Goal: Task Accomplishment & Management: Manage account settings

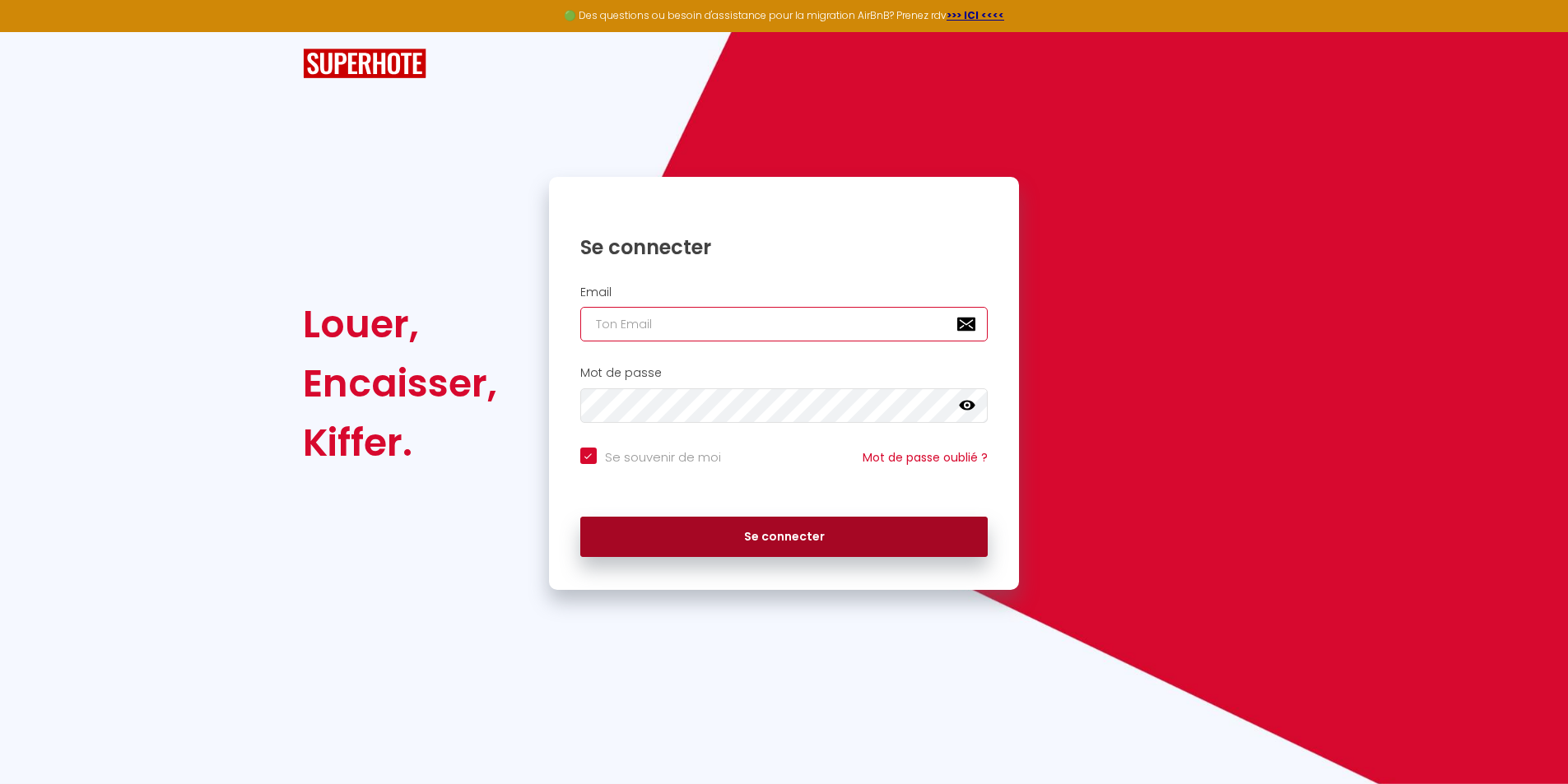
type input "[EMAIL_ADDRESS][DOMAIN_NAME]"
click at [714, 528] on button "Se connecter" at bounding box center [784, 537] width 408 height 41
checkbox input "true"
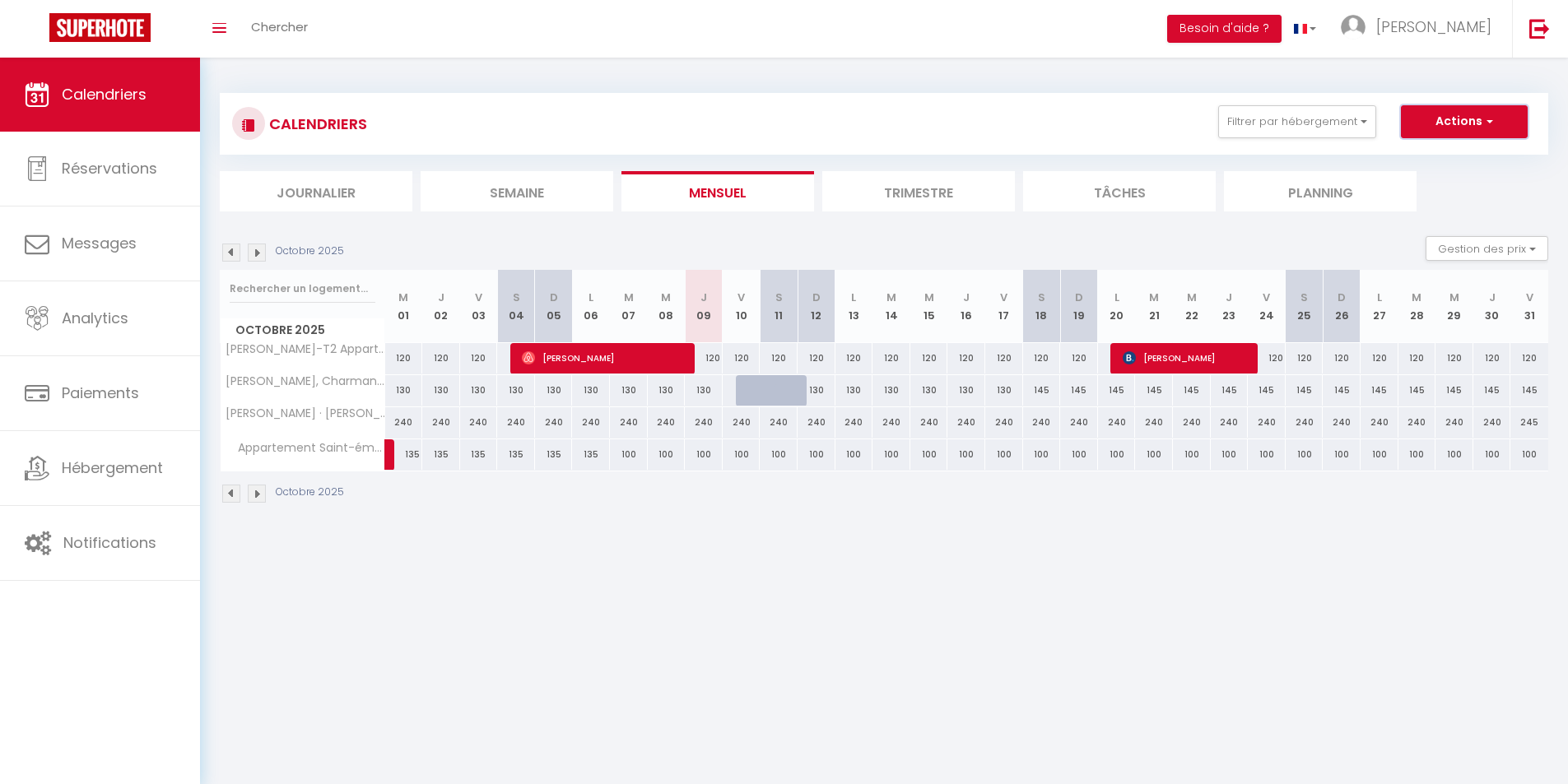
click at [1460, 117] on button "Actions" at bounding box center [1464, 122] width 127 height 33
click at [1432, 116] on button "Actions" at bounding box center [1464, 122] width 127 height 33
click at [1412, 20] on link "[PERSON_NAME]" at bounding box center [1420, 28] width 184 height 58
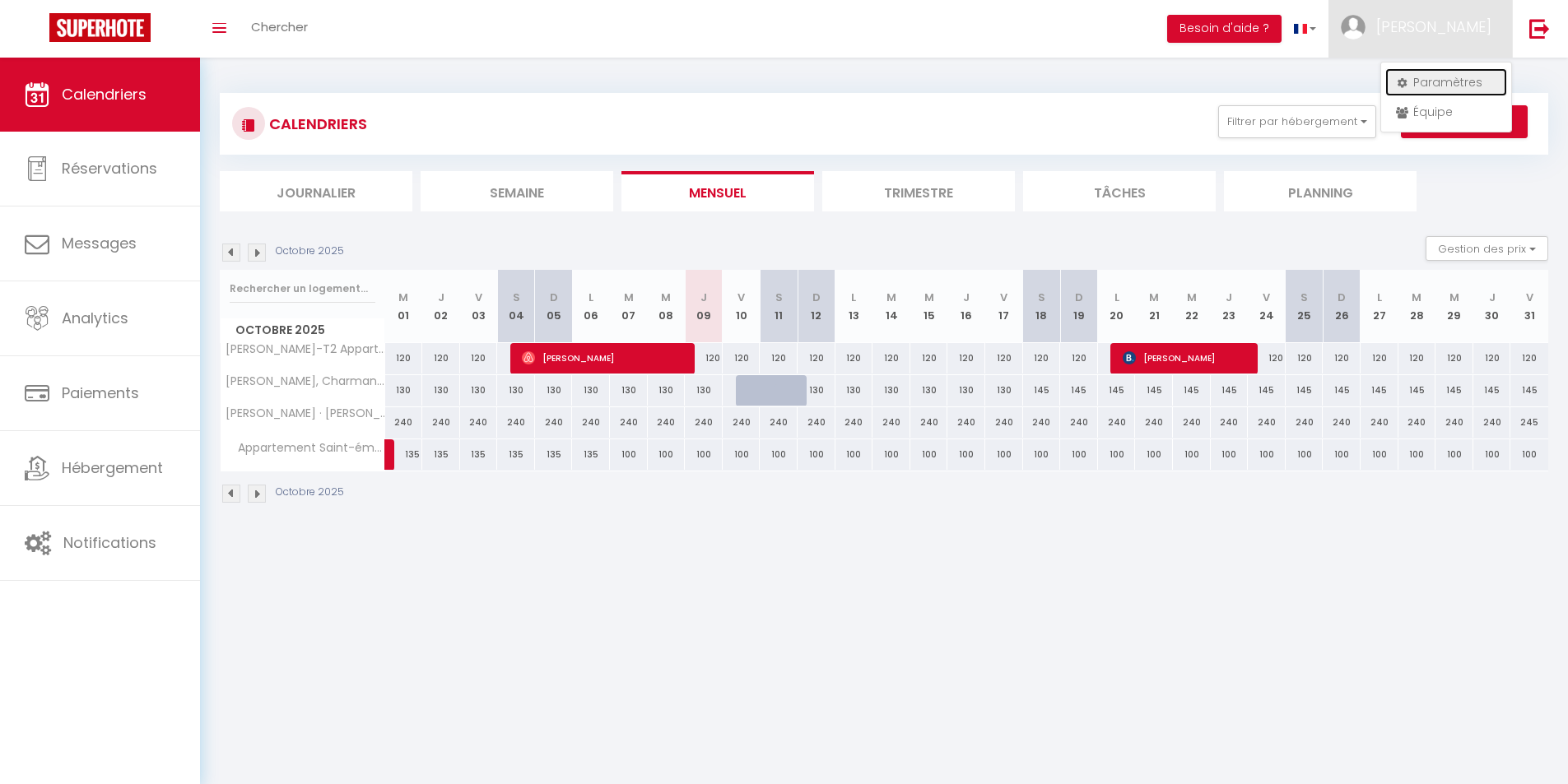
click at [1430, 74] on link "Paramètres" at bounding box center [1446, 82] width 122 height 28
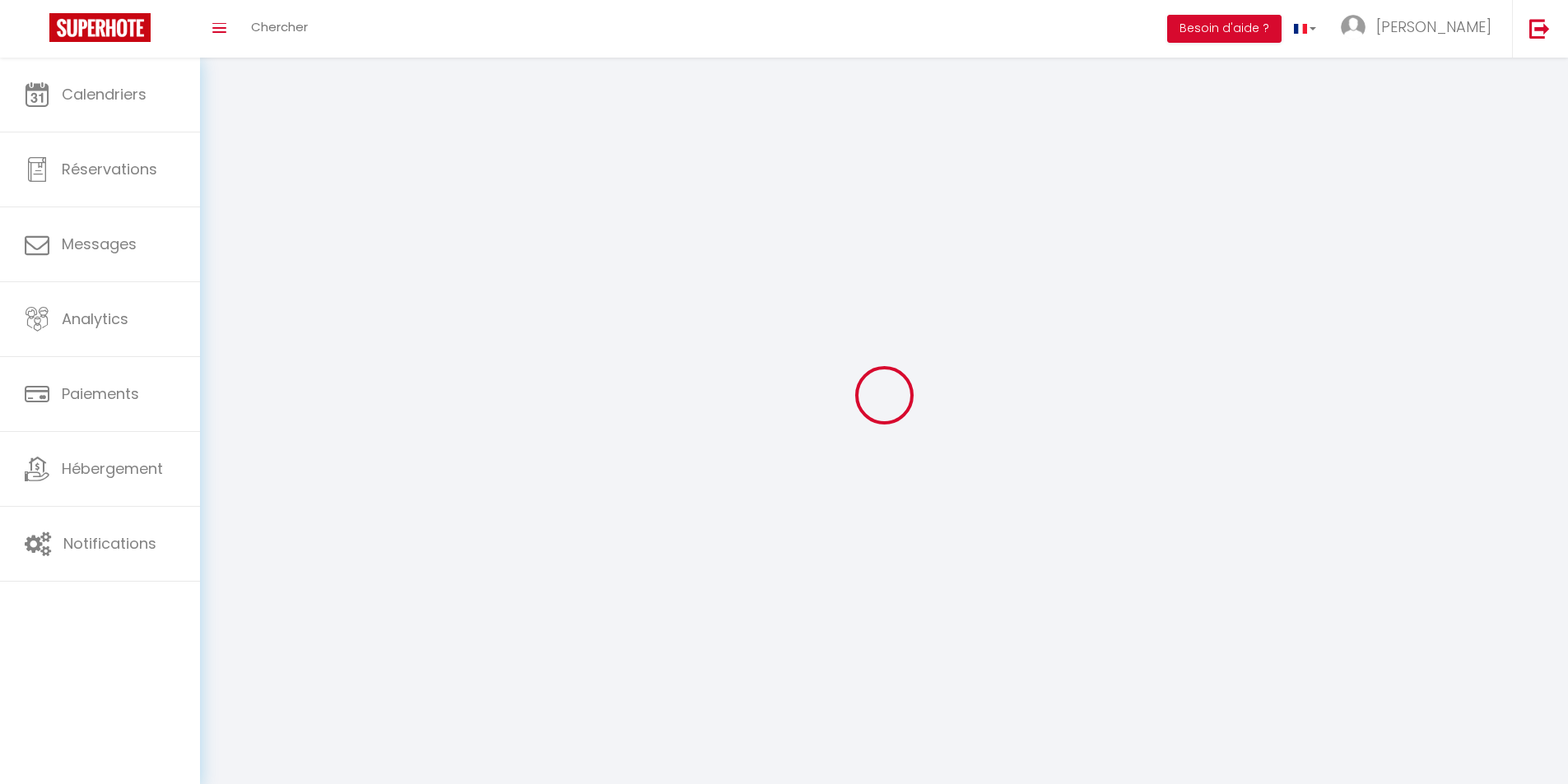
type input "[PERSON_NAME]"
type input "CHAUVET"
type input "0647733095"
type input "21 RUE JEAN LOUIS SALAFRANQUE"
type input "33540"
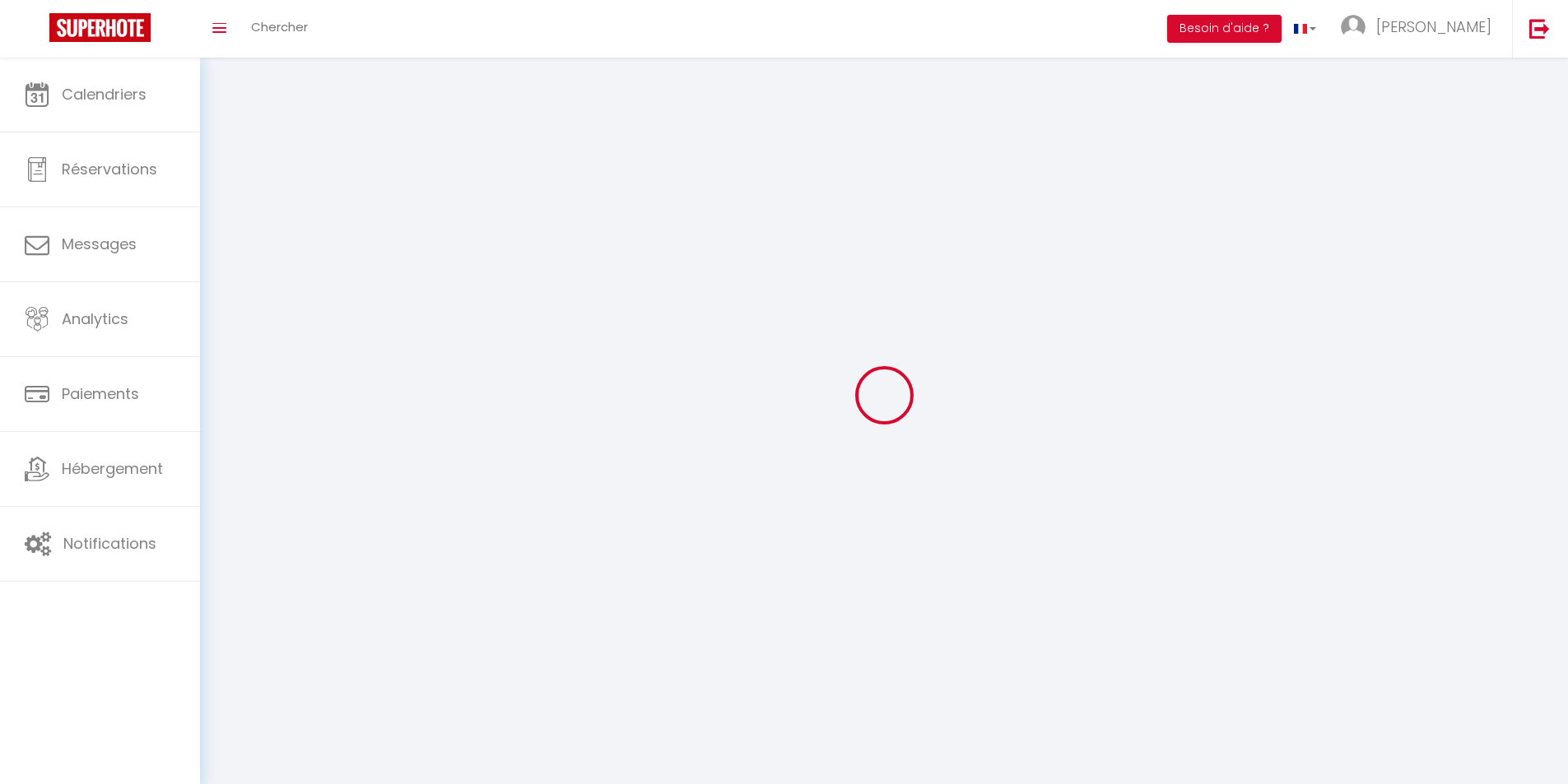
type input "BLASIMON"
type input "fevjFwLlCubCGRqElPBtTb1q1"
type input "Kj8fjkFXenqf1416OSdddZT5Q"
type input "https://app.superhote.com/#/get-available-rentals/Kj8fjkFXenqf1416OSdddZT5Q"
select select "28"
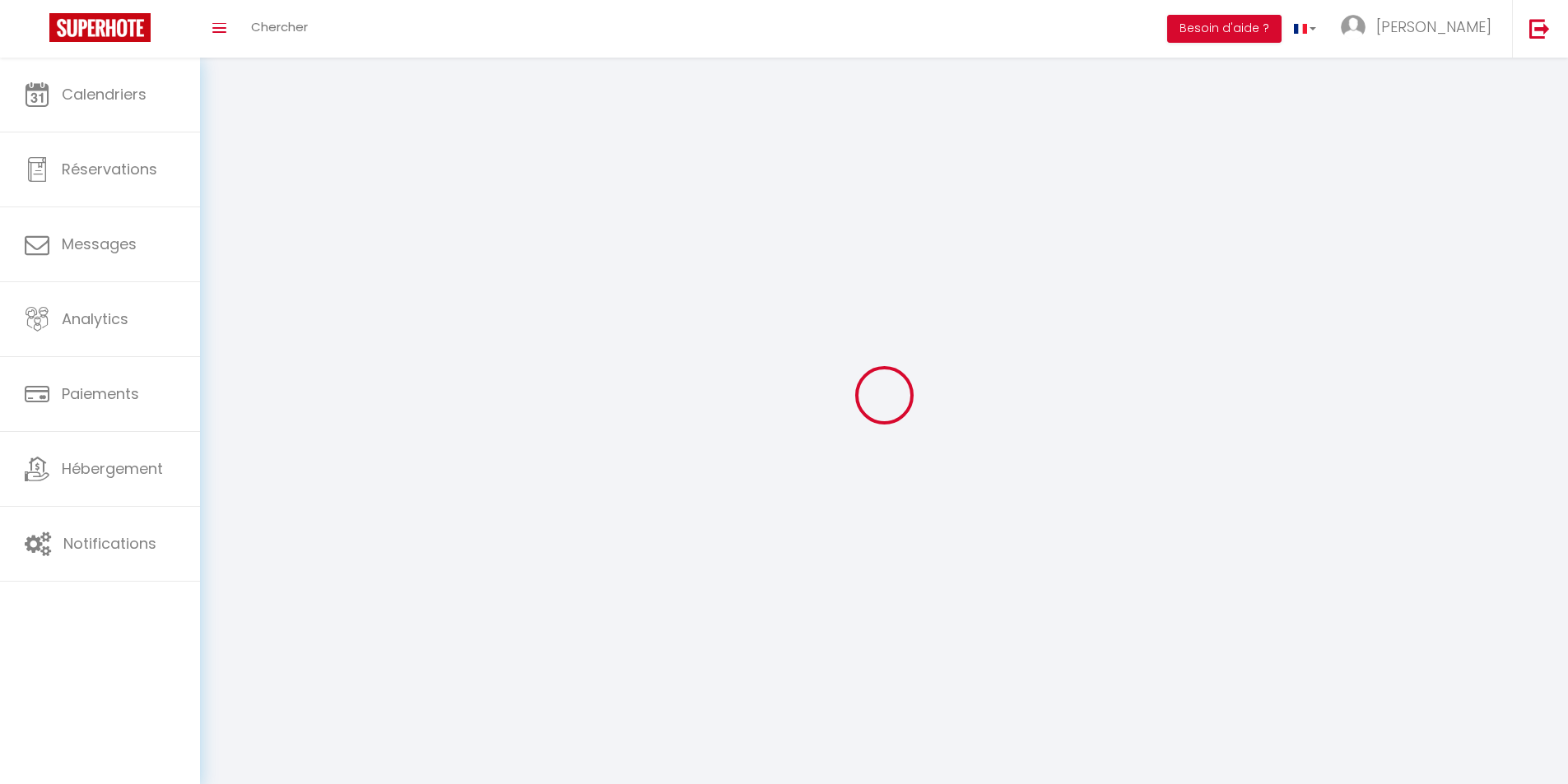
select select "fr"
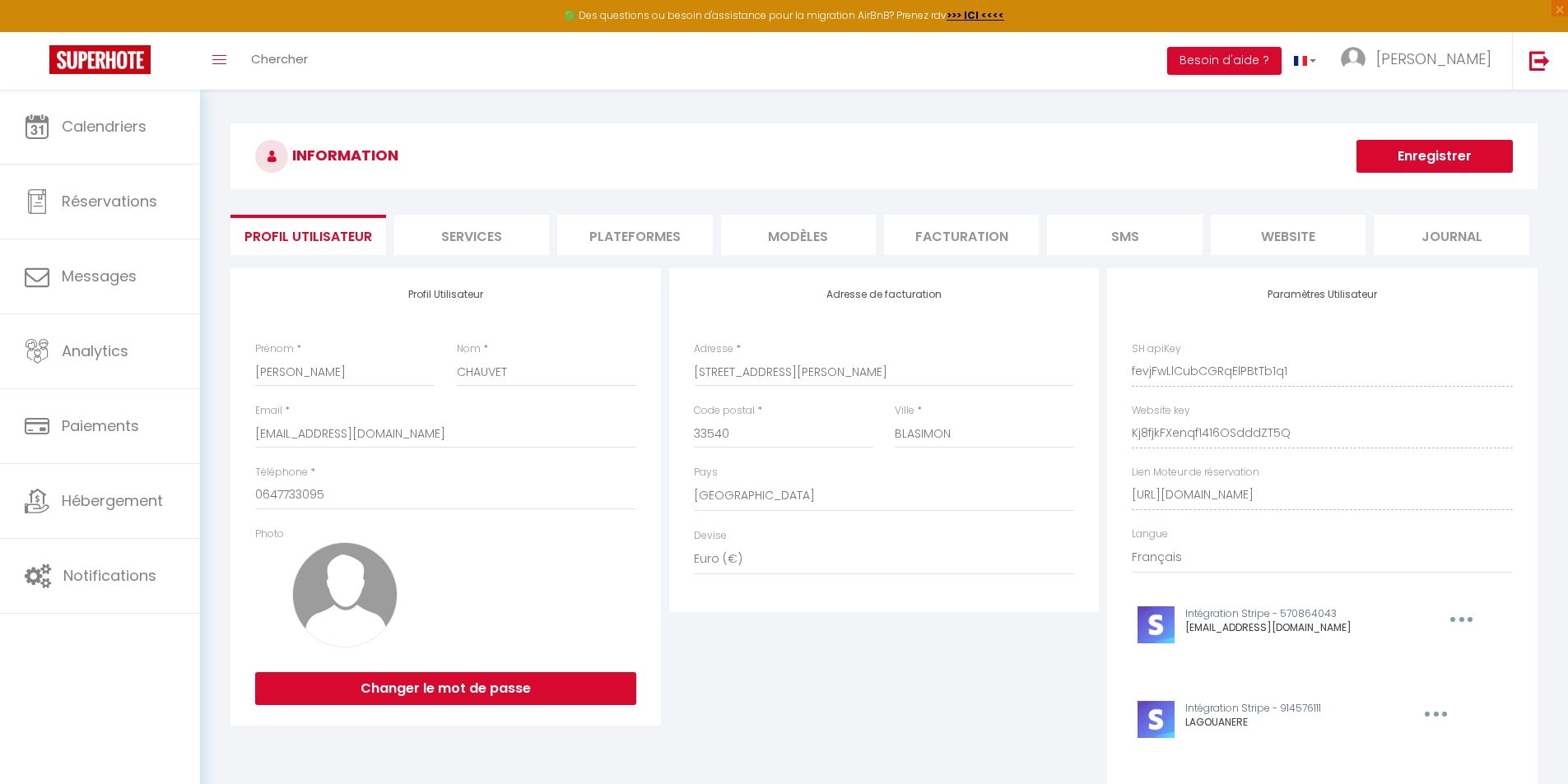
click at [635, 235] on li "Plateformes" at bounding box center [634, 234] width 154 height 40
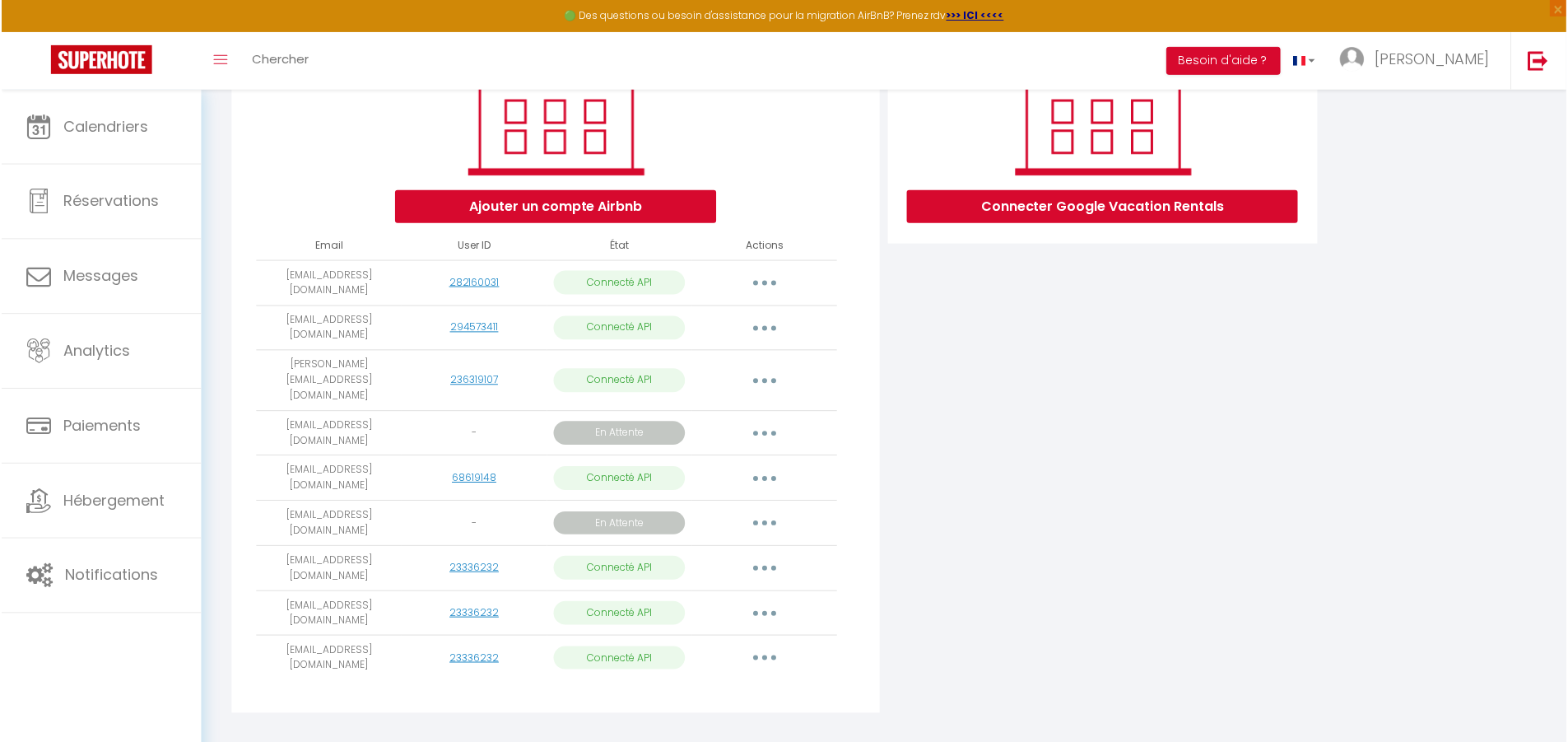
scroll to position [261, 0]
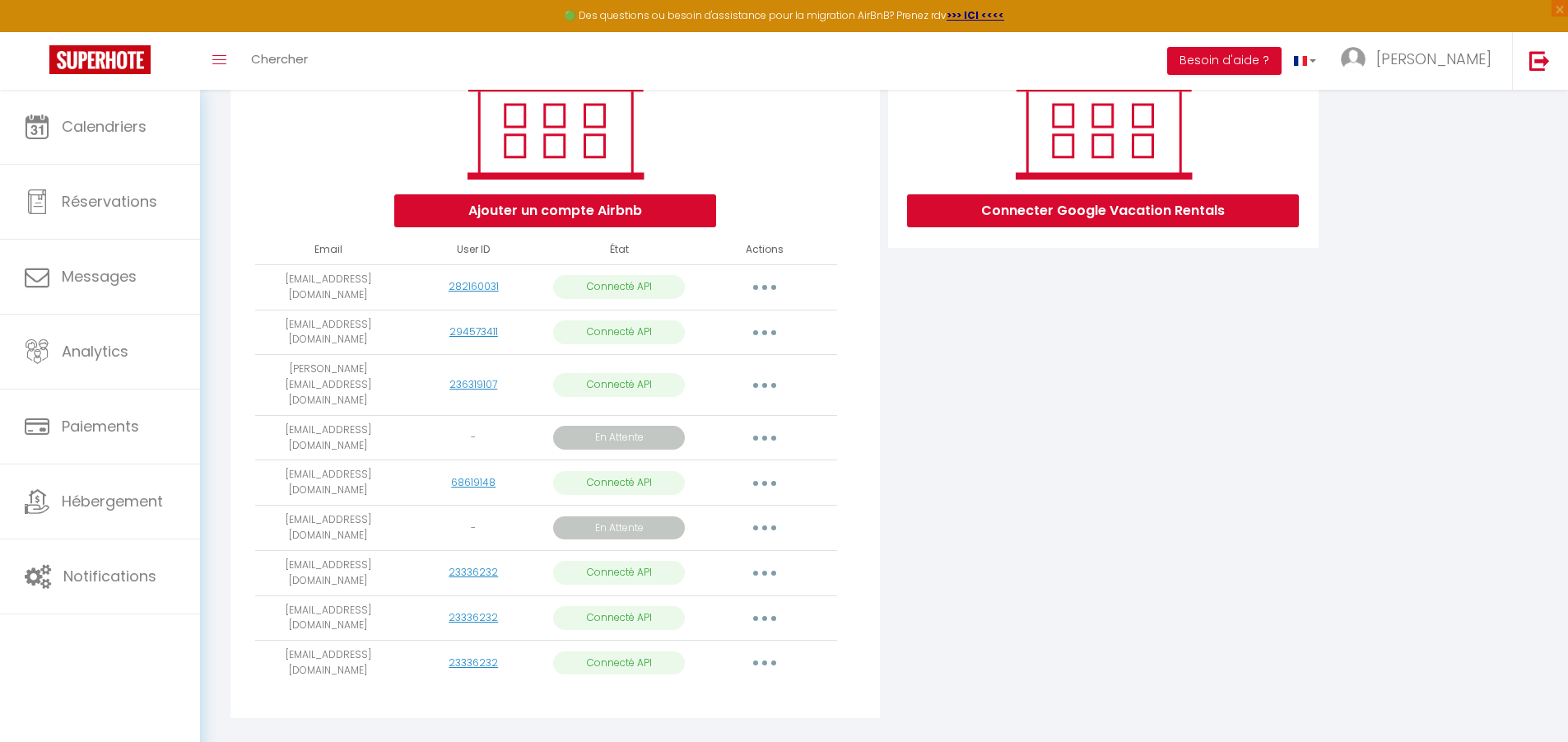
click at [768, 334] on button "button" at bounding box center [765, 333] width 46 height 27
click at [664, 394] on link "Supprimer" at bounding box center [691, 399] width 182 height 28
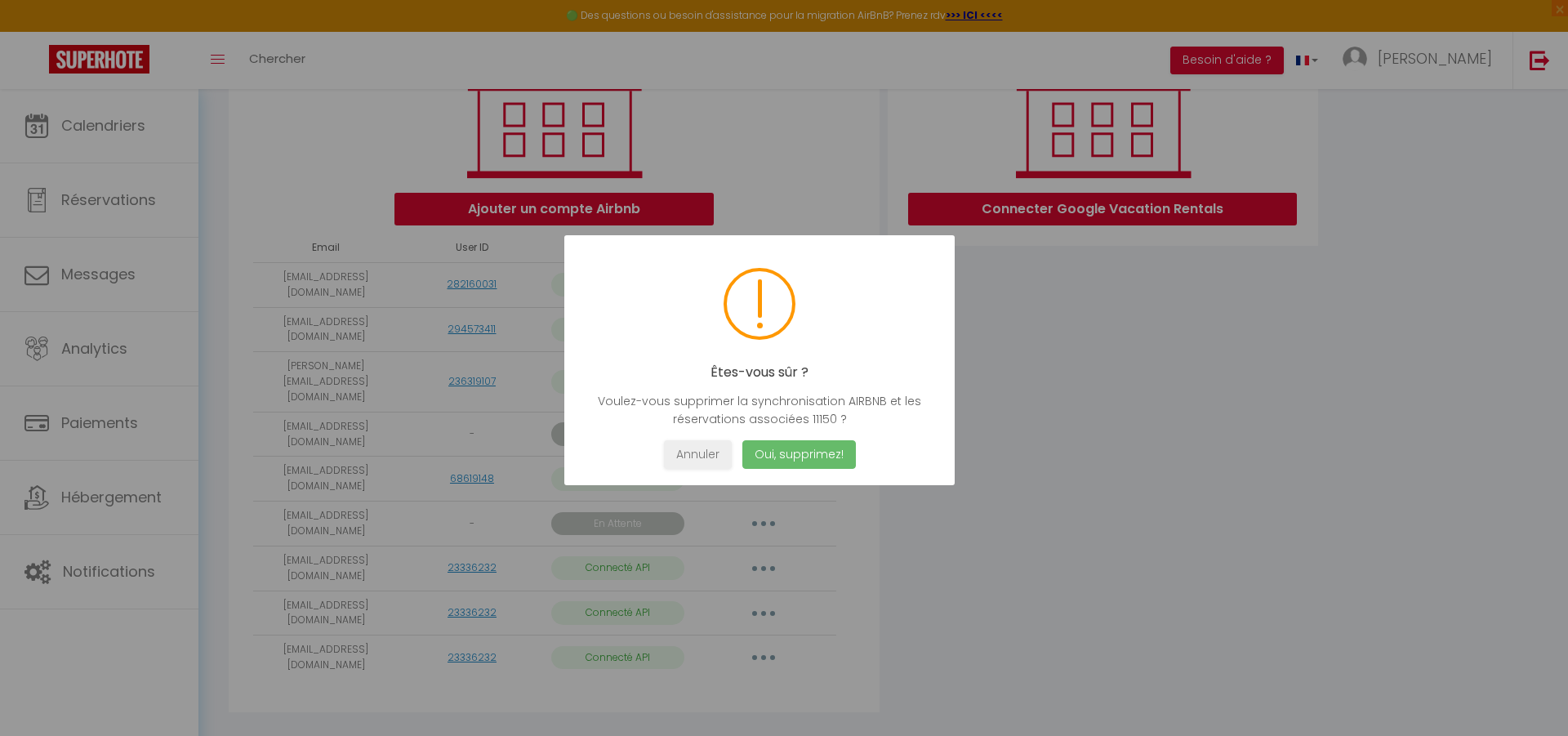
click at [789, 458] on button "Oui, supprimez!" at bounding box center [799, 454] width 114 height 28
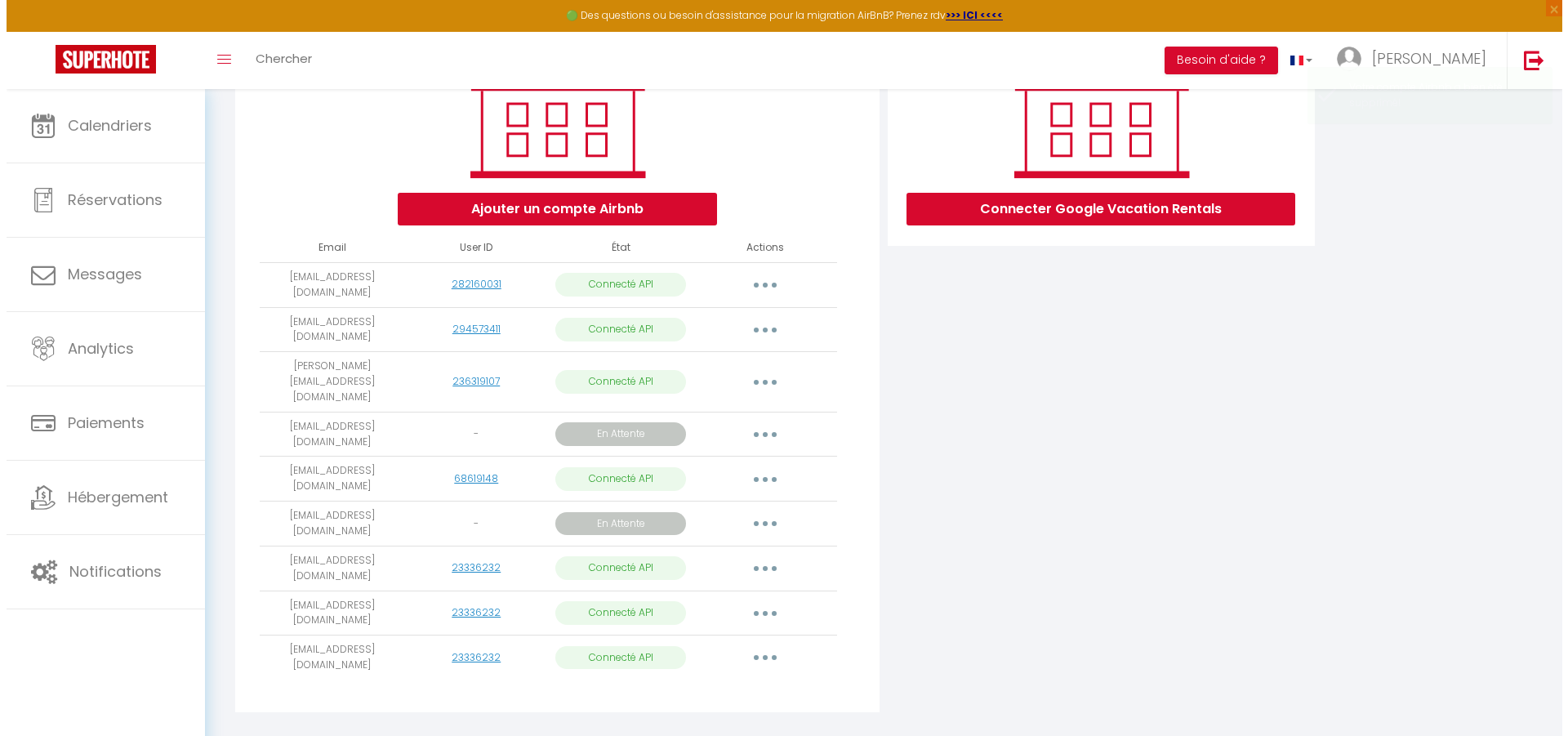
scroll to position [89, 0]
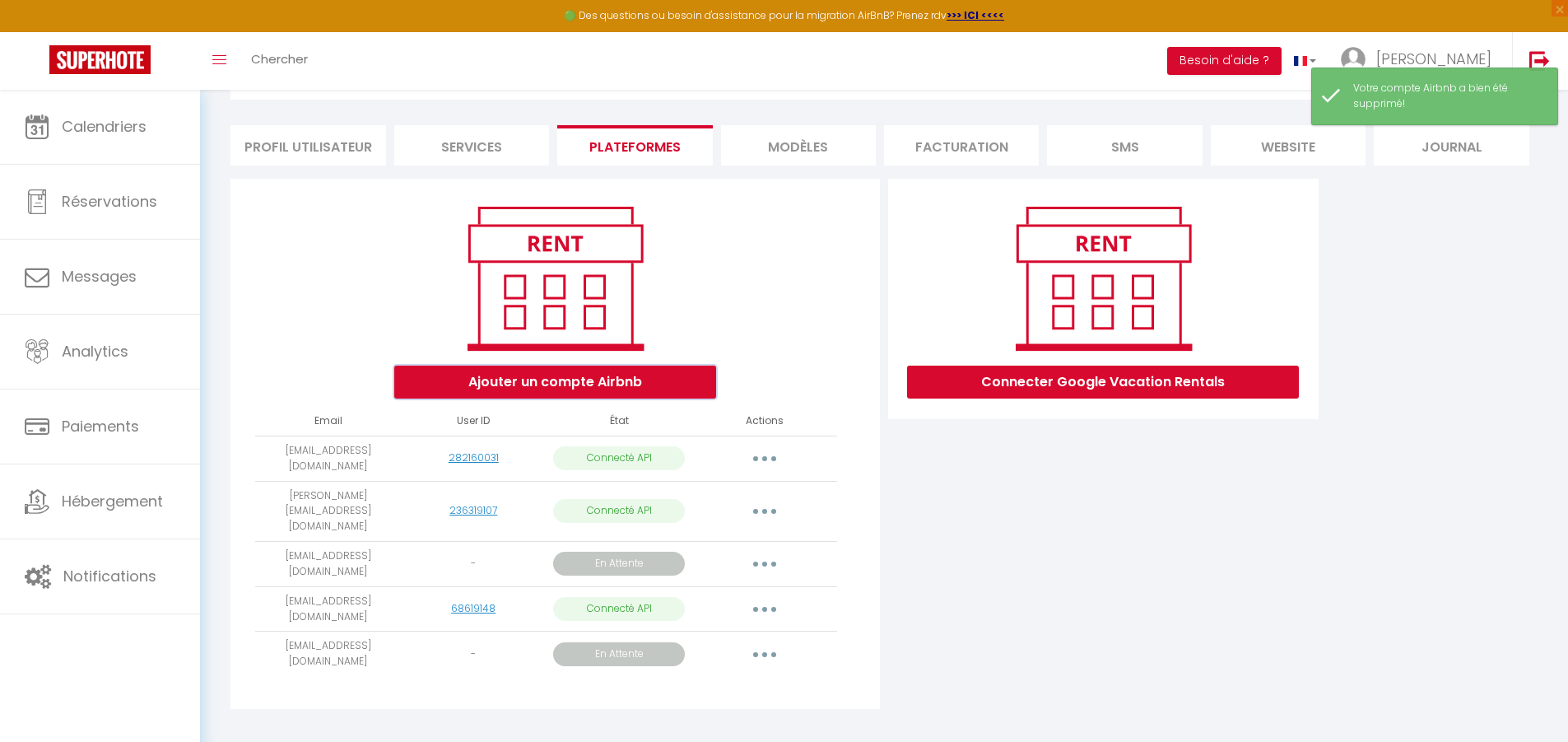
click at [527, 386] on button "Ajouter un compte Airbnb" at bounding box center [555, 382] width 322 height 33
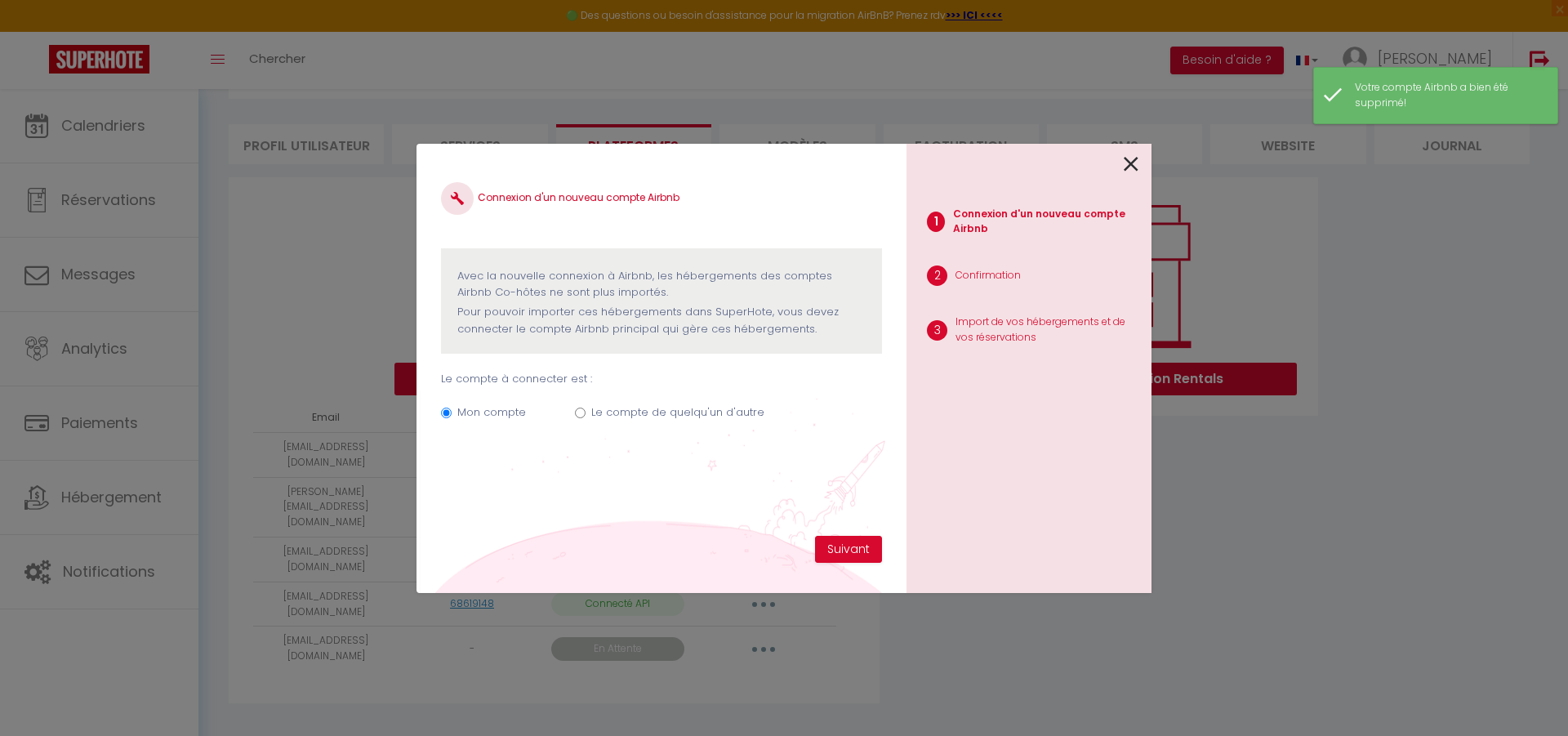
click at [673, 409] on label "Le compte de quelqu'un d'autre" at bounding box center [678, 412] width 173 height 17
click at [585, 409] on input "Le compte de quelqu'un d'autre" at bounding box center [580, 413] width 11 height 11
radio input "true"
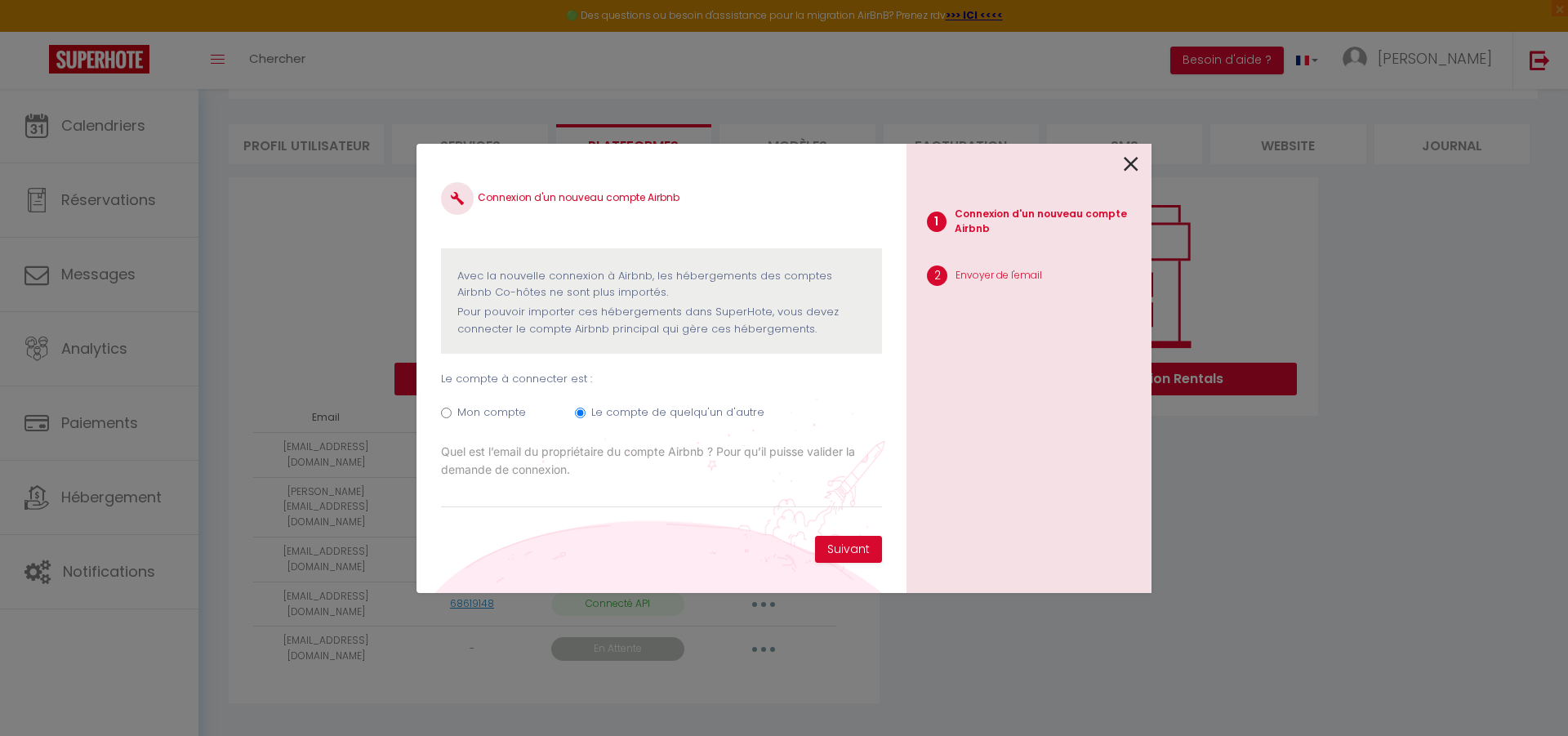
click at [460, 416] on label "Mon compte" at bounding box center [491, 412] width 69 height 17
click at [452, 416] on input "Mon compte" at bounding box center [446, 413] width 11 height 11
radio input "true"
radio input "false"
click at [1130, 165] on icon at bounding box center [1130, 165] width 15 height 25
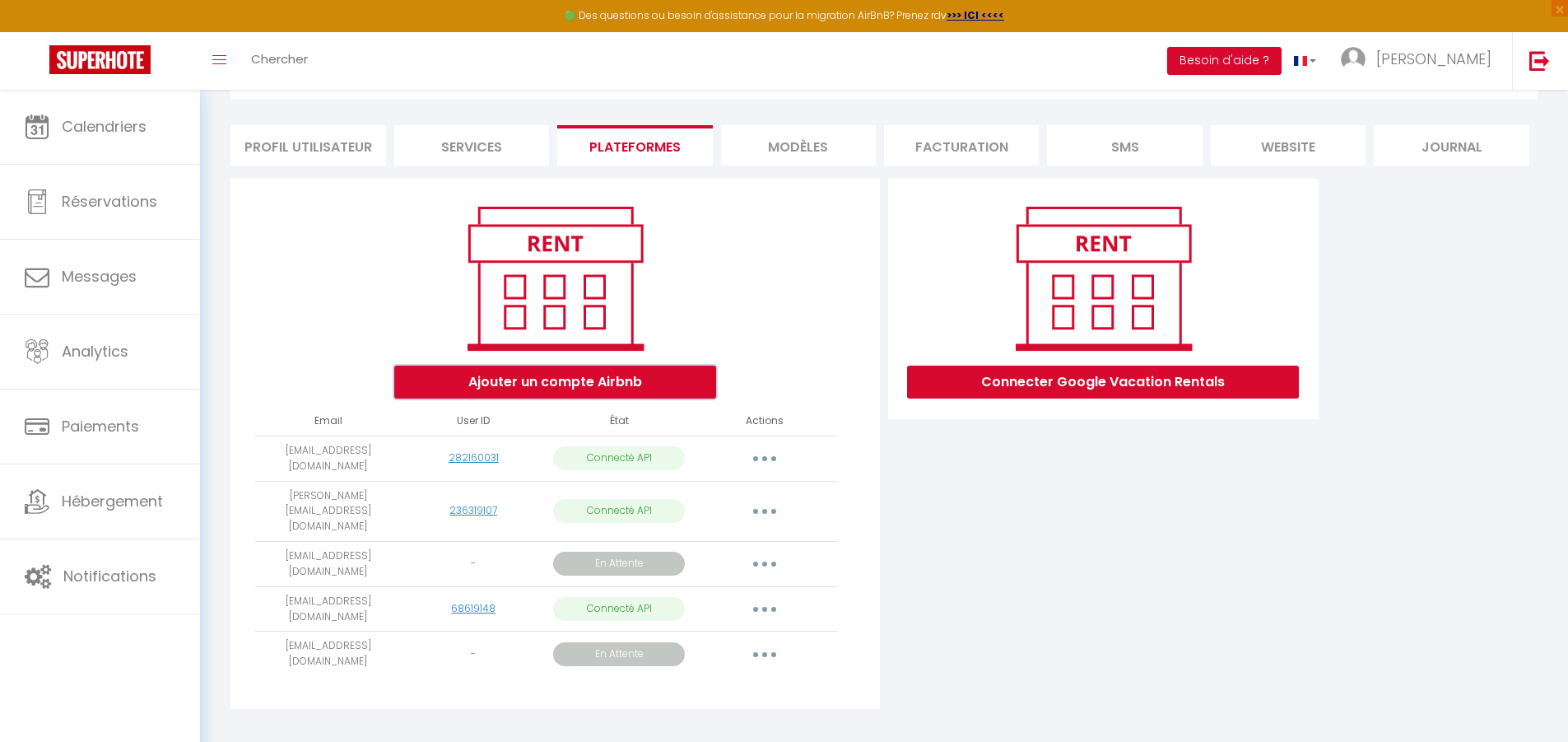
click at [600, 381] on button "Ajouter un compte Airbnb" at bounding box center [555, 382] width 322 height 33
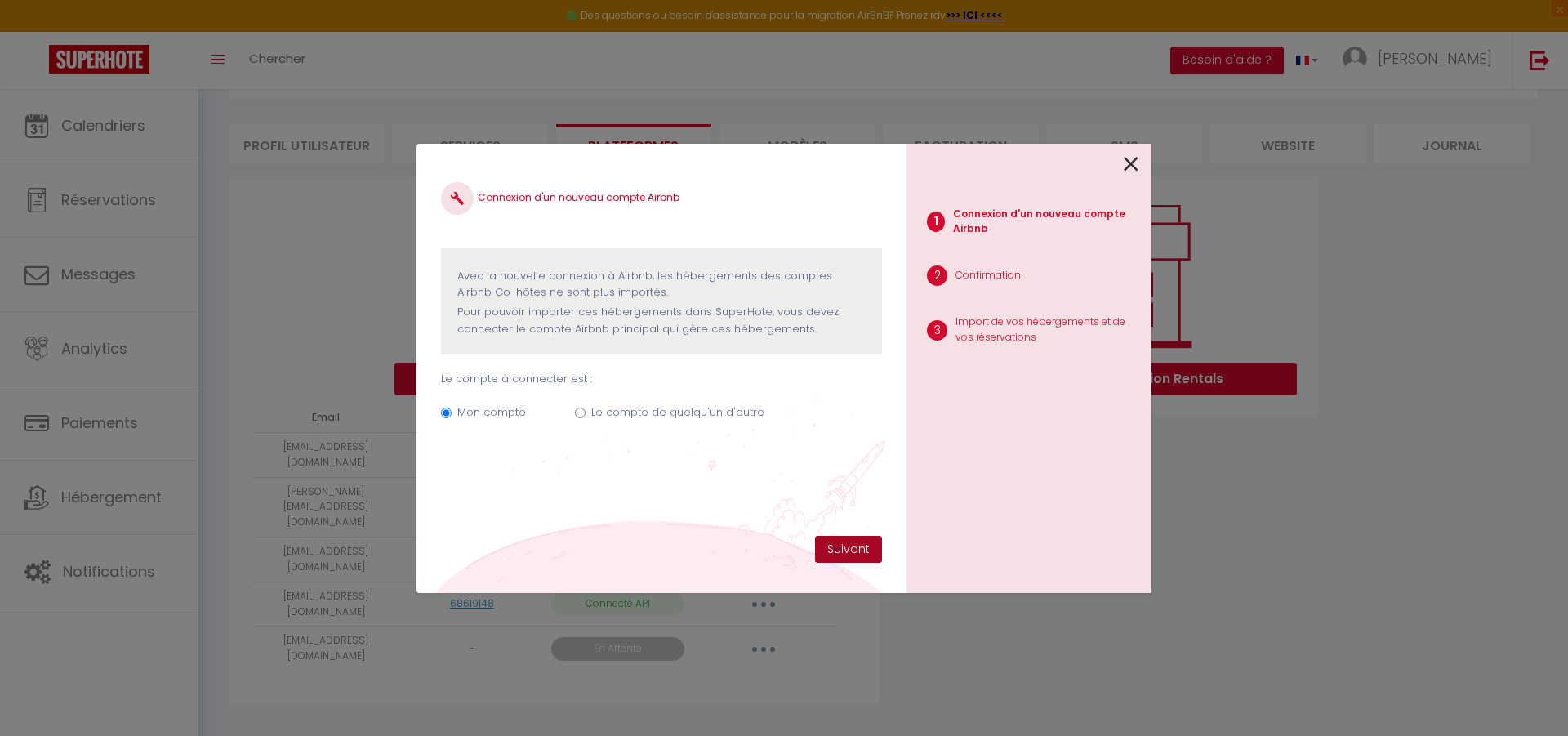
click at [862, 546] on button "Suivant" at bounding box center [849, 549] width 67 height 28
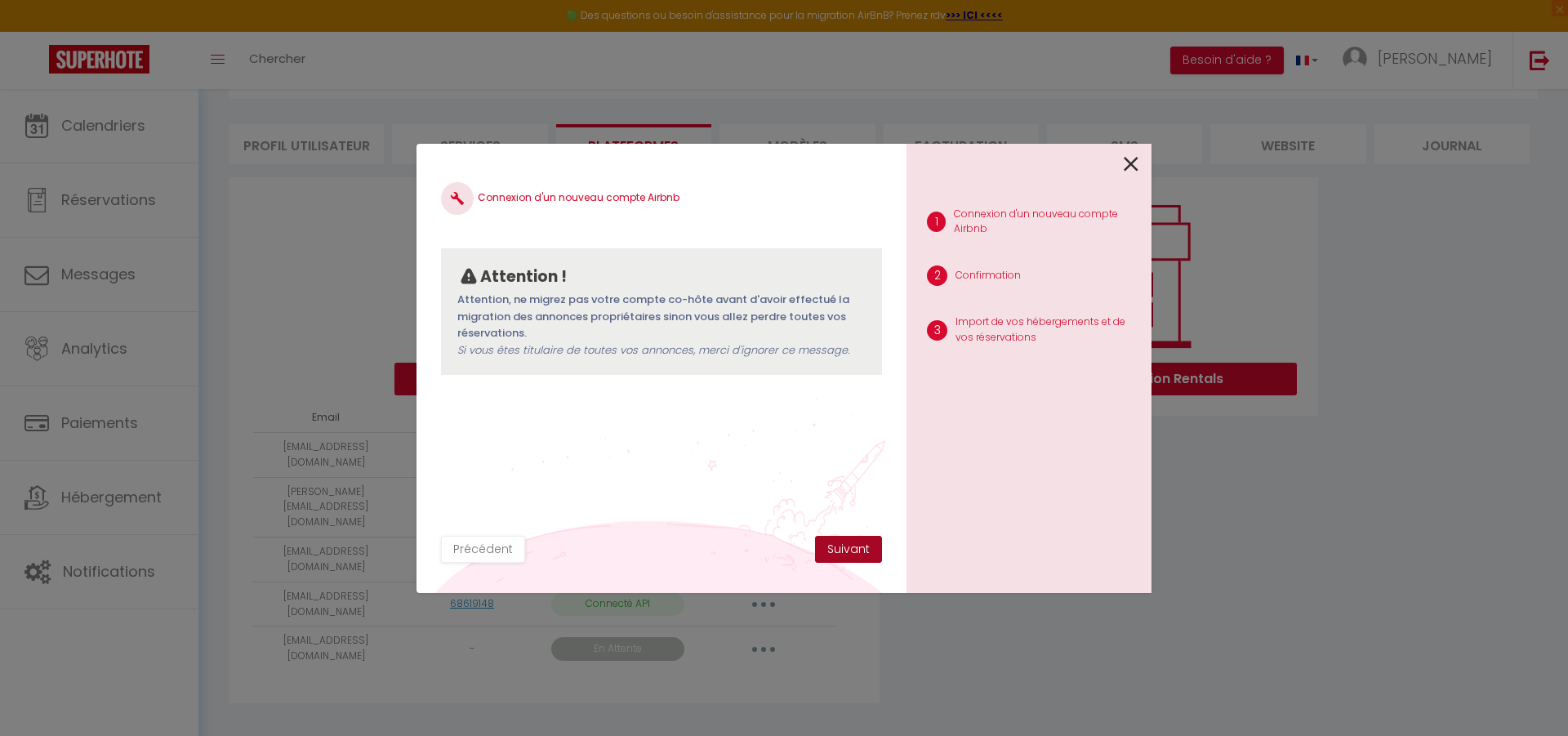
click at [841, 542] on button "Suivant" at bounding box center [849, 549] width 67 height 28
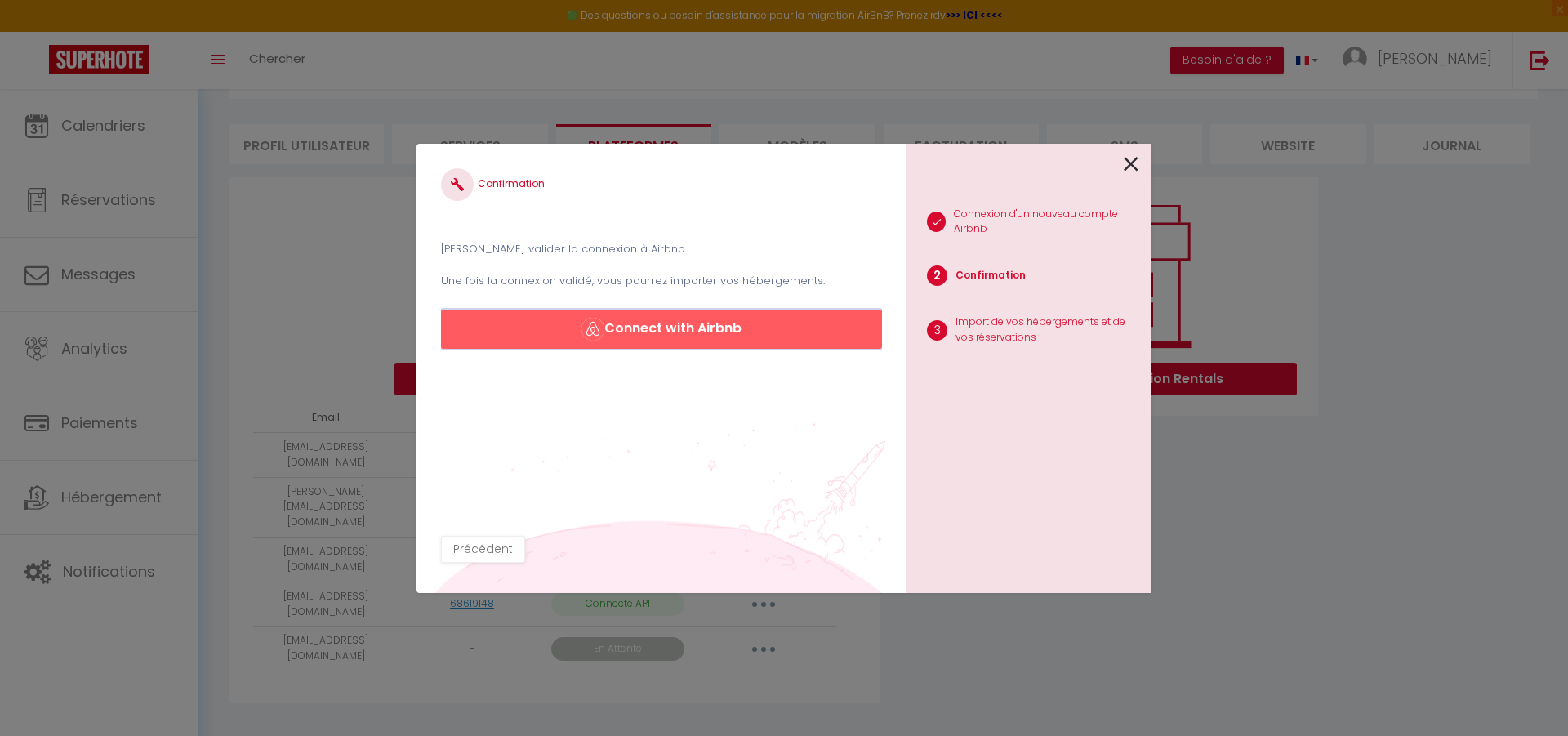
click at [659, 332] on button "Connect with Airbnb" at bounding box center [661, 329] width 441 height 40
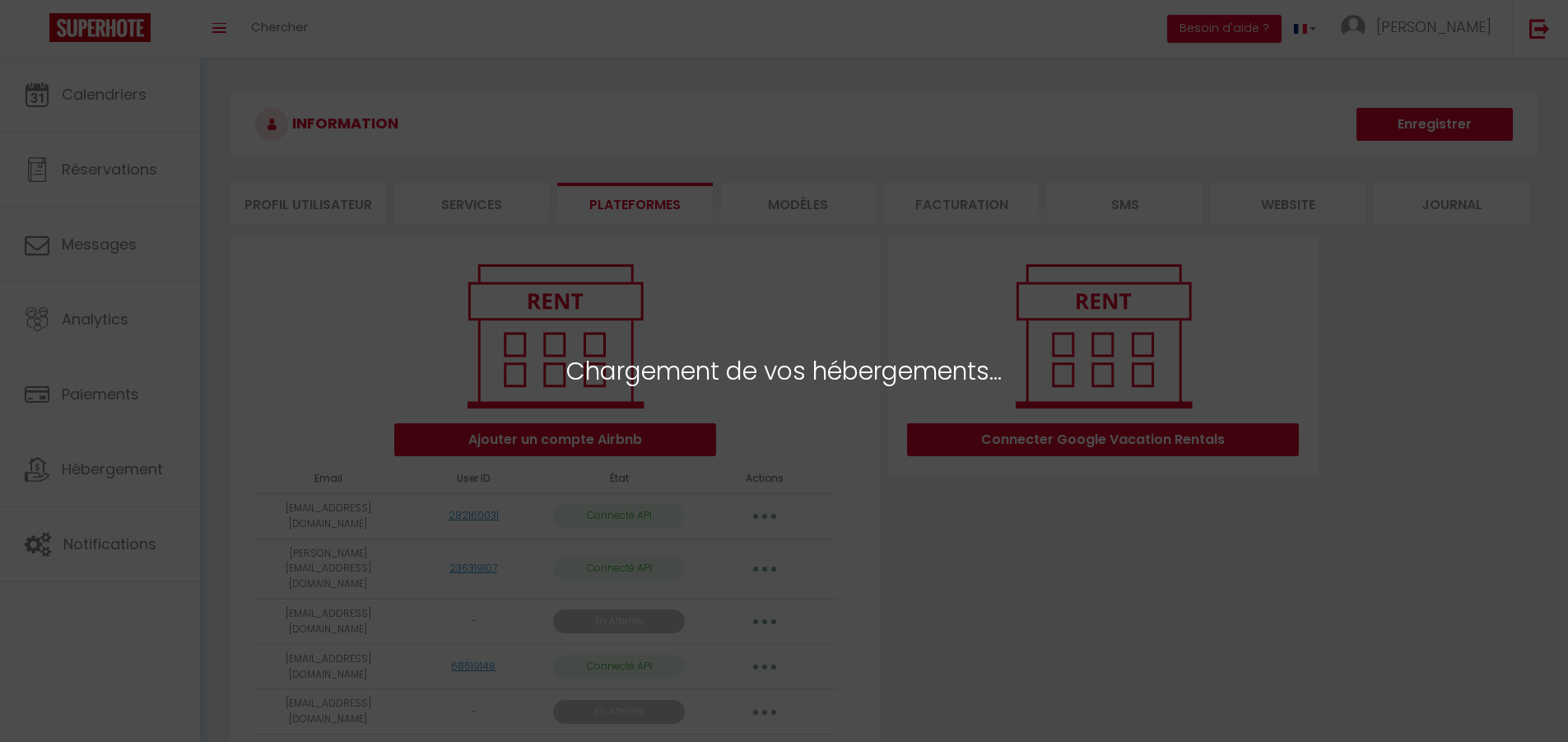
select select
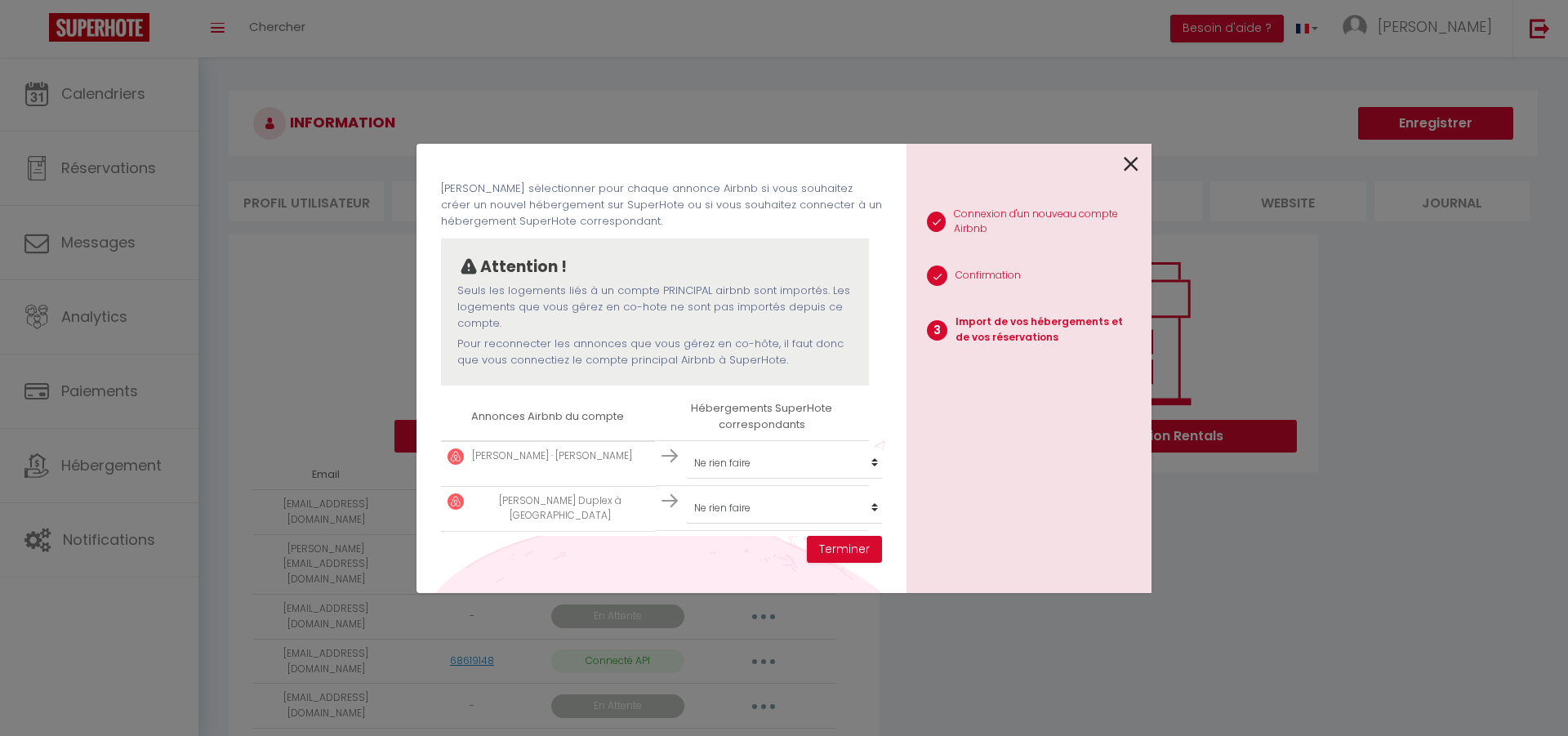
scroll to position [128, 0]
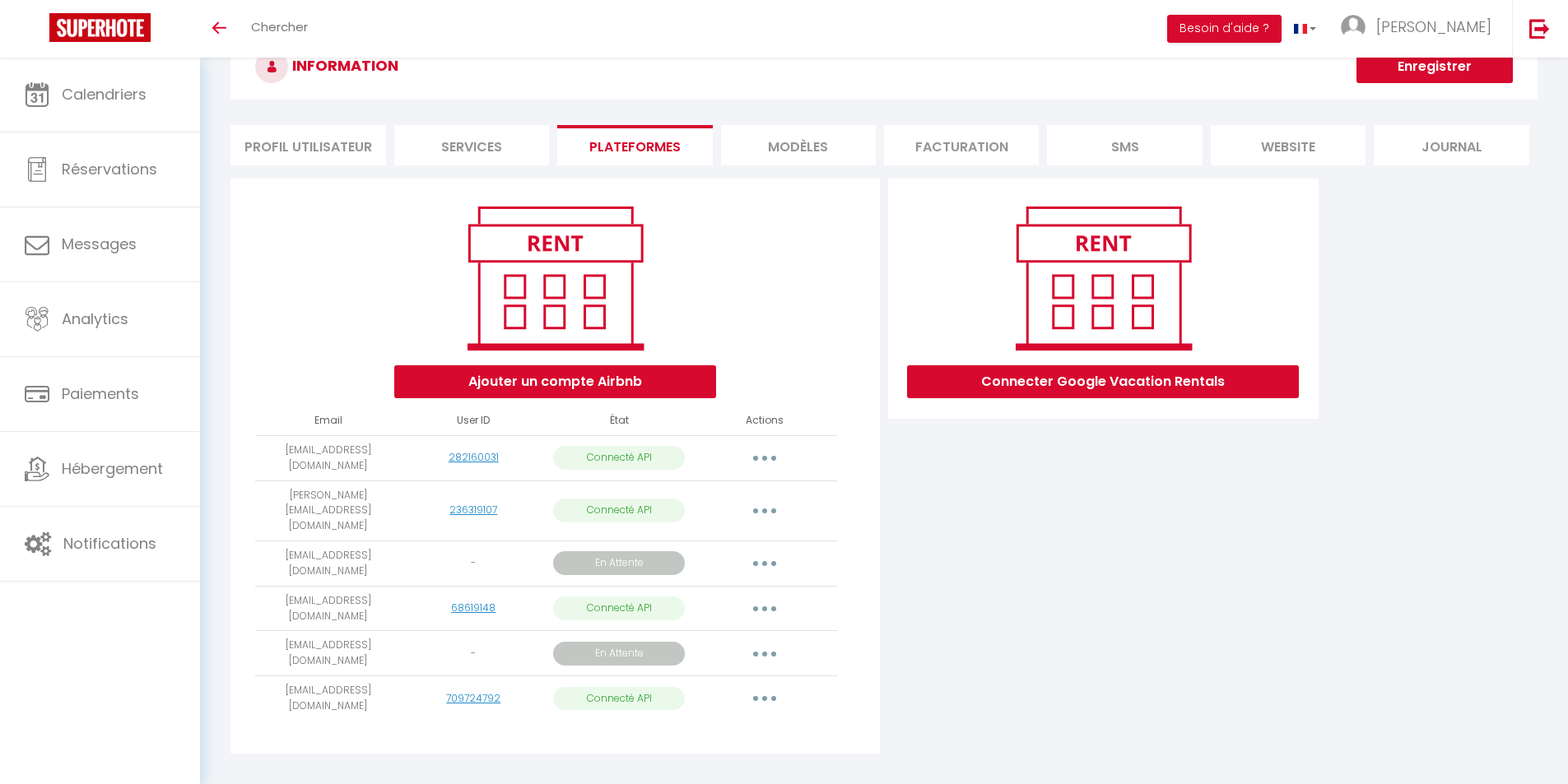
scroll to position [58, 0]
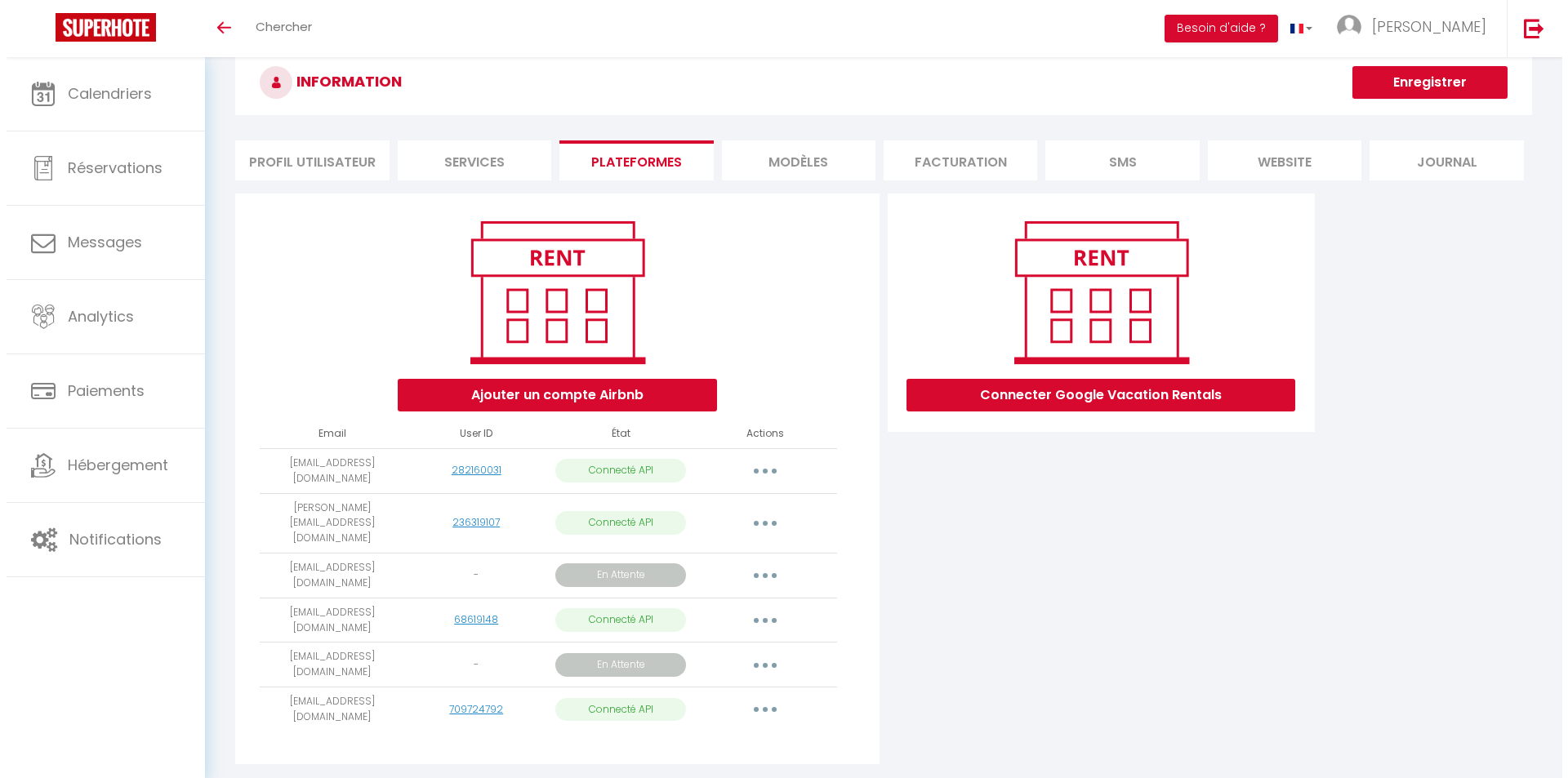
scroll to position [57, 0]
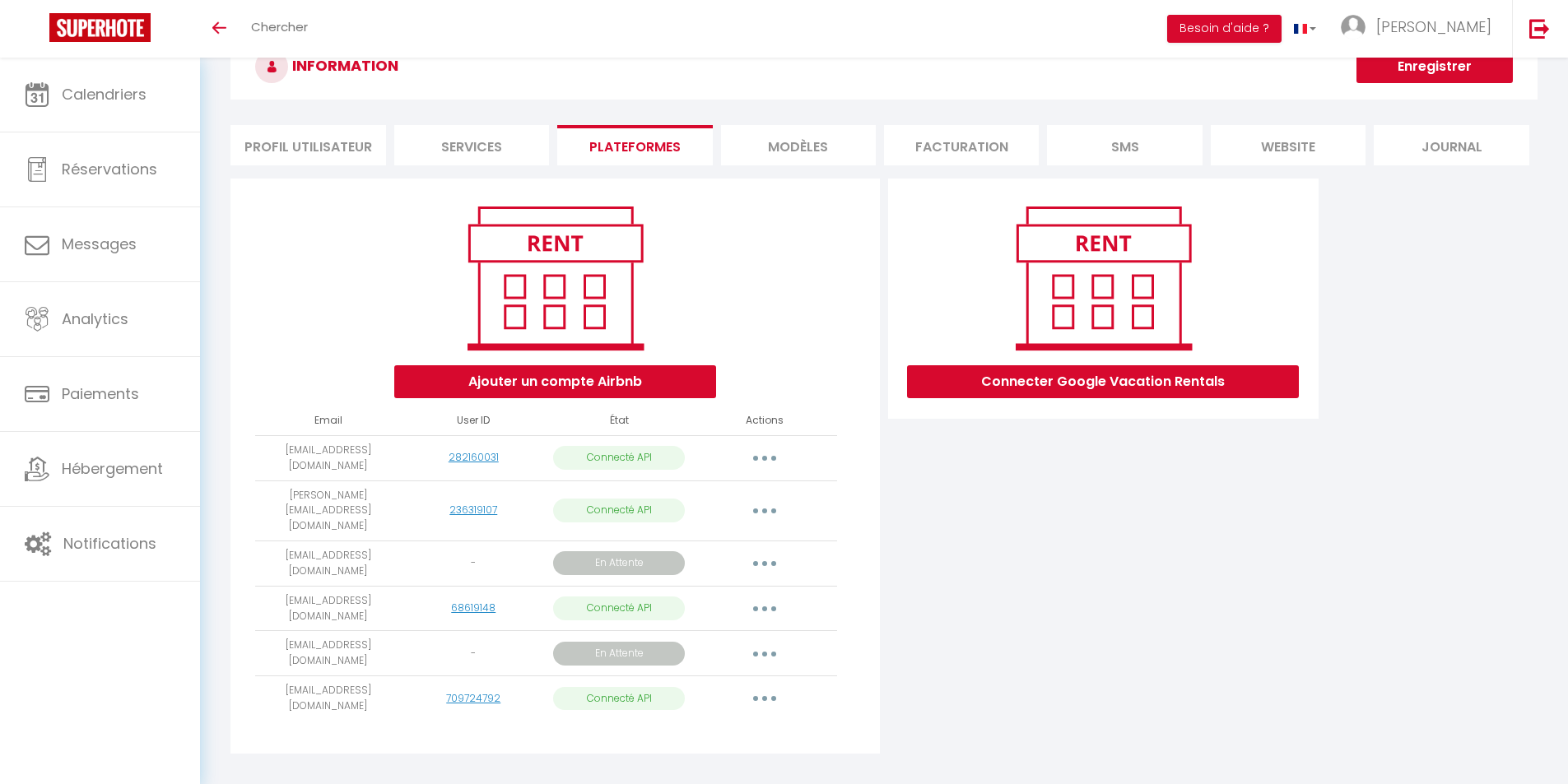
click at [770, 686] on button "button" at bounding box center [765, 699] width 46 height 27
click at [764, 696] on icon "button" at bounding box center [765, 699] width 5 height 5
click at [738, 722] on link "Importer les appartements" at bounding box center [691, 736] width 182 height 28
select select
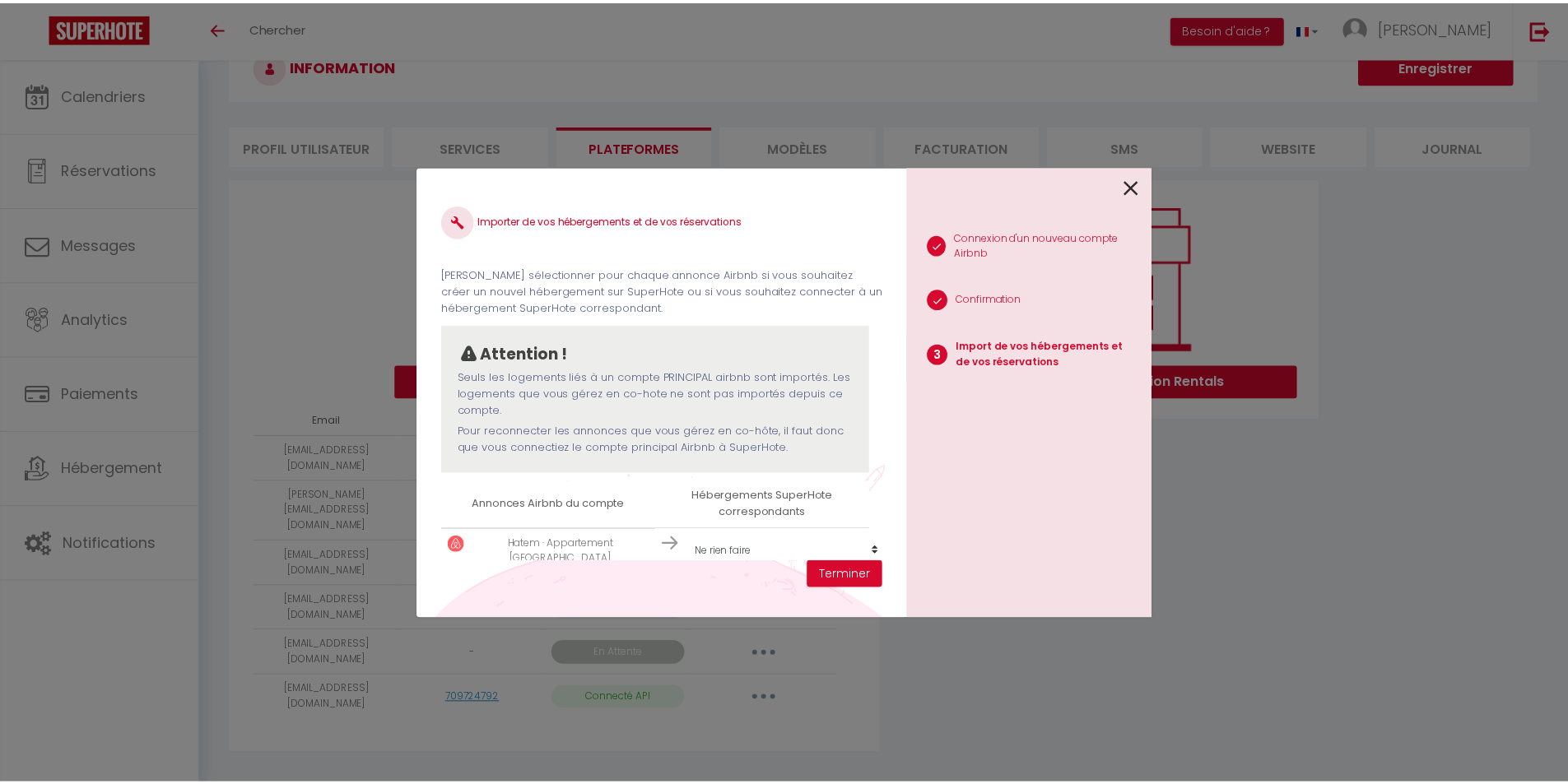
scroll to position [37, 0]
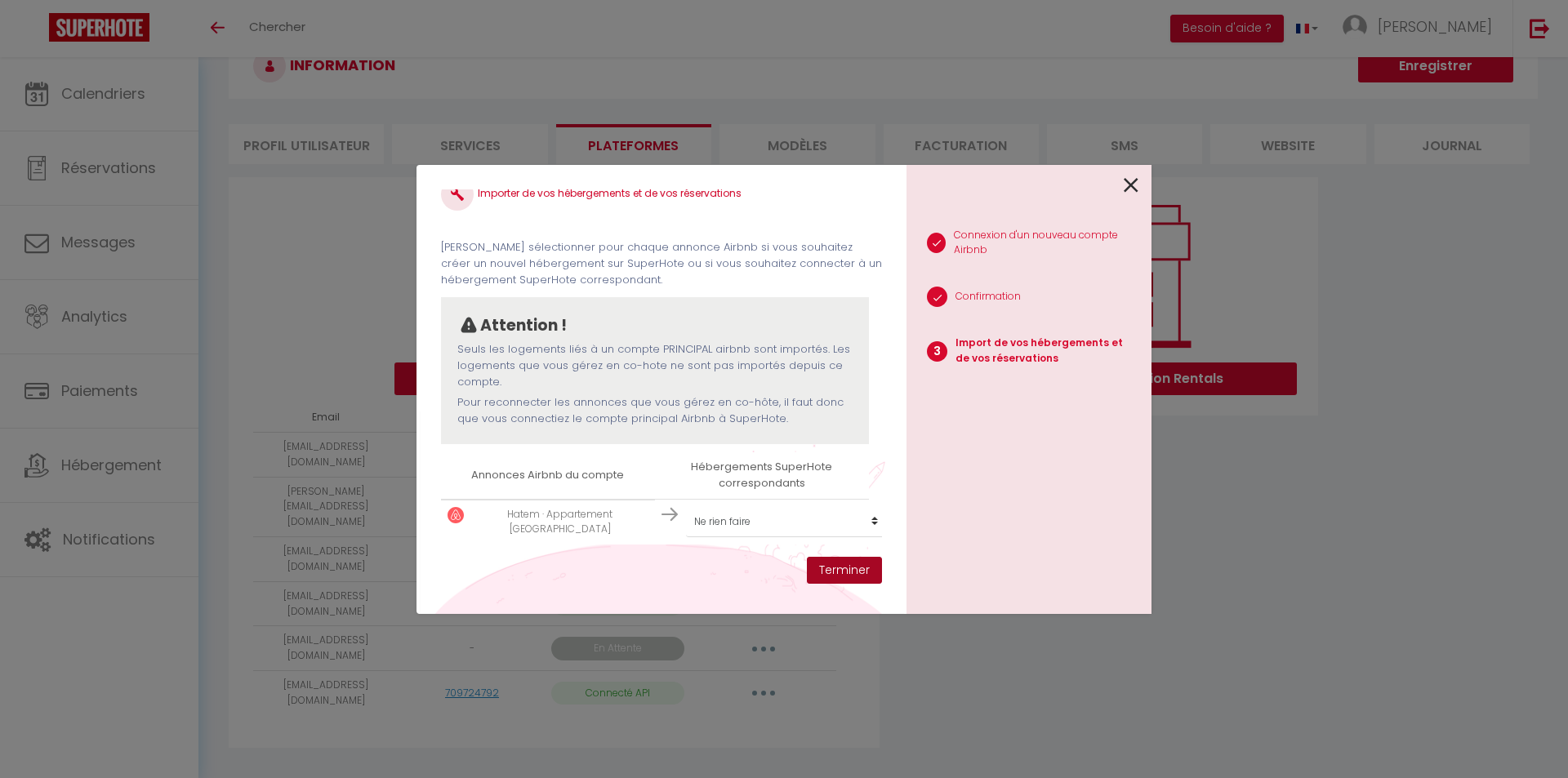
click at [831, 567] on button "Terminer" at bounding box center [843, 571] width 75 height 28
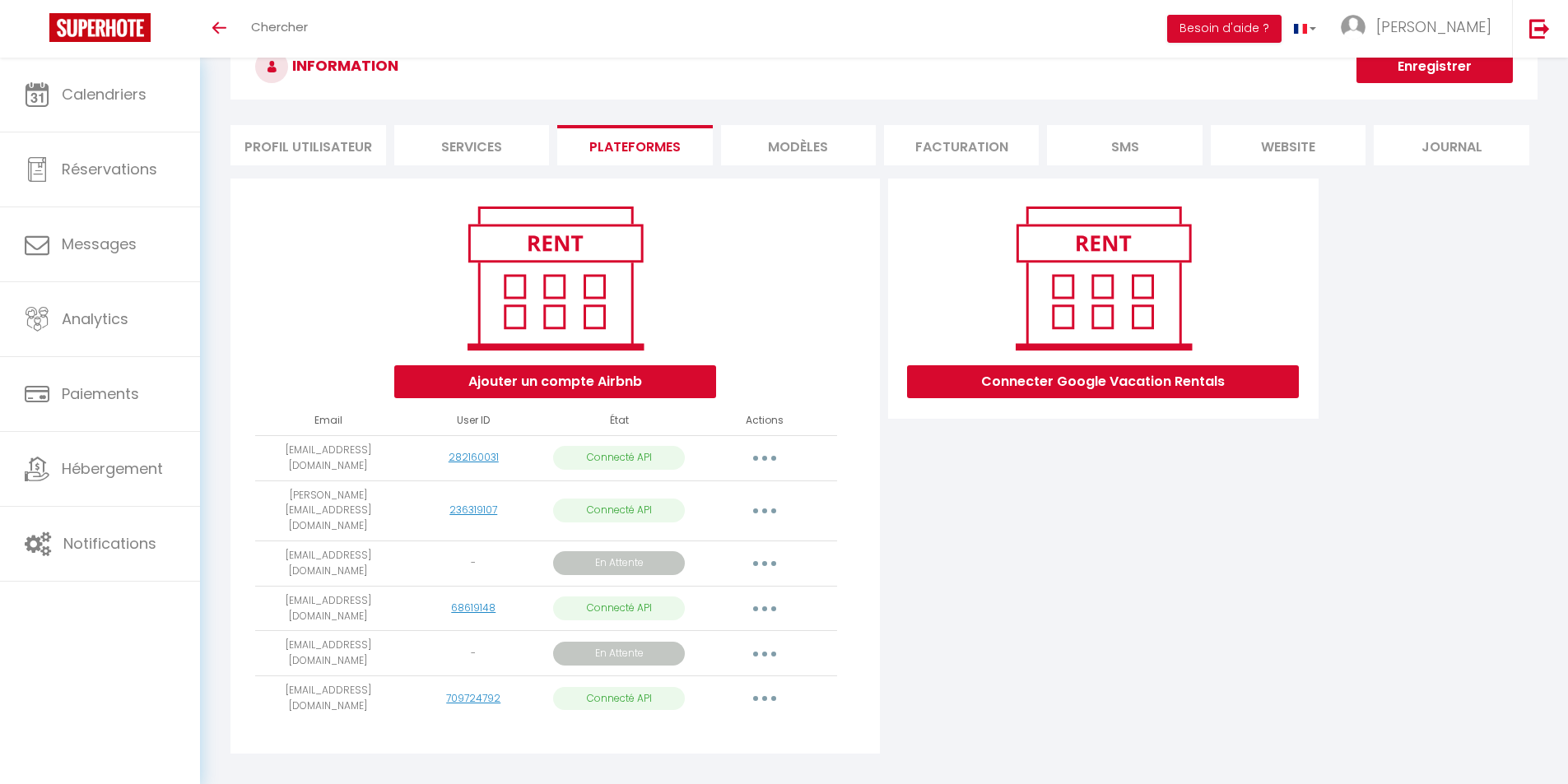
click at [763, 686] on button "button" at bounding box center [765, 699] width 46 height 27
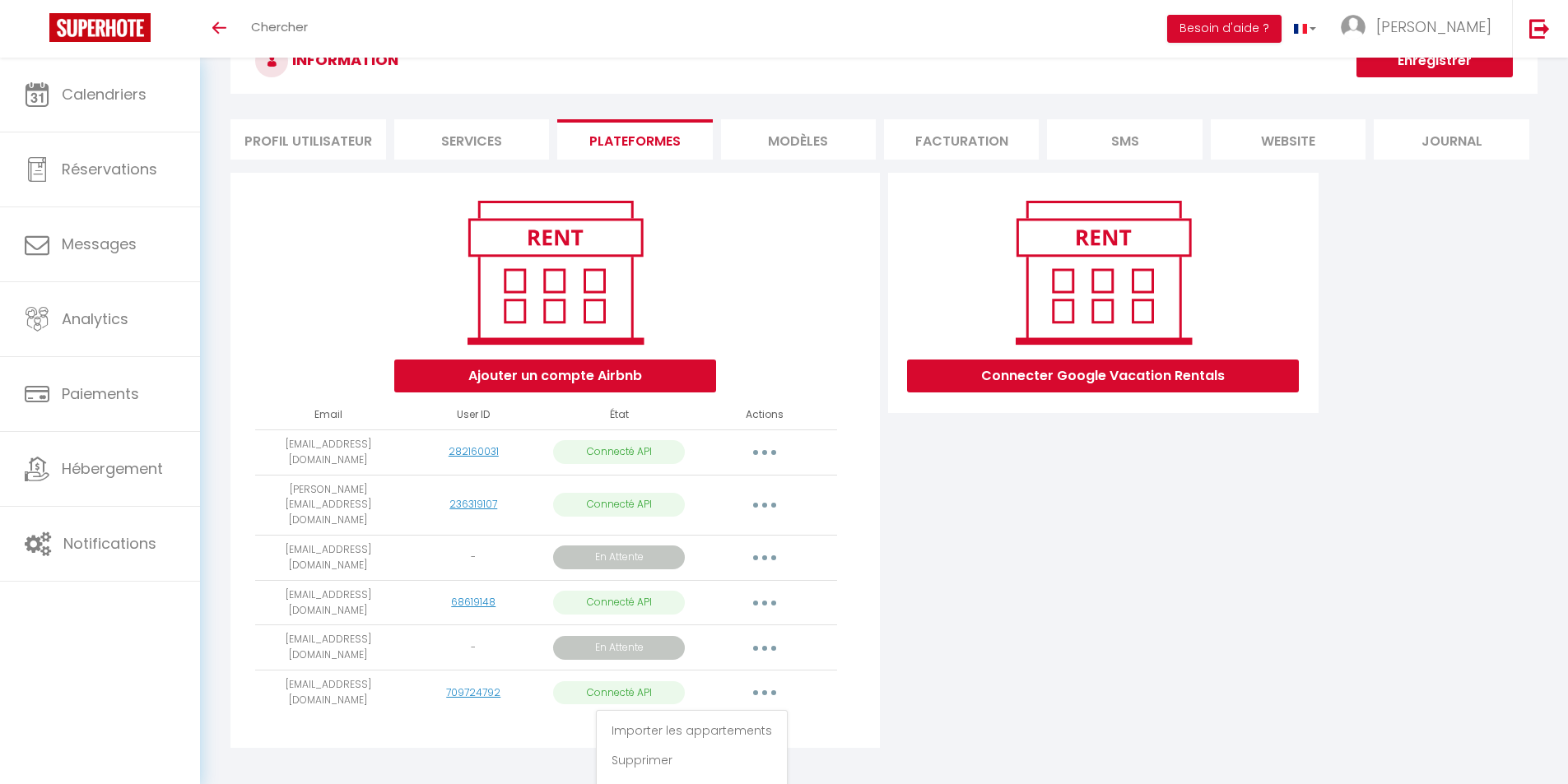
scroll to position [64, 0]
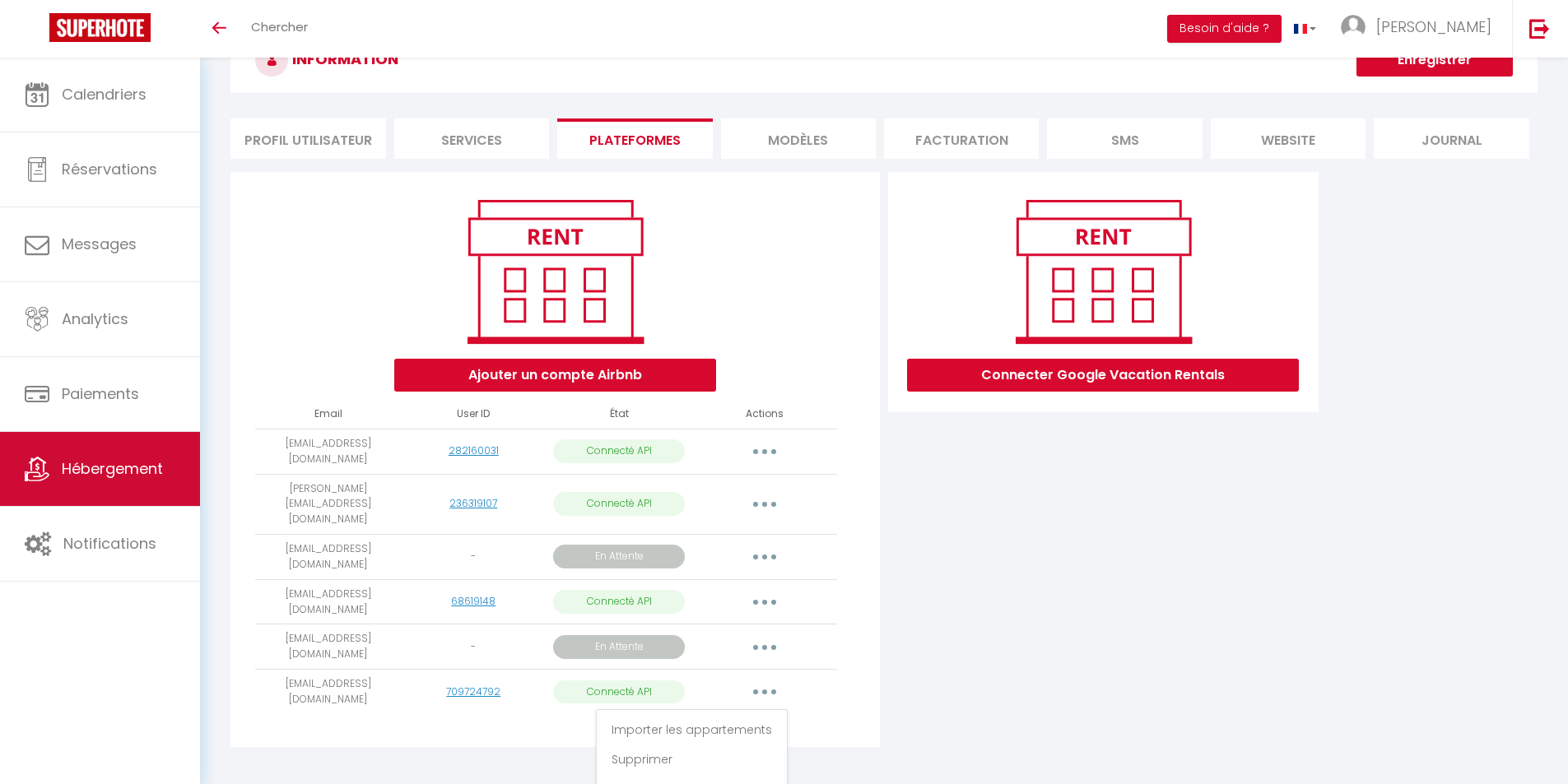
click at [125, 471] on span "Hébergement" at bounding box center [113, 468] width 101 height 20
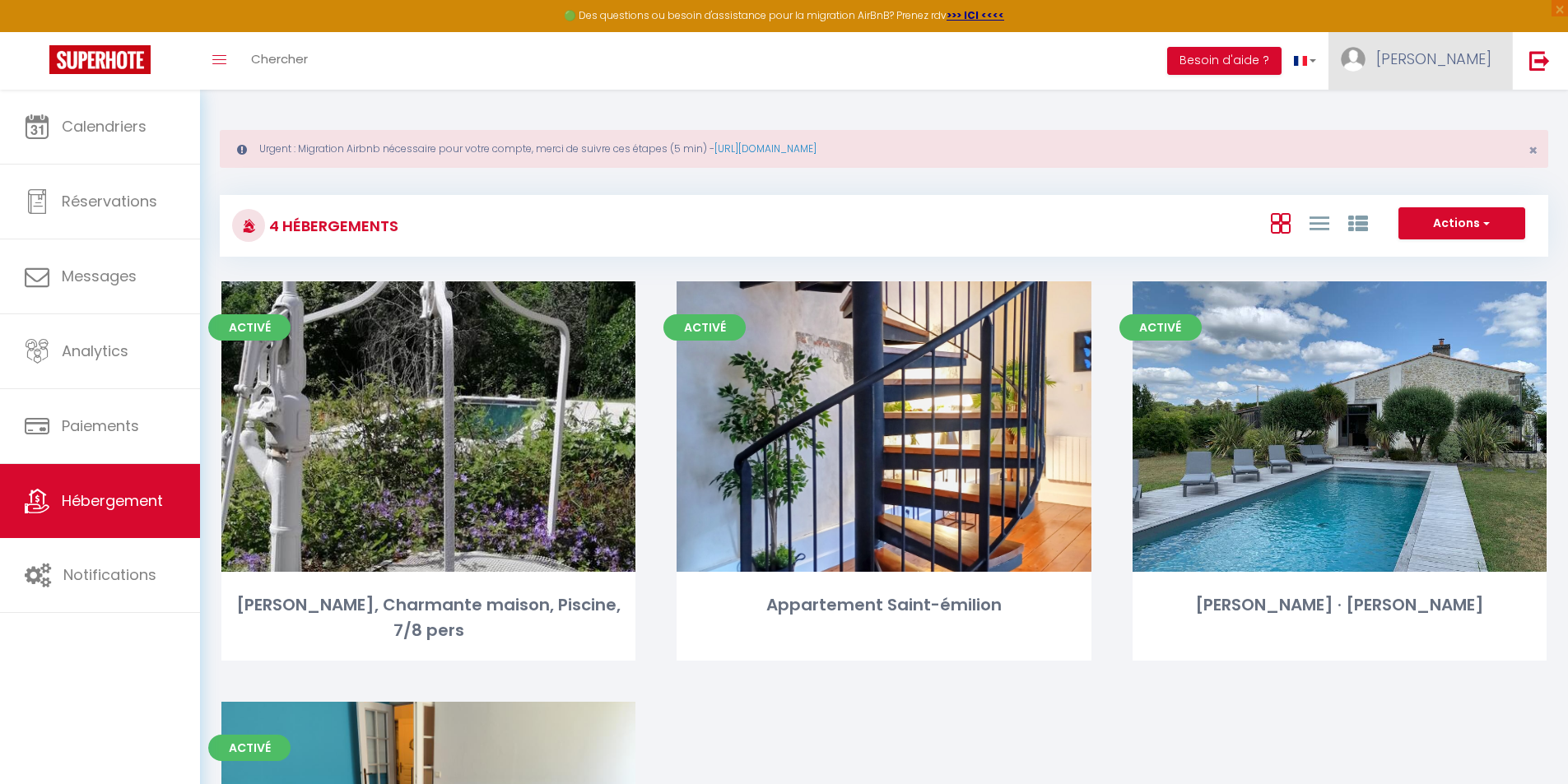
click at [1438, 61] on span "[PERSON_NAME]" at bounding box center [1434, 59] width 115 height 20
click at [1422, 108] on link "Paramètres" at bounding box center [1446, 114] width 122 height 28
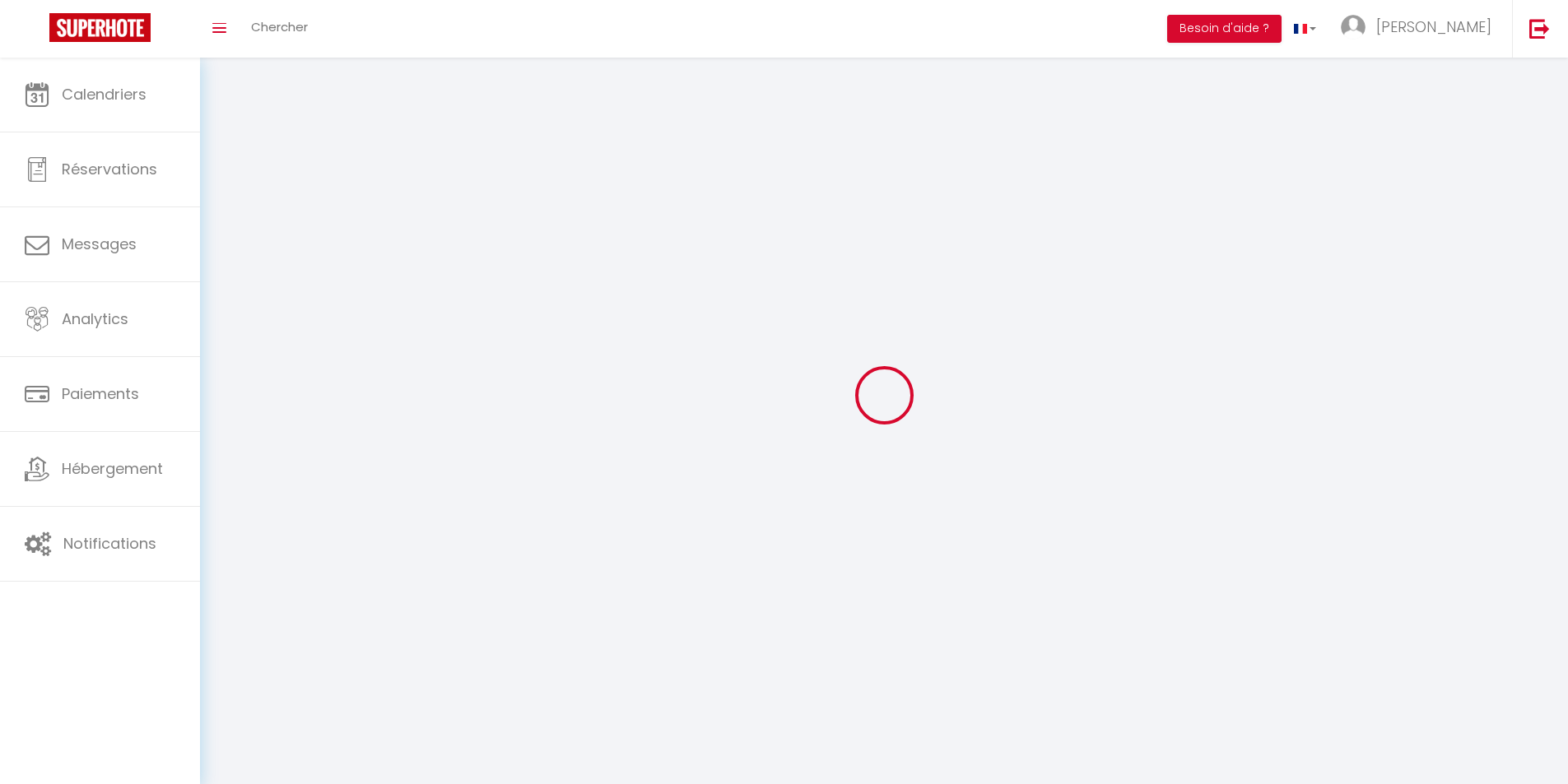
type input "[PERSON_NAME]"
type input "CHAUVET"
type input "0647733095"
type input "21 RUE JEAN LOUIS SALAFRANQUE"
type input "33540"
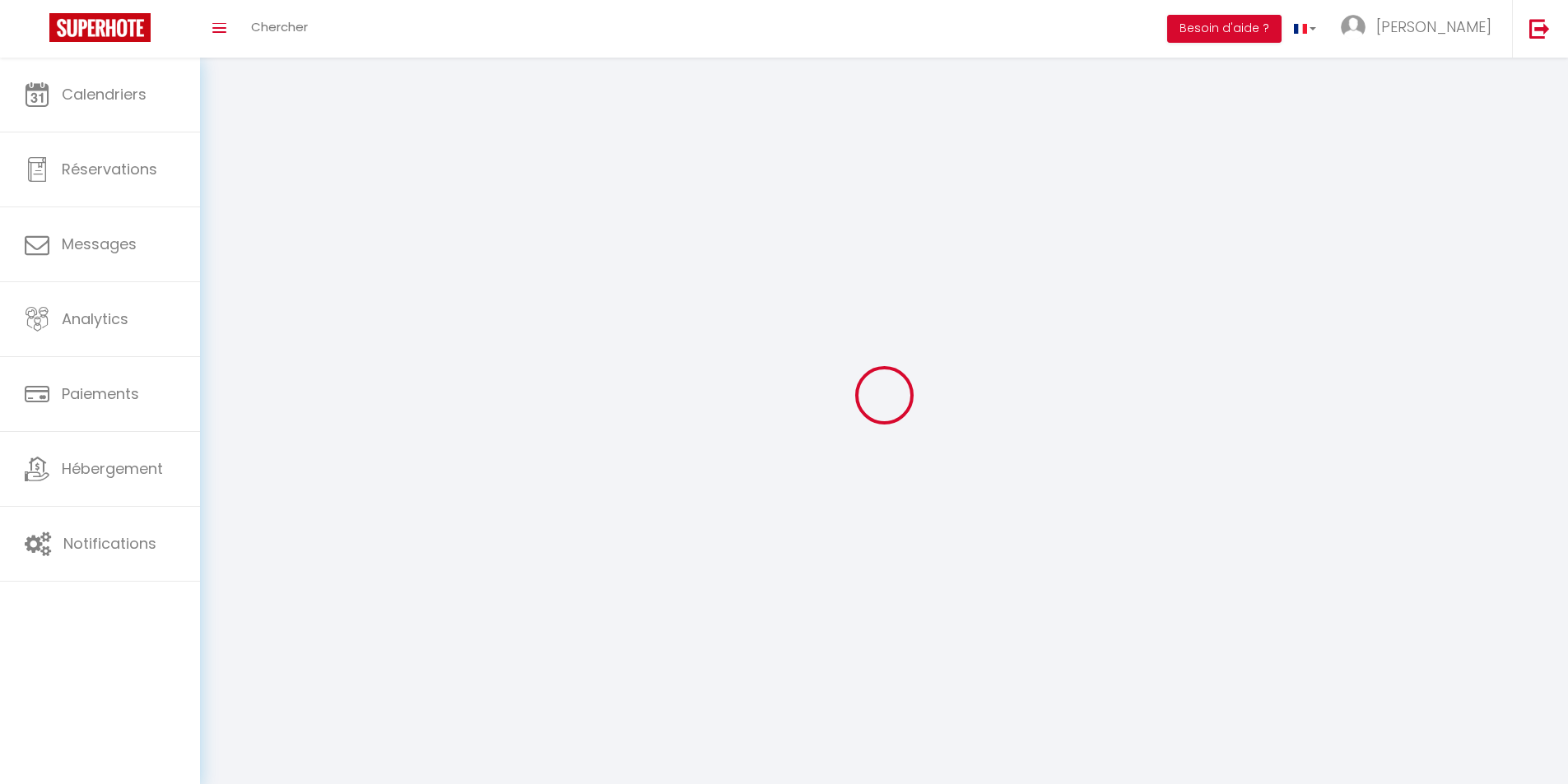
type input "BLASIMON"
type input "fevjFwLlCubCGRqElPBtTb1q1"
type input "Kj8fjkFXenqf1416OSdddZT5Q"
select select "28"
select select "fr"
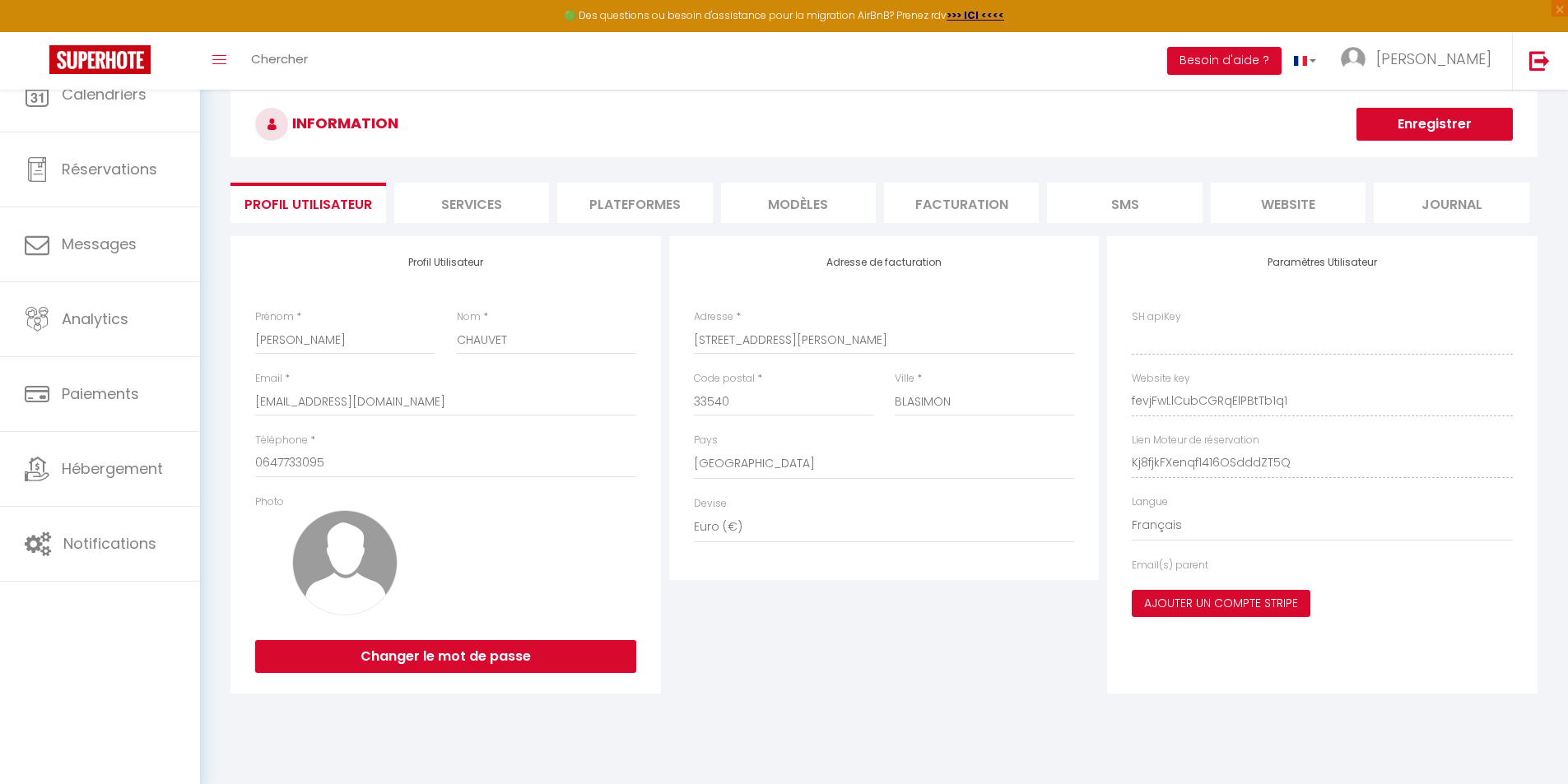
type input "fevjFwLlCubCGRqElPBtTb1q1"
type input "Kj8fjkFXenqf1416OSdddZT5Q"
type input "https://app.superhote.com/#/get-available-rentals/Kj8fjkFXenqf1416OSdddZT5Q"
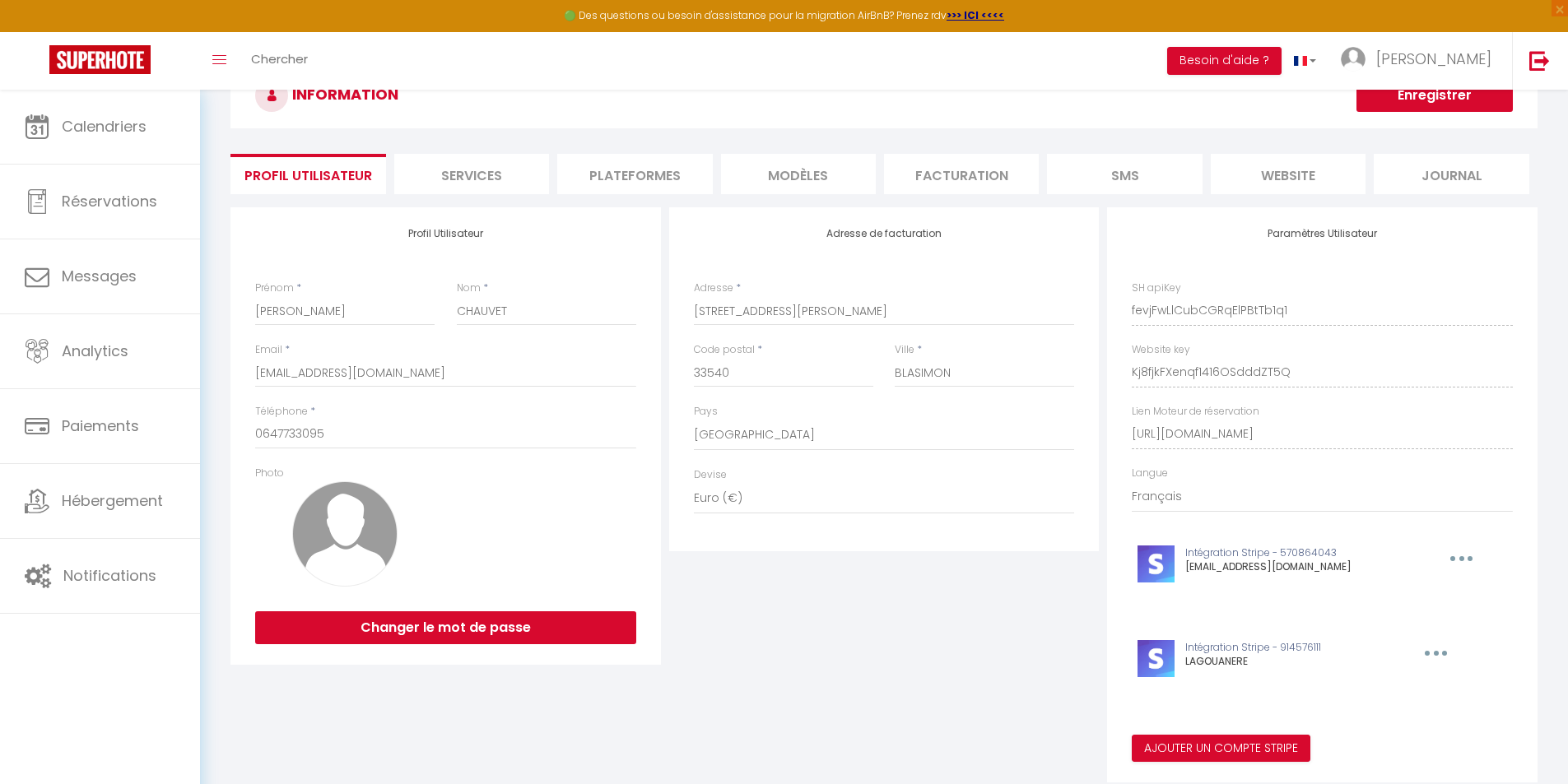
scroll to position [106, 0]
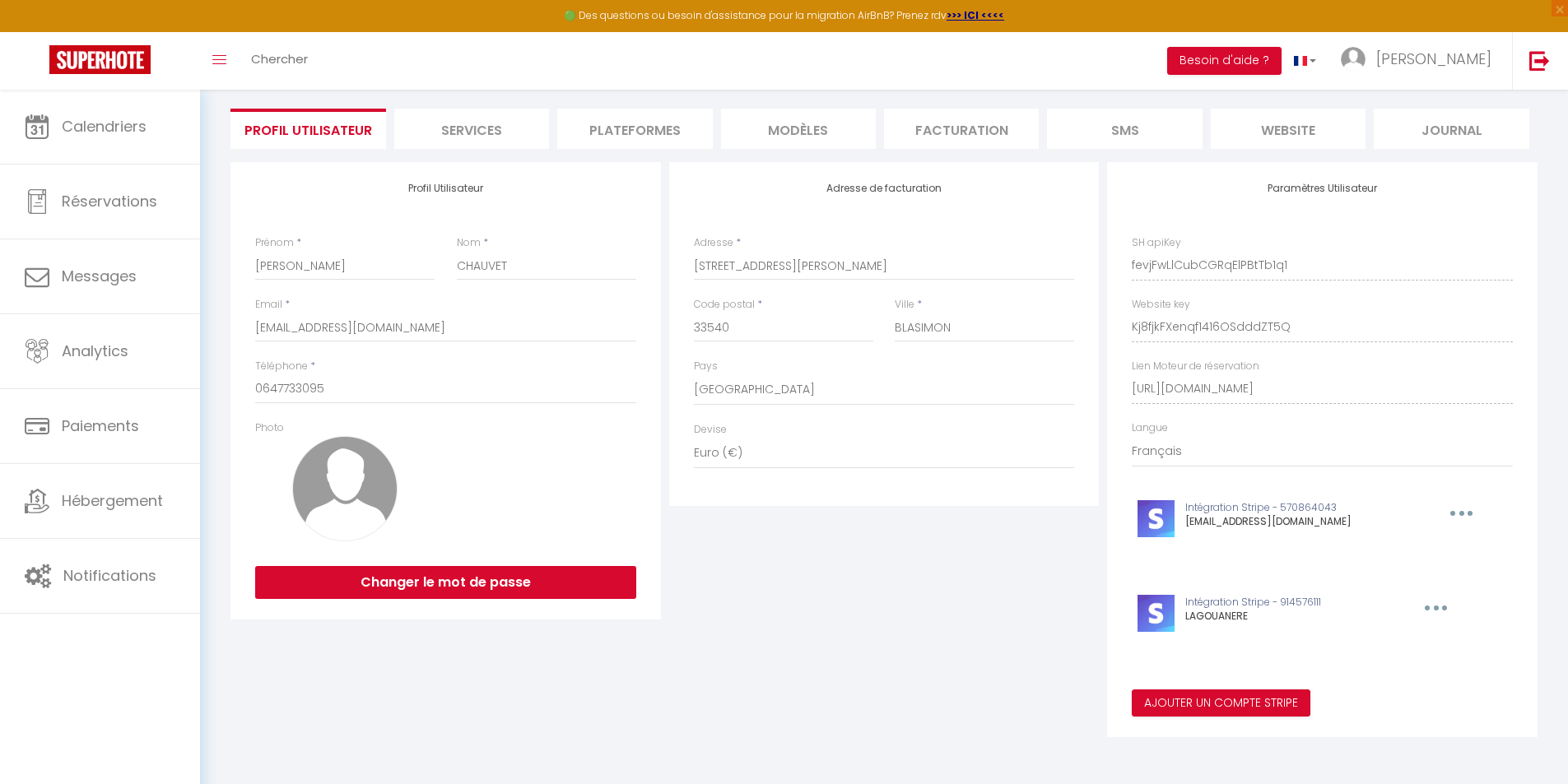
click at [621, 116] on li "Plateformes" at bounding box center [634, 128] width 154 height 40
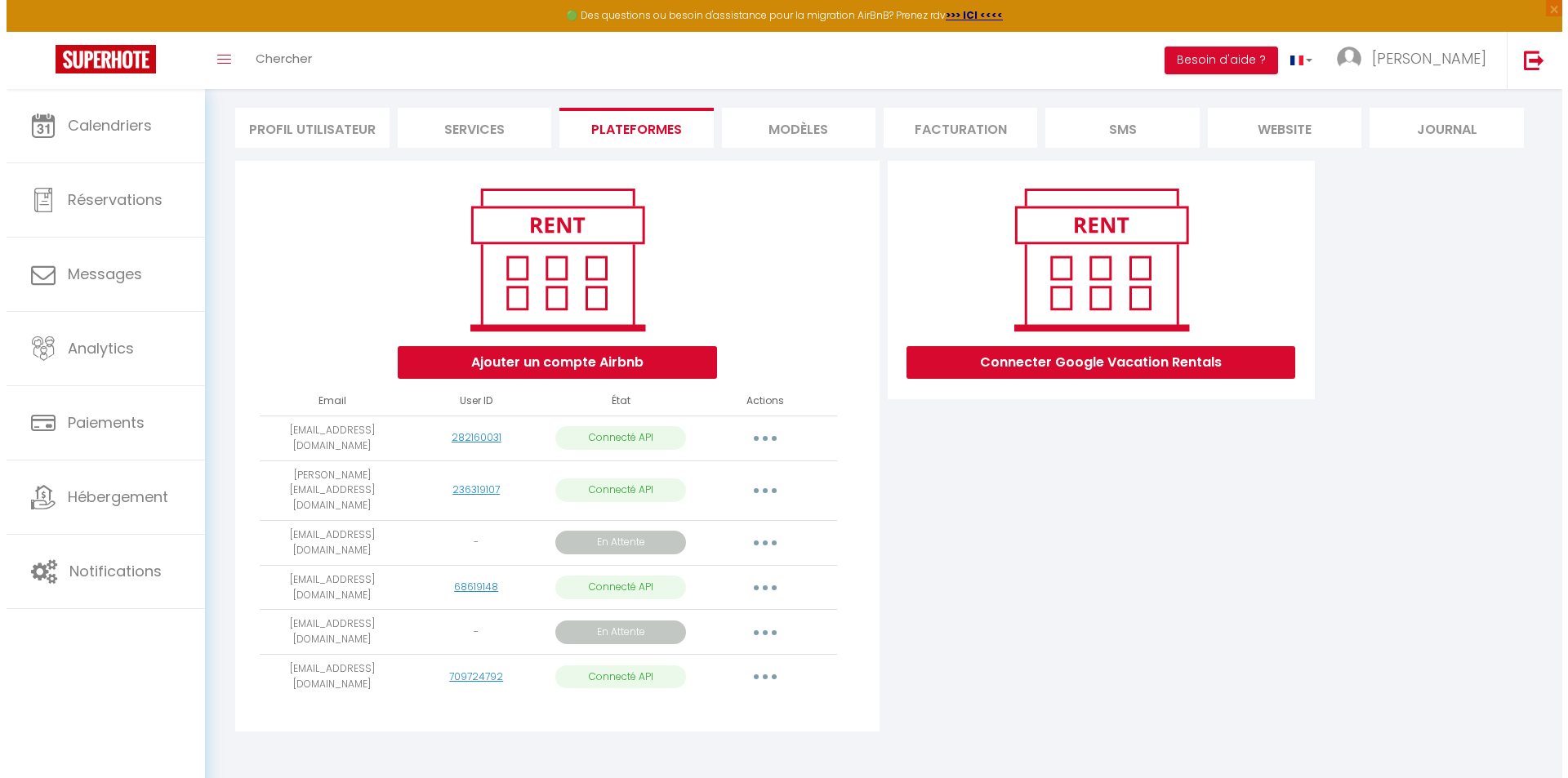
scroll to position [89, 0]
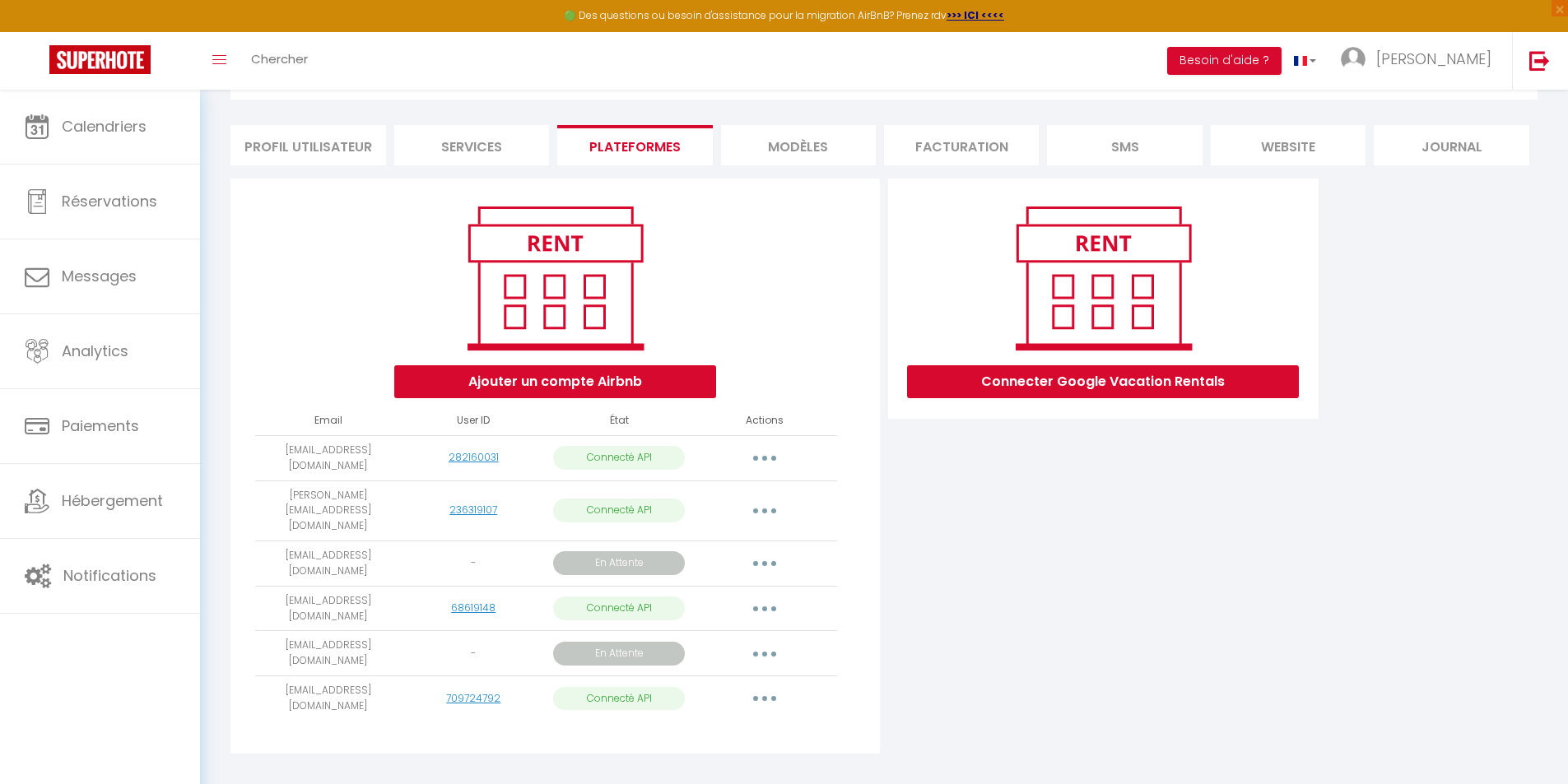
click at [767, 696] on icon "button" at bounding box center [765, 699] width 5 height 5
click at [734, 722] on link "Importer les appartements" at bounding box center [691, 736] width 182 height 28
select select "74641"
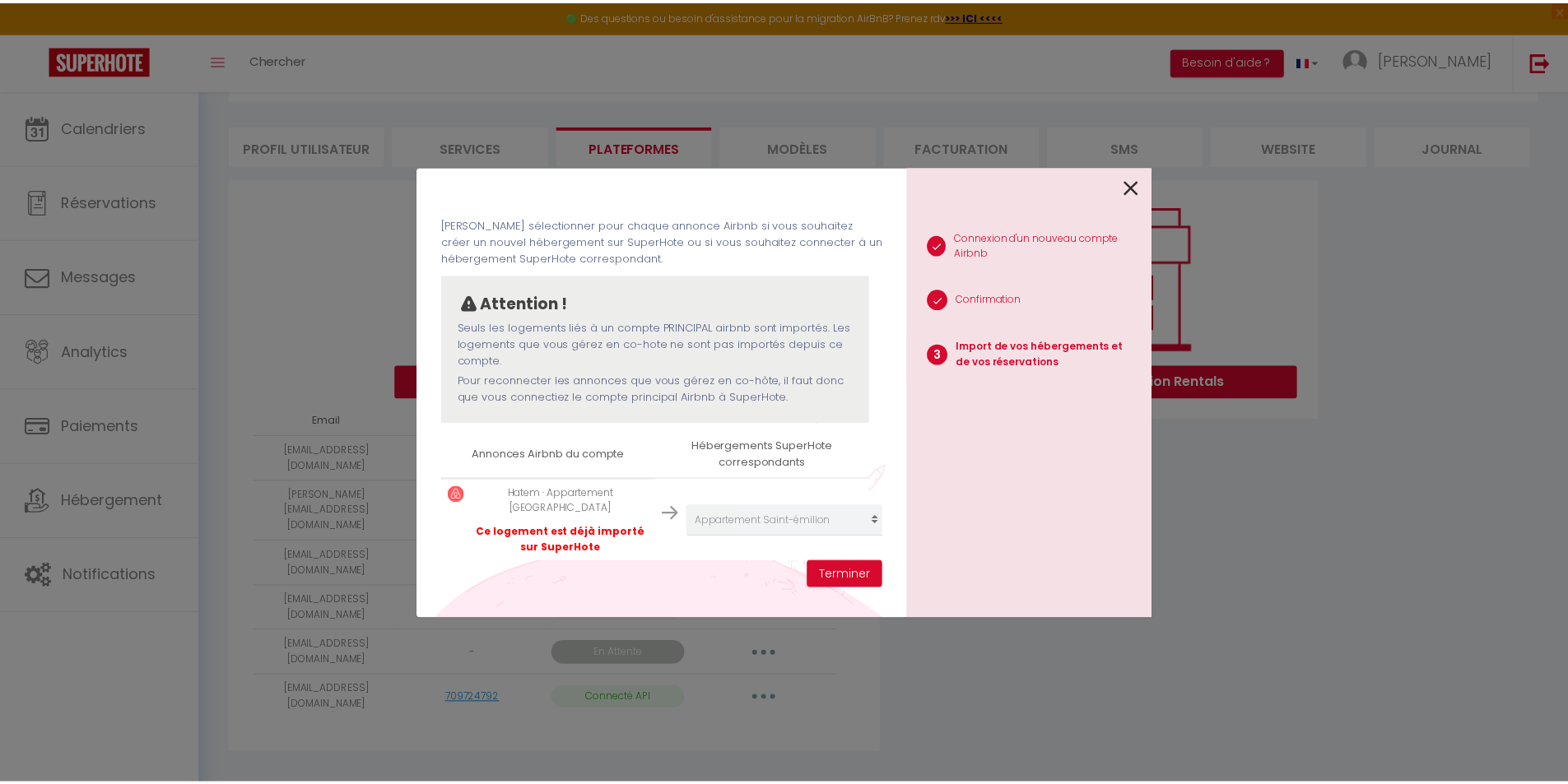
scroll to position [76, 0]
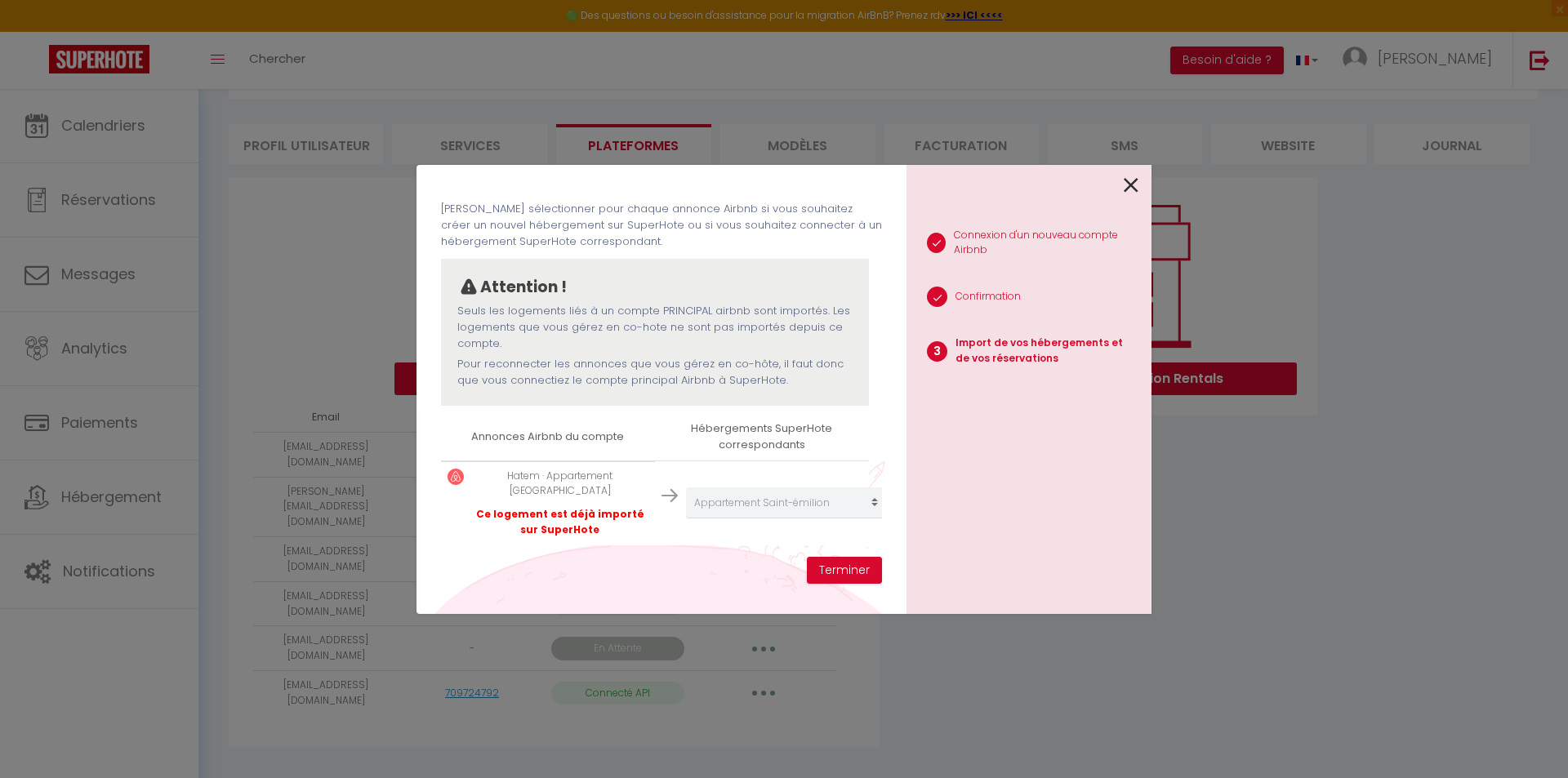
click at [1131, 181] on icon at bounding box center [1130, 186] width 15 height 25
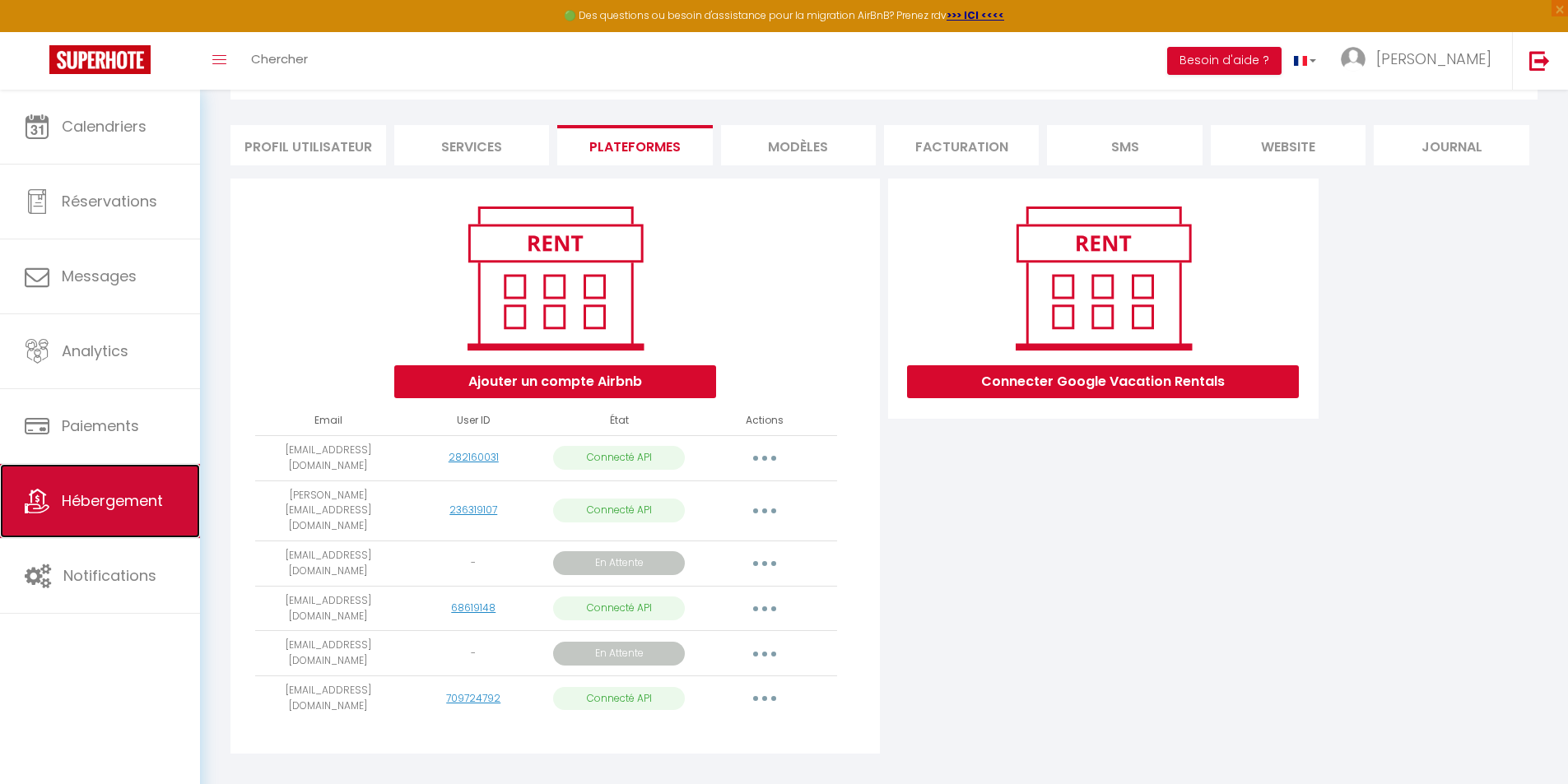
click at [56, 499] on link "Hébergement" at bounding box center [99, 500] width 200 height 74
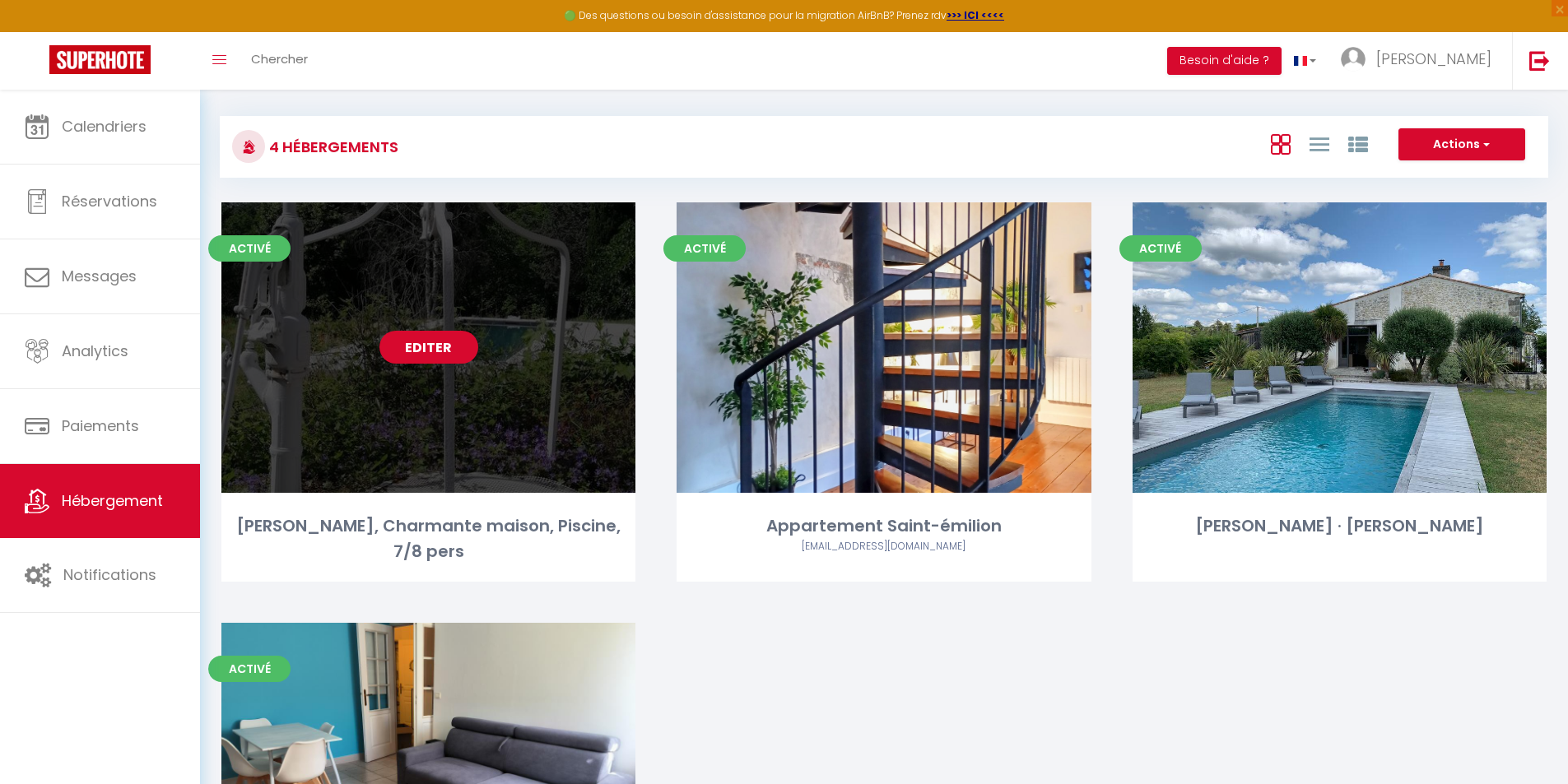
scroll to position [74, 0]
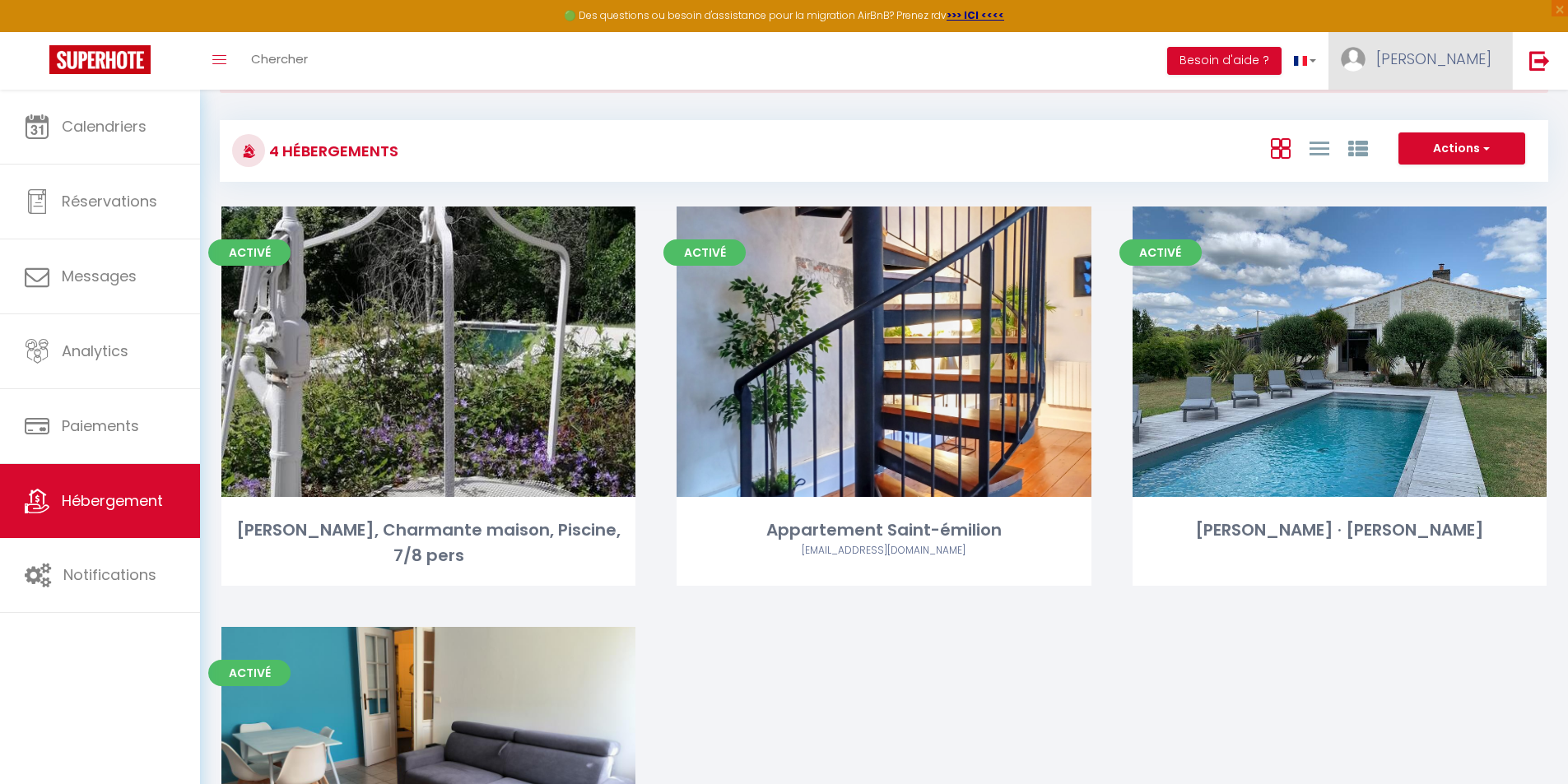
click at [1420, 57] on span "[PERSON_NAME]" at bounding box center [1434, 59] width 115 height 20
click at [1433, 111] on link "Paramètres" at bounding box center [1446, 114] width 122 height 28
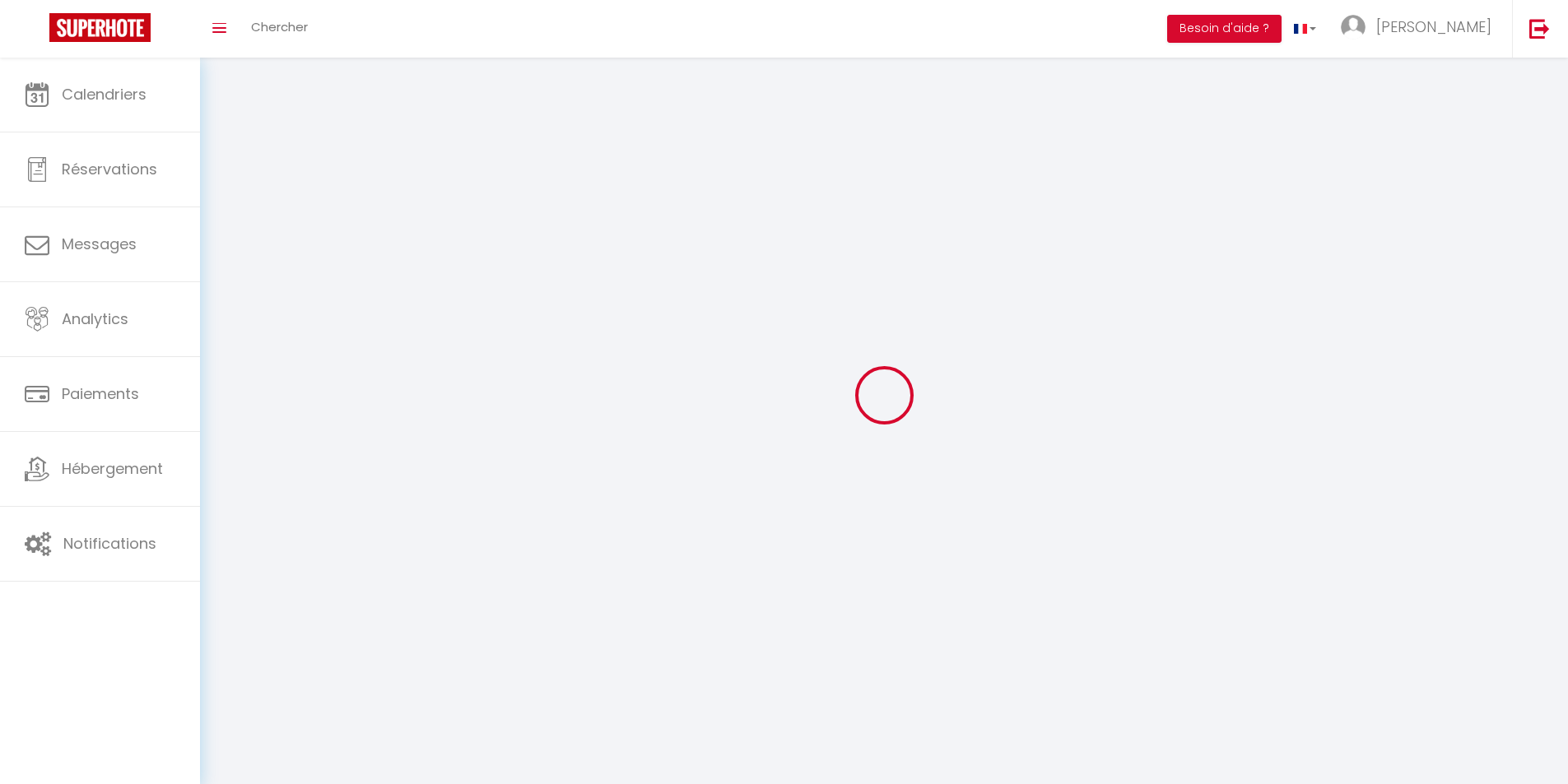
type input "[PERSON_NAME]"
type input "CHAUVET"
type input "0647733095"
type input "21 RUE JEAN LOUIS SALAFRANQUE"
type input "33540"
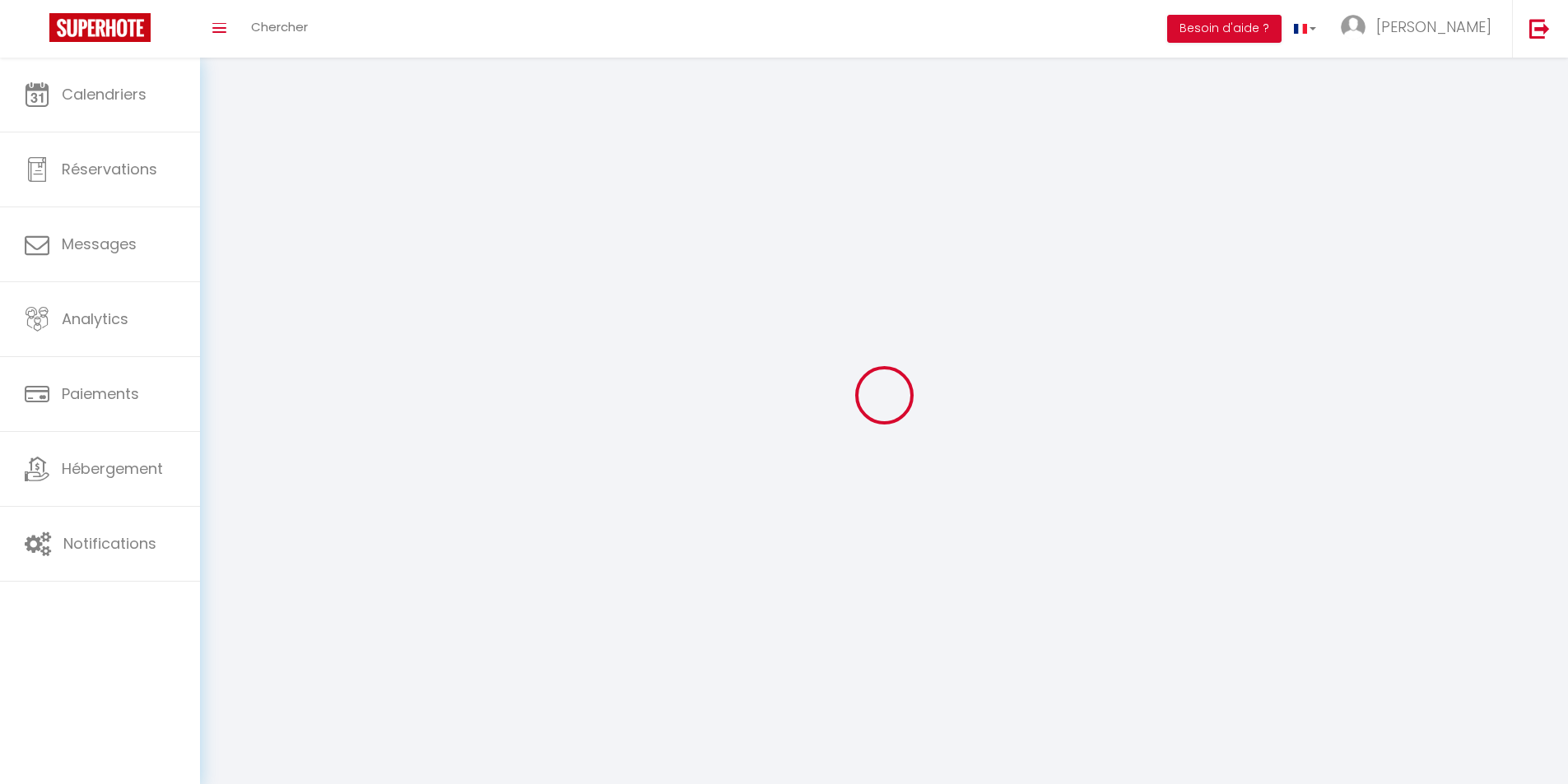
type input "BLASIMON"
type input "fevjFwLlCubCGRqElPBtTb1q1"
type input "Kj8fjkFXenqf1416OSdddZT5Q"
type input "https://app.superhote.com/#/get-available-rentals/Kj8fjkFXenqf1416OSdddZT5Q"
select select "28"
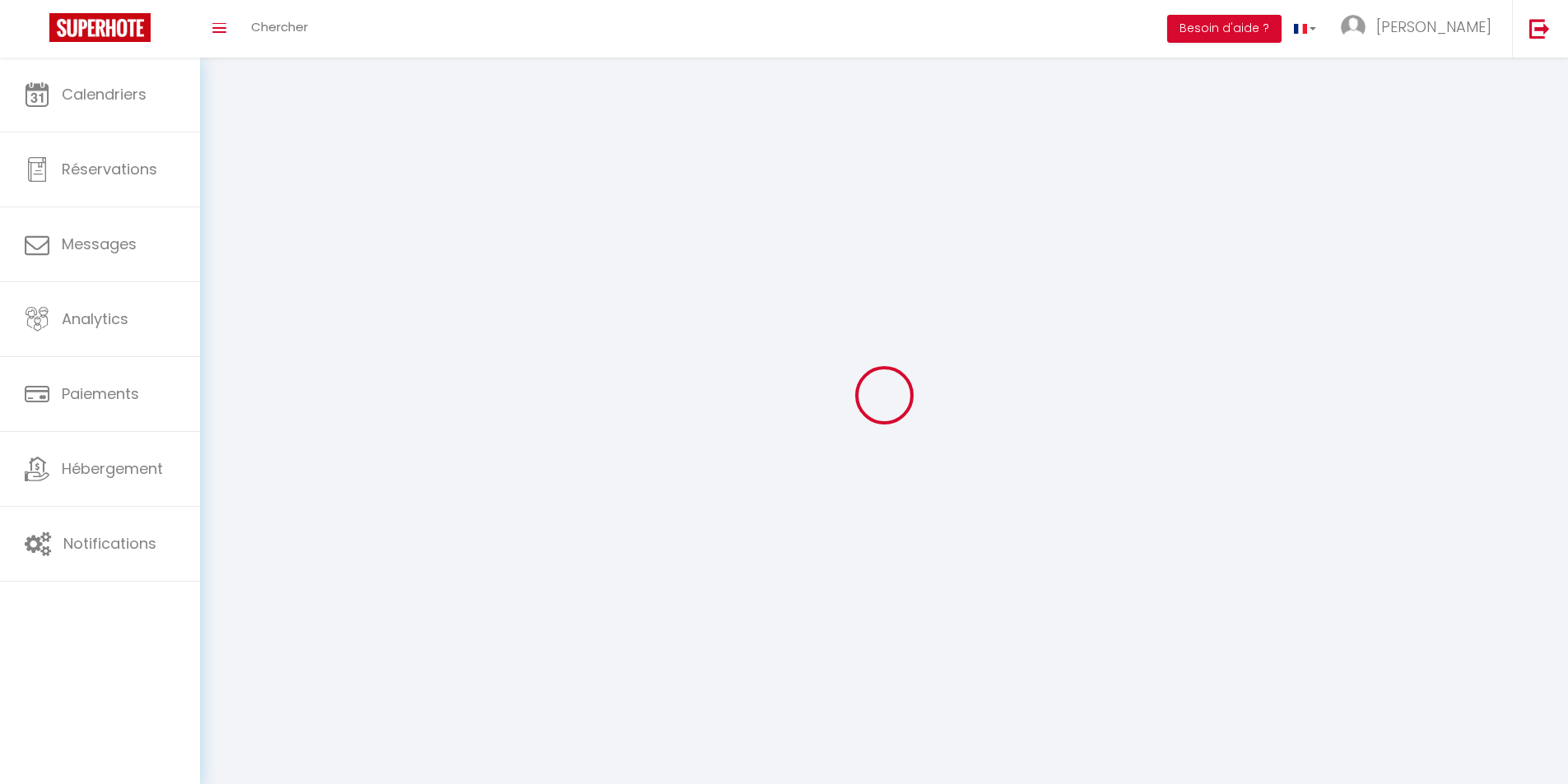
select select "fr"
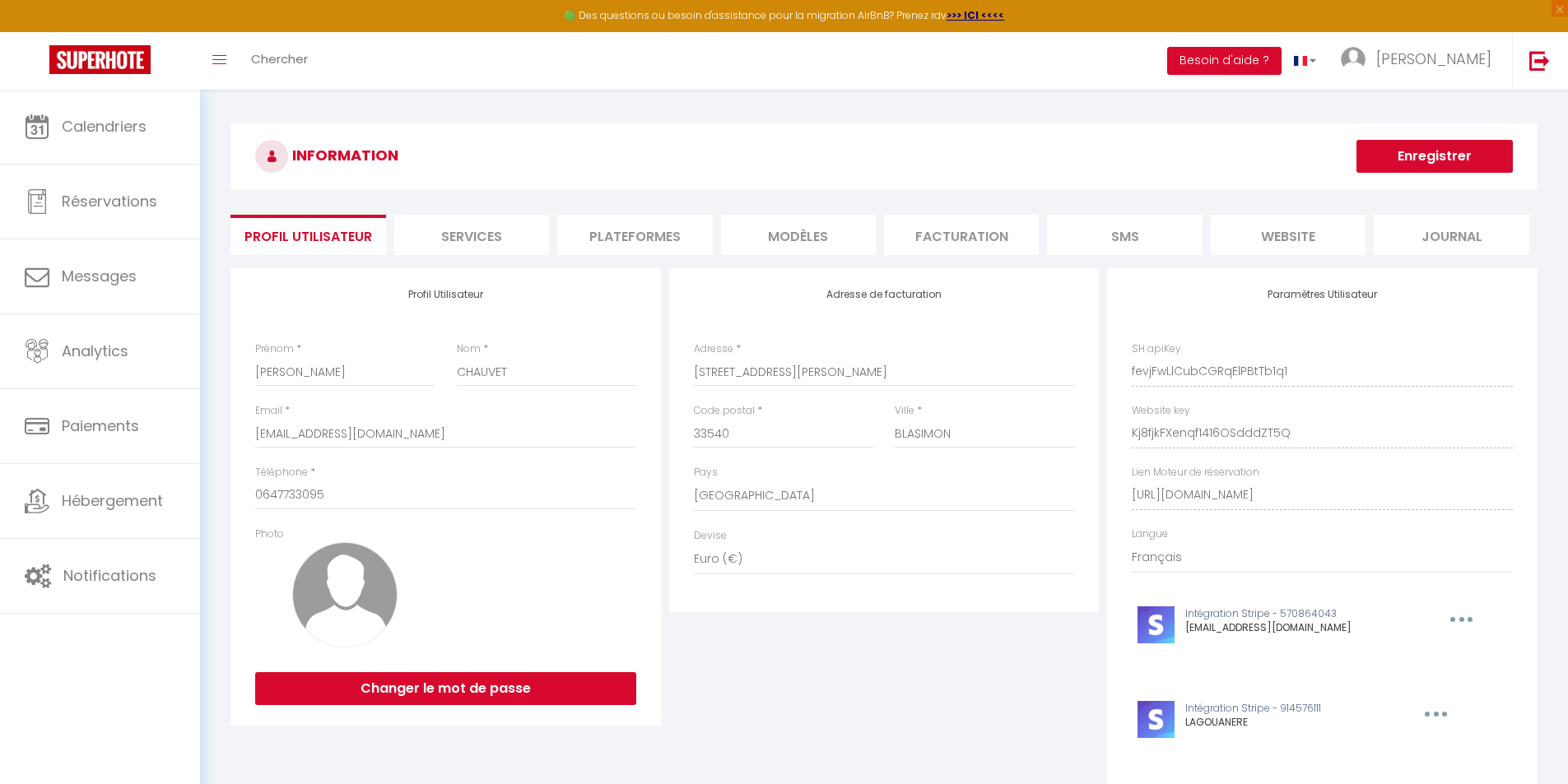
click at [619, 237] on li "Plateformes" at bounding box center [634, 234] width 154 height 40
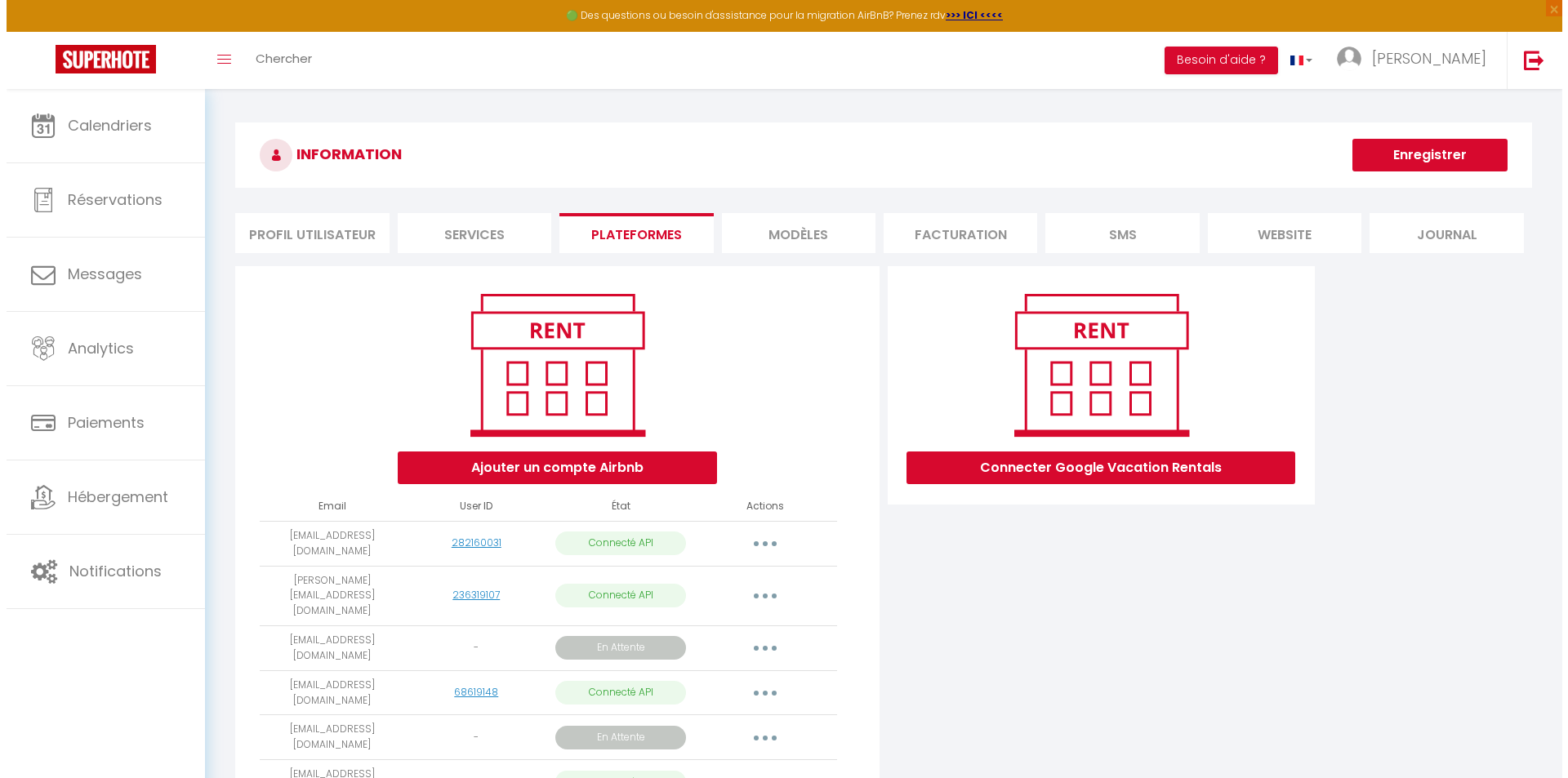
scroll to position [89, 0]
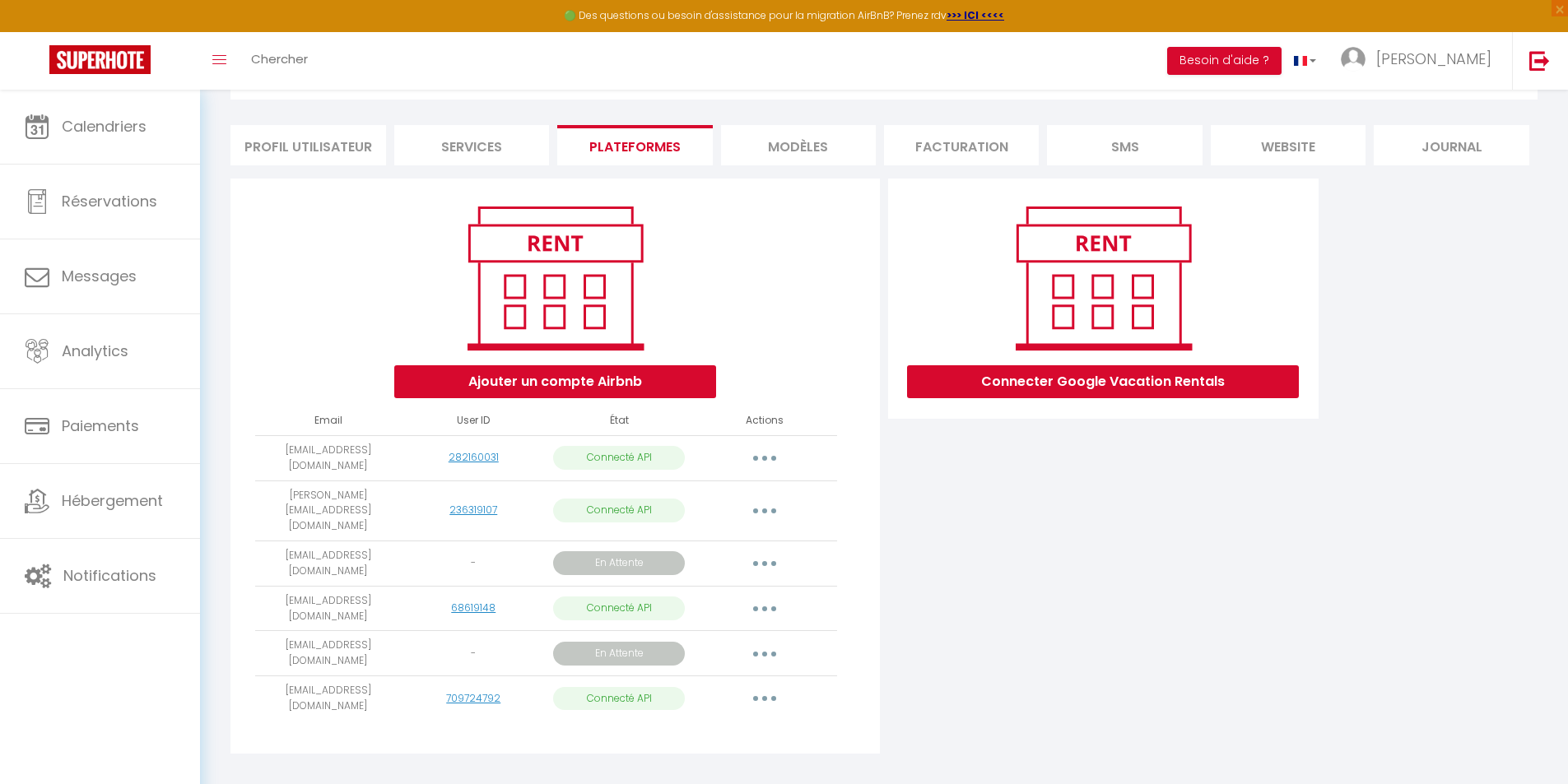
click at [765, 507] on button "button" at bounding box center [765, 511] width 46 height 27
click at [733, 541] on link "Importer les appartements" at bounding box center [691, 549] width 182 height 28
select select
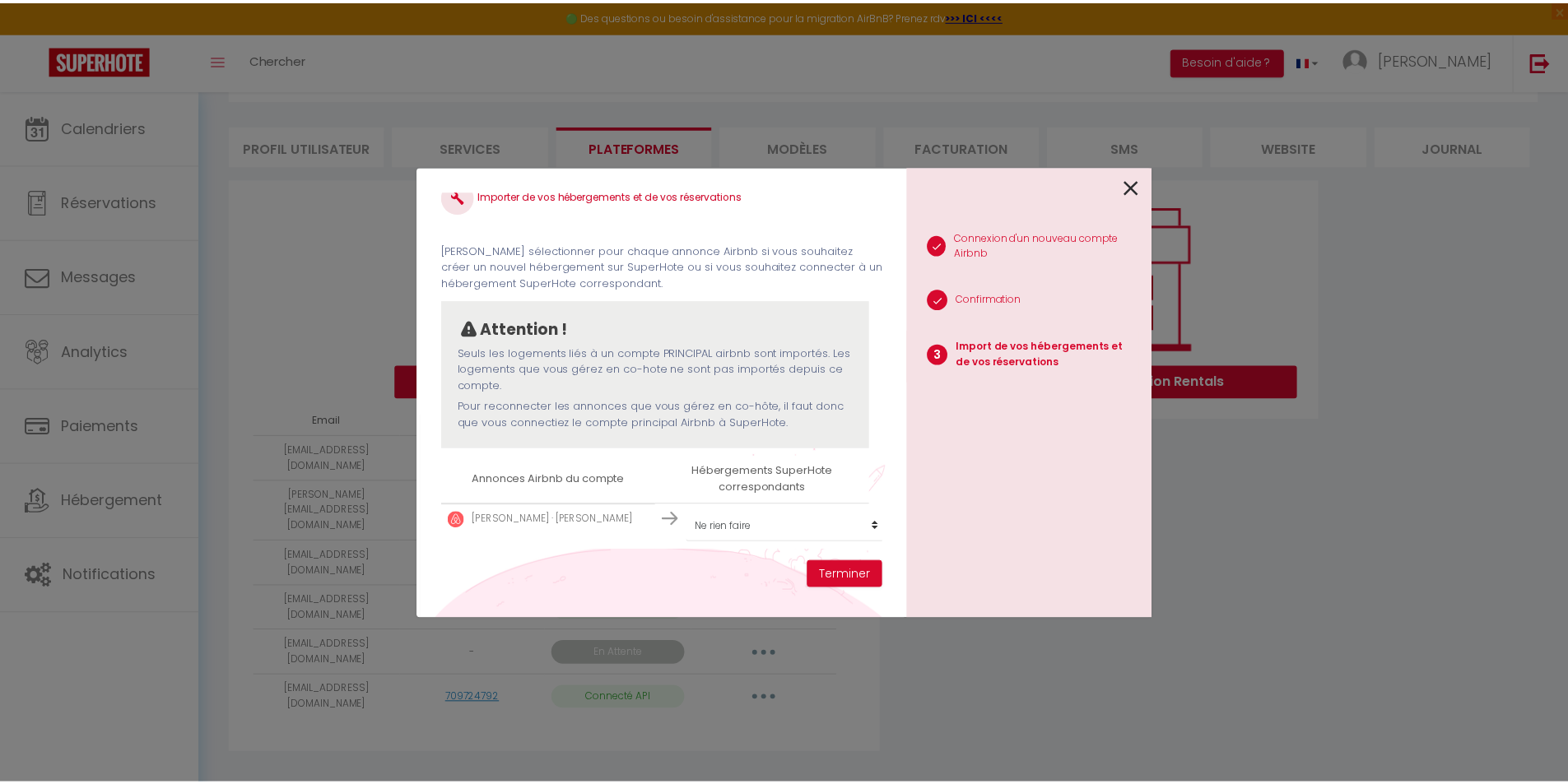
scroll to position [37, 0]
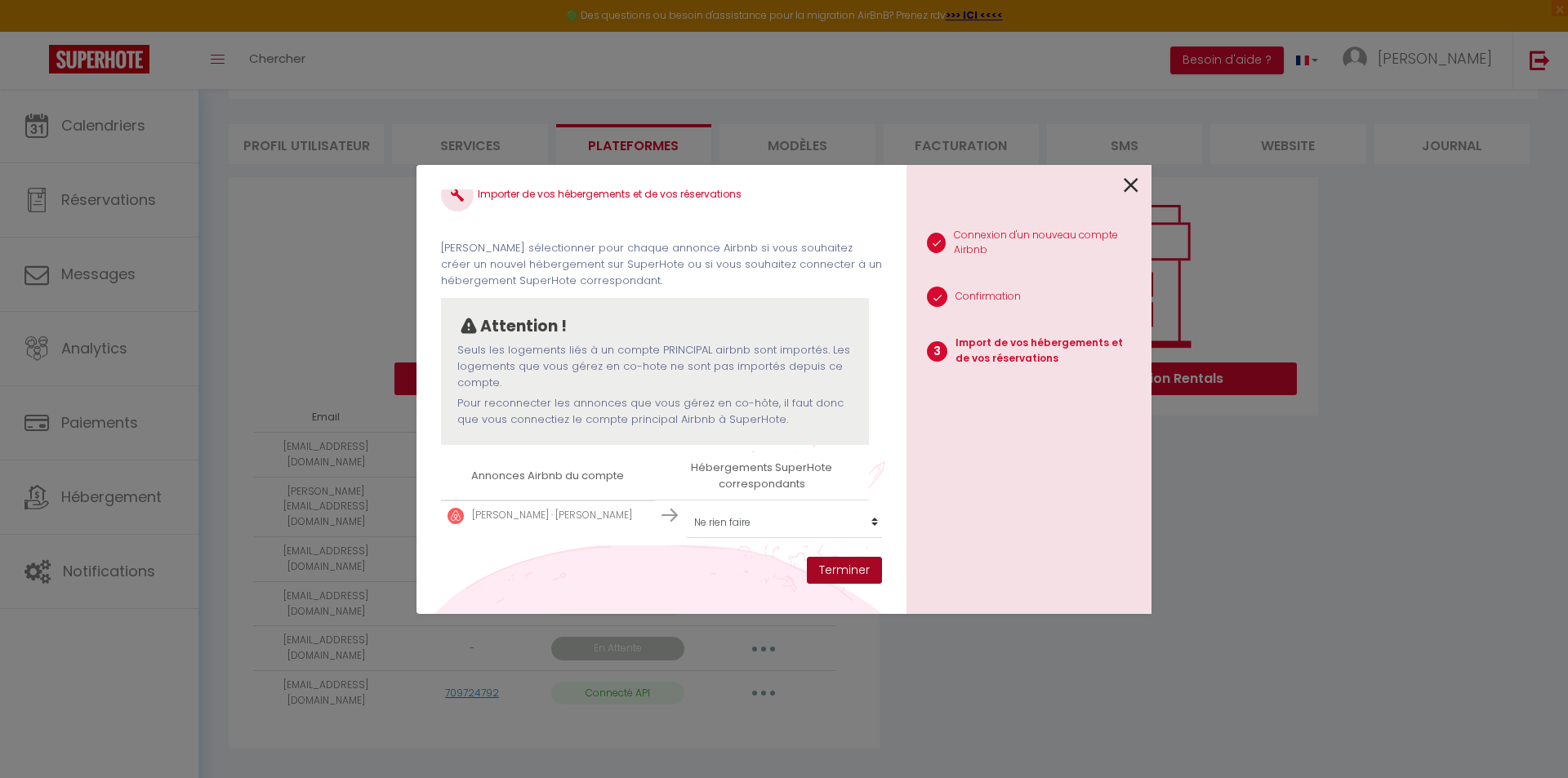
click at [839, 563] on button "Terminer" at bounding box center [843, 571] width 75 height 28
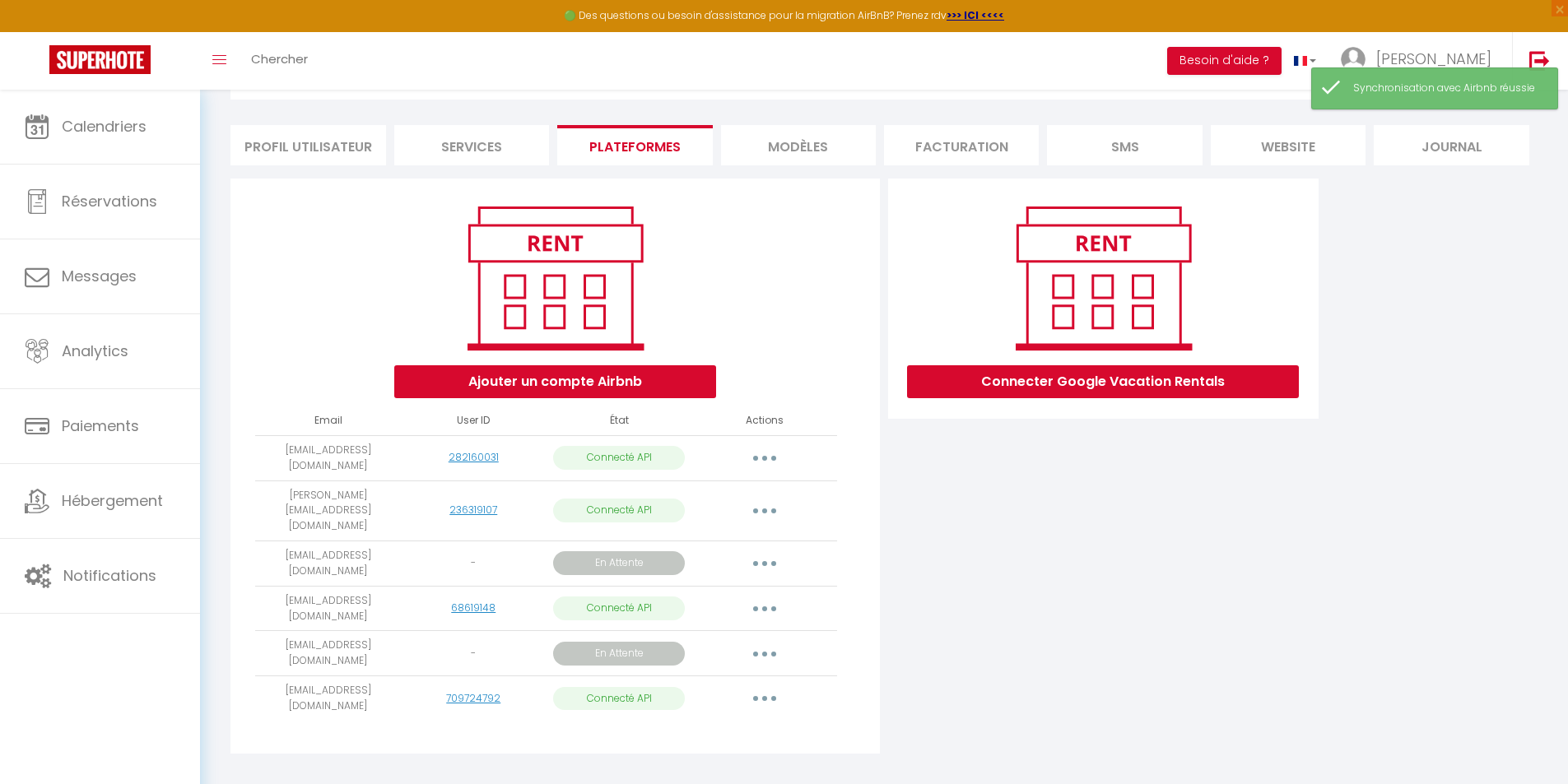
click at [768, 596] on button "button" at bounding box center [765, 609] width 46 height 27
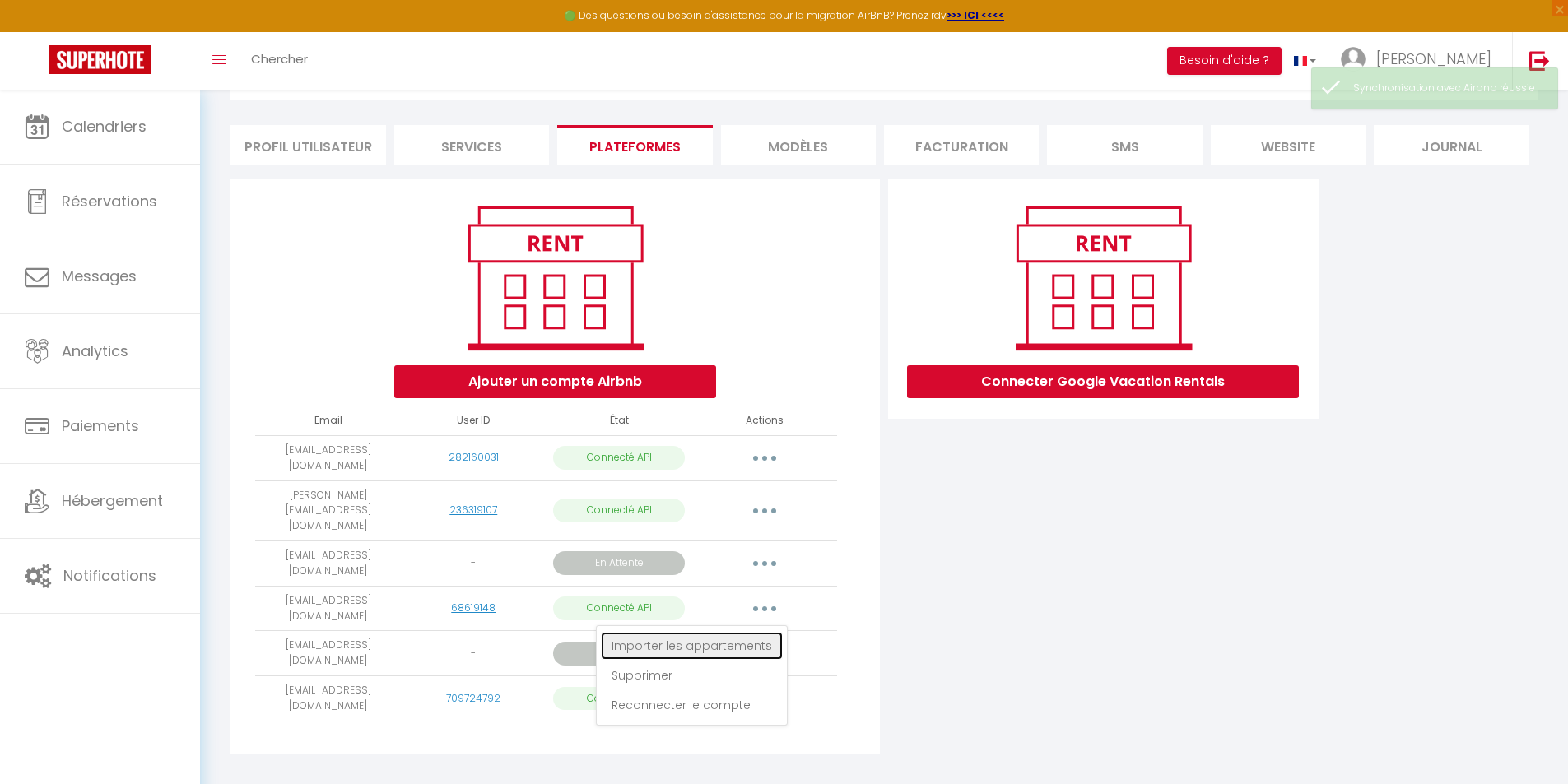
click at [753, 631] on link "Importer les appartements" at bounding box center [691, 646] width 182 height 28
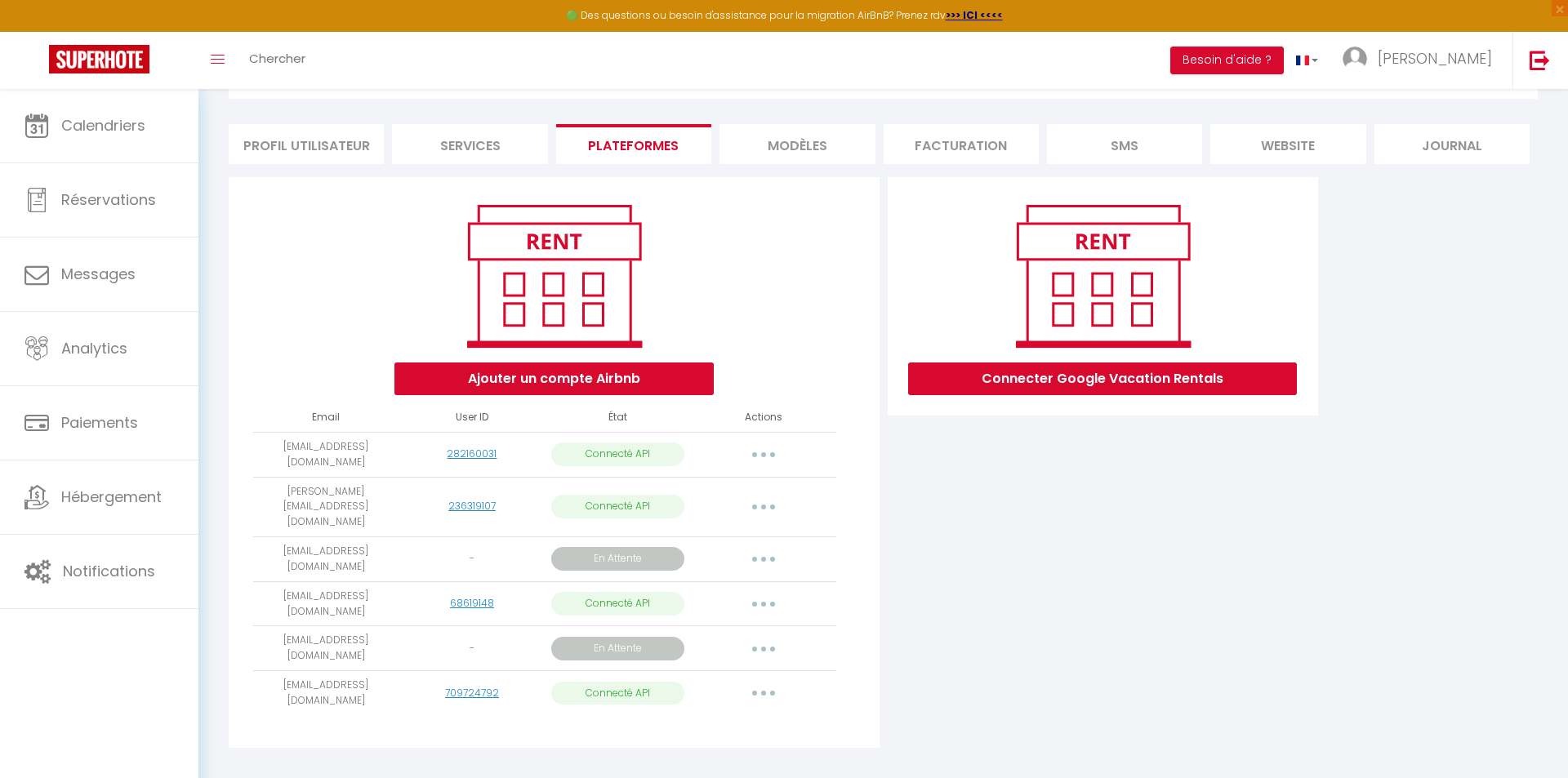
select select
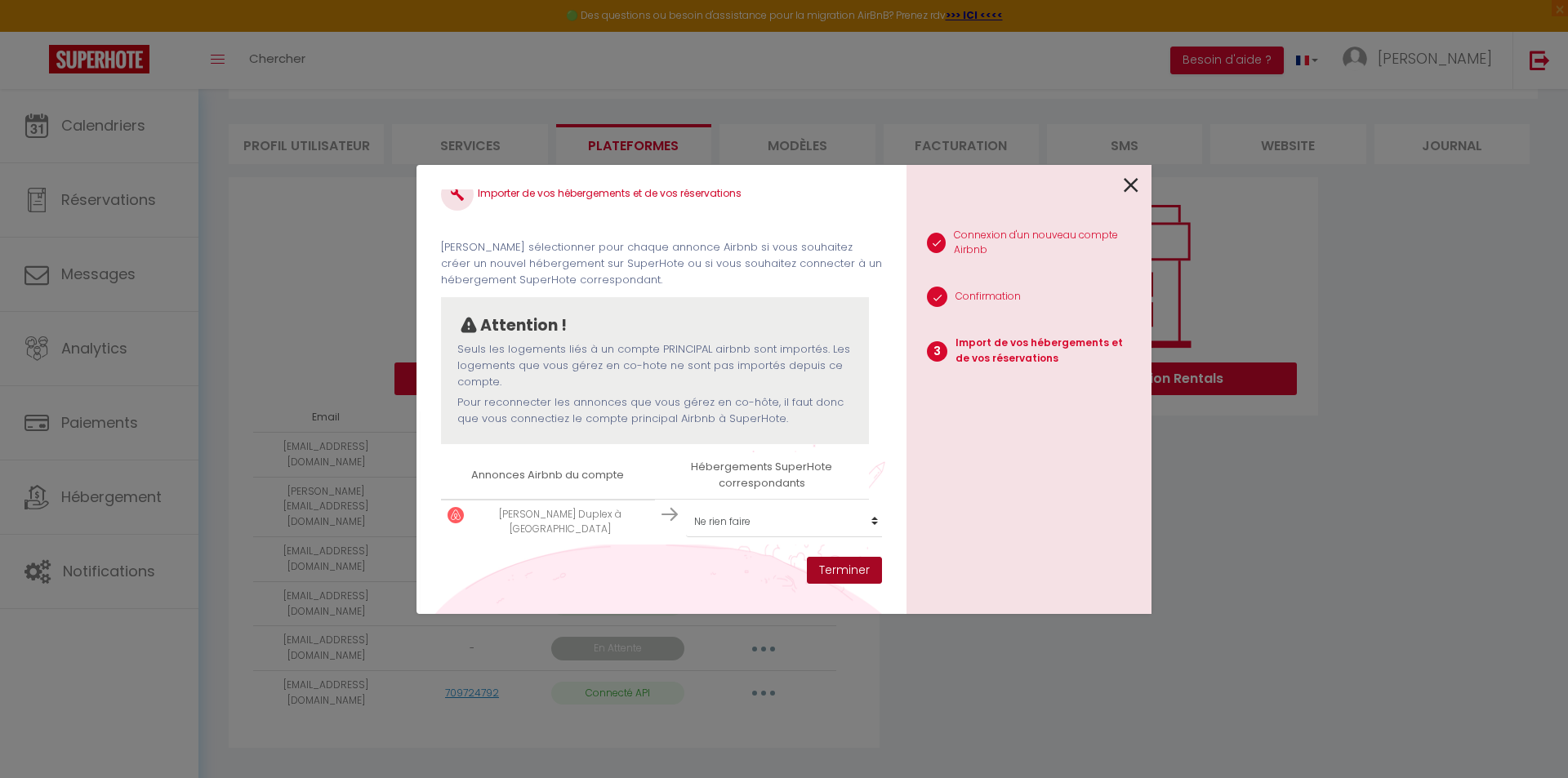
click at [849, 571] on button "Terminer" at bounding box center [843, 571] width 75 height 28
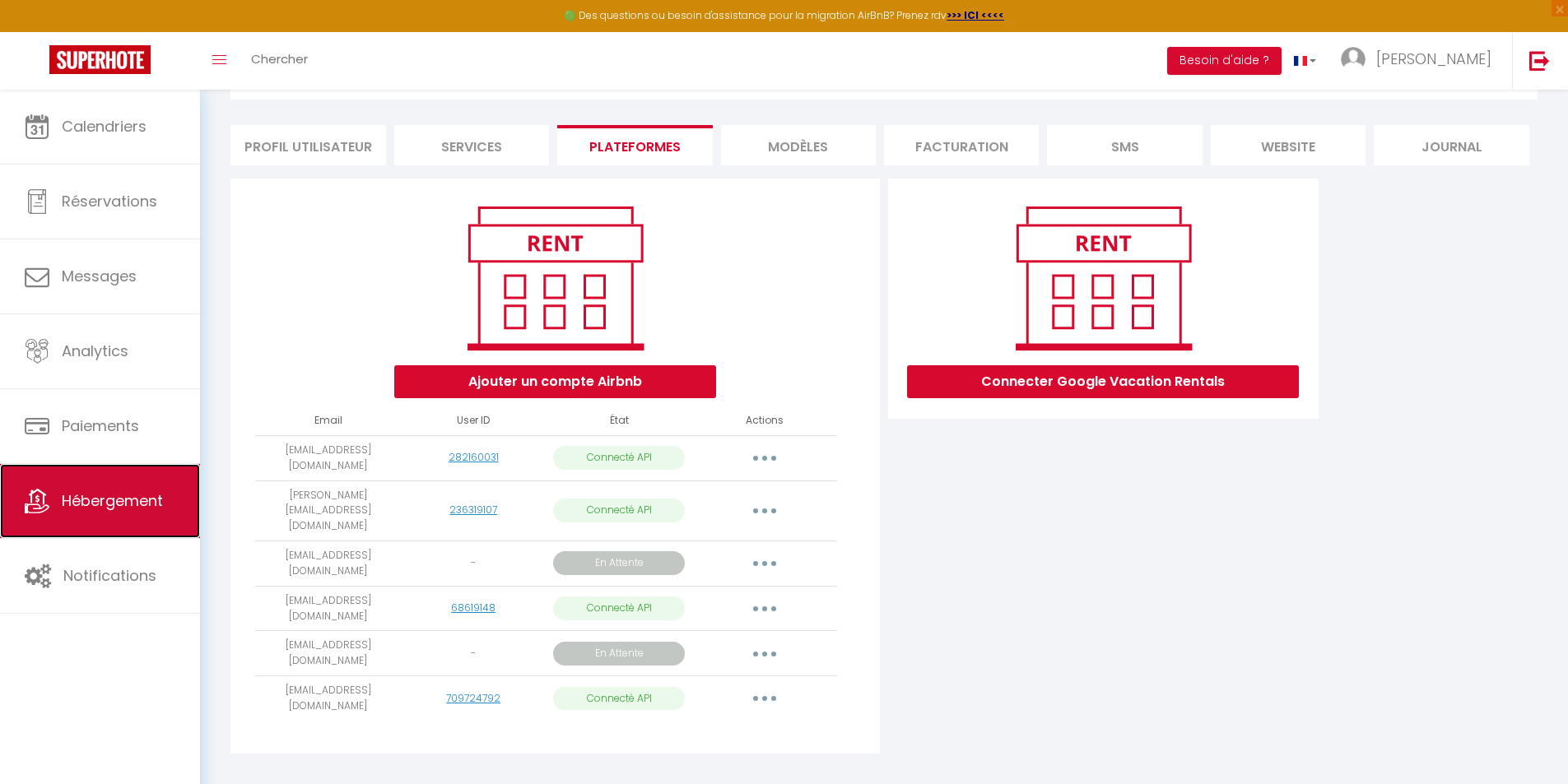
click at [125, 503] on span "Hébergement" at bounding box center [113, 500] width 101 height 20
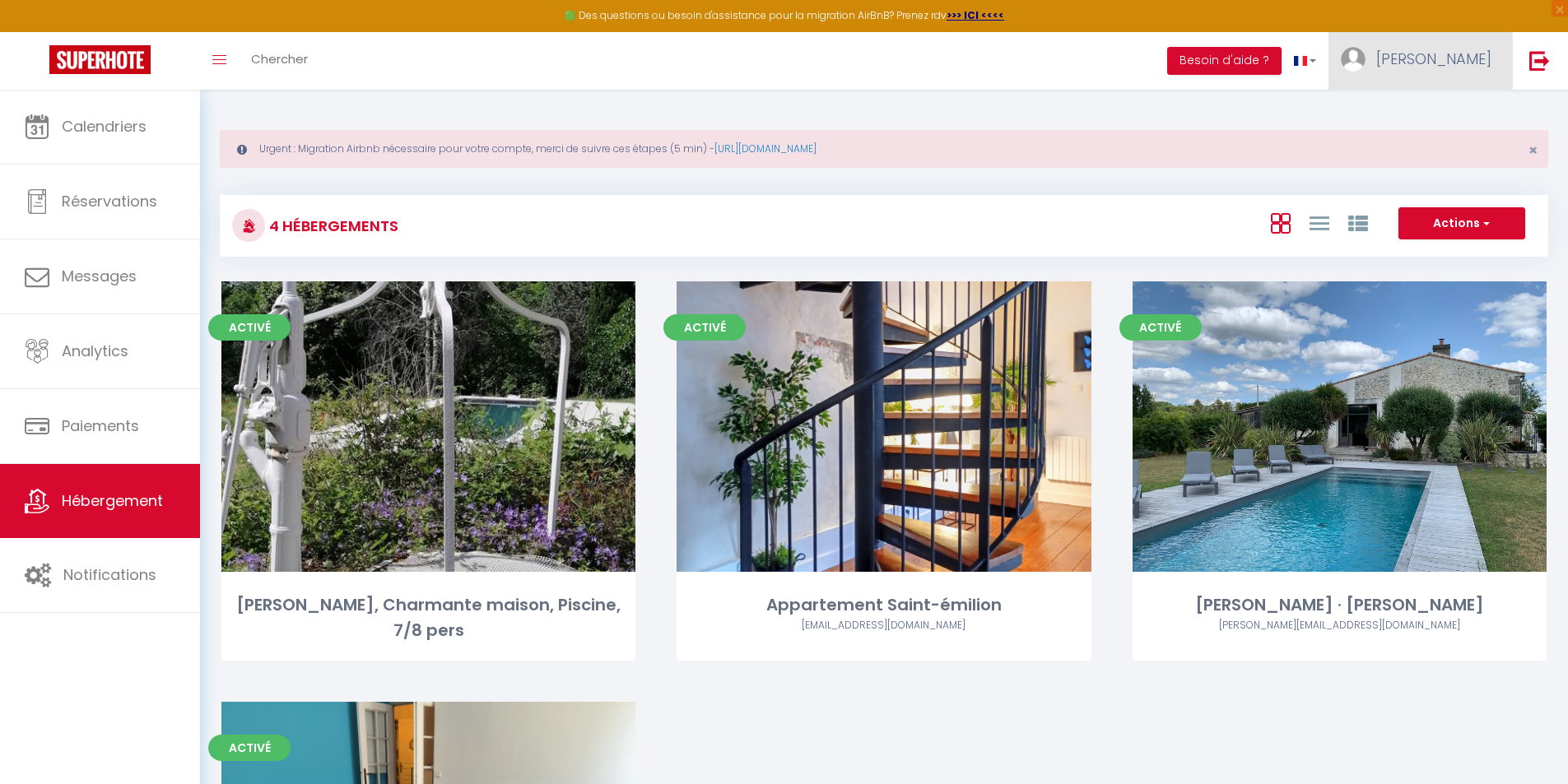
click at [1457, 60] on span "[PERSON_NAME]" at bounding box center [1434, 59] width 115 height 20
click at [1421, 116] on link "Paramètres" at bounding box center [1446, 114] width 122 height 28
select select "28"
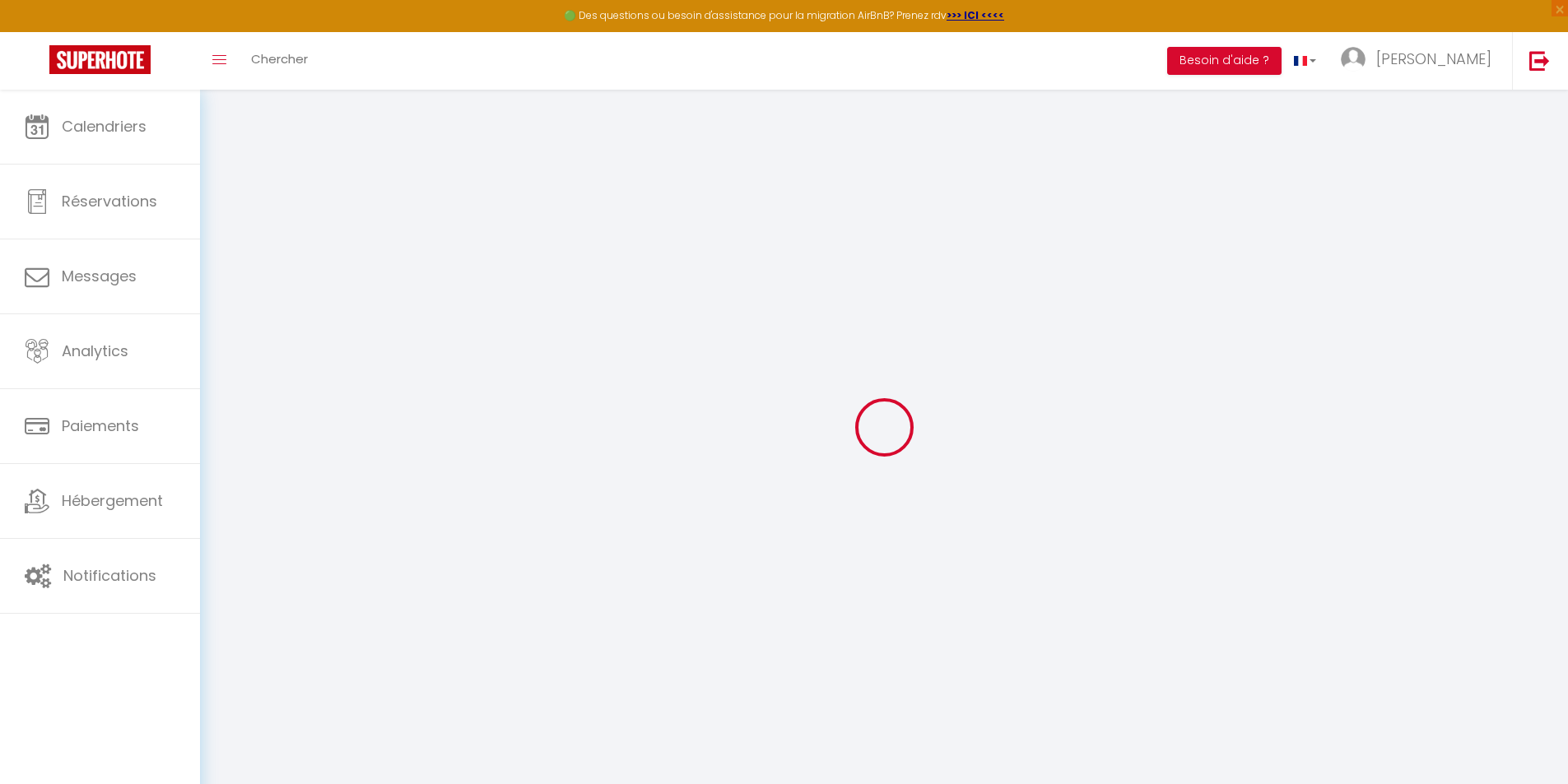
type input "fevjFwLlCubCGRqElPBtTb1q1"
type input "Kj8fjkFXenqf1416OSdddZT5Q"
type input "https://app.superhote.com/#/get-available-rentals/Kj8fjkFXenqf1416OSdddZT5Q"
select select "fr"
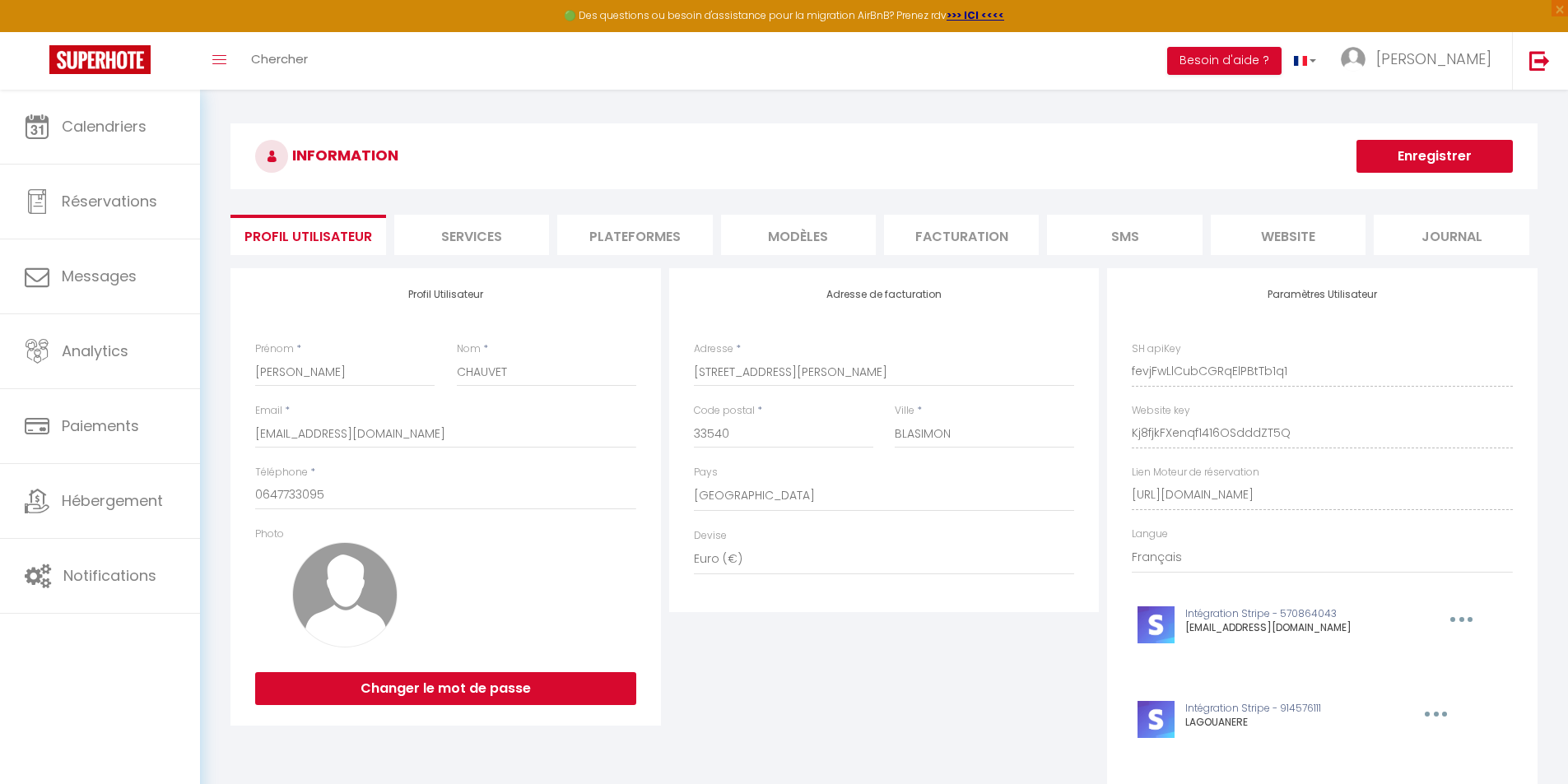
click at [650, 233] on li "Plateformes" at bounding box center [634, 234] width 154 height 40
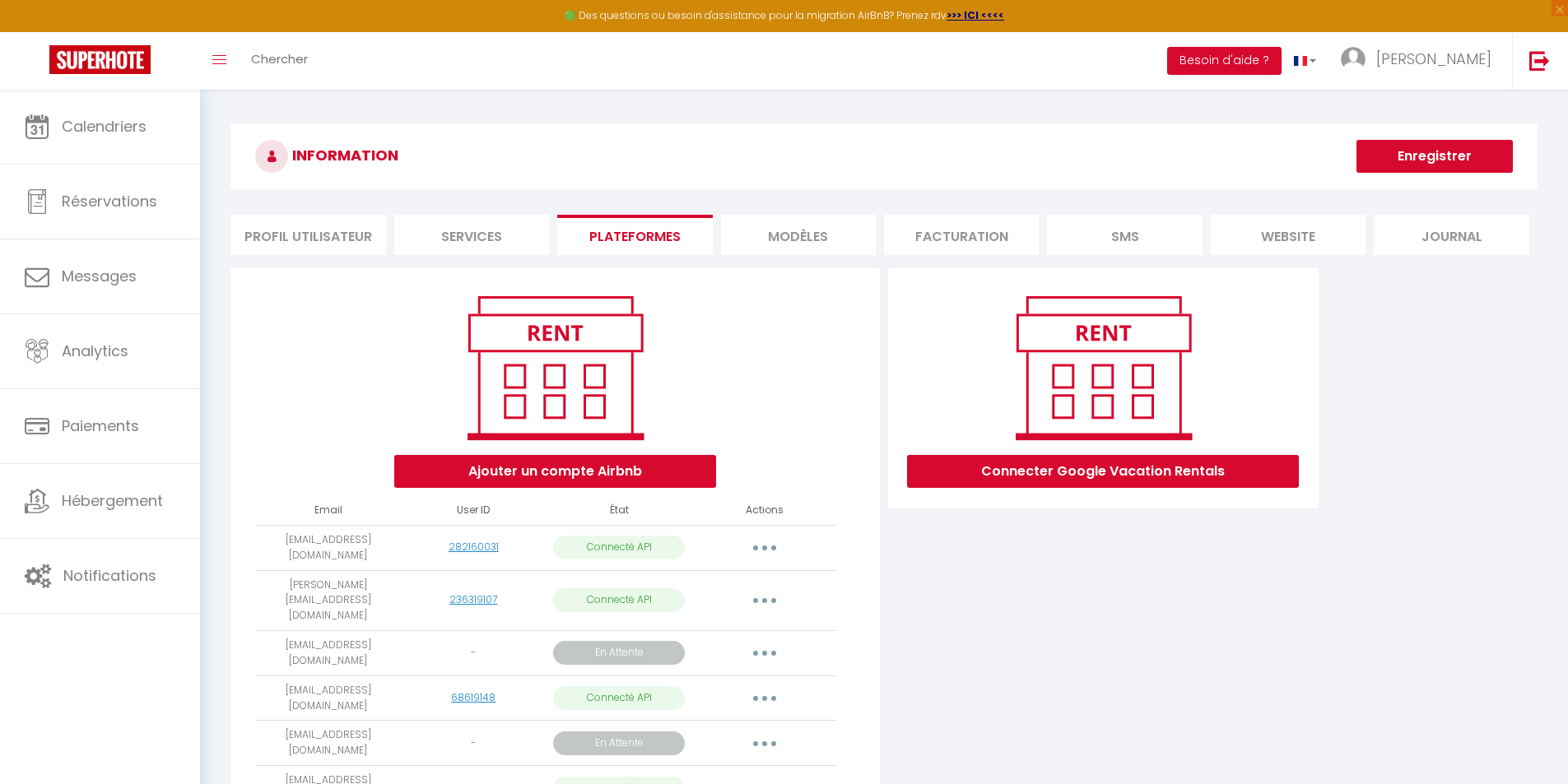
scroll to position [90, 0]
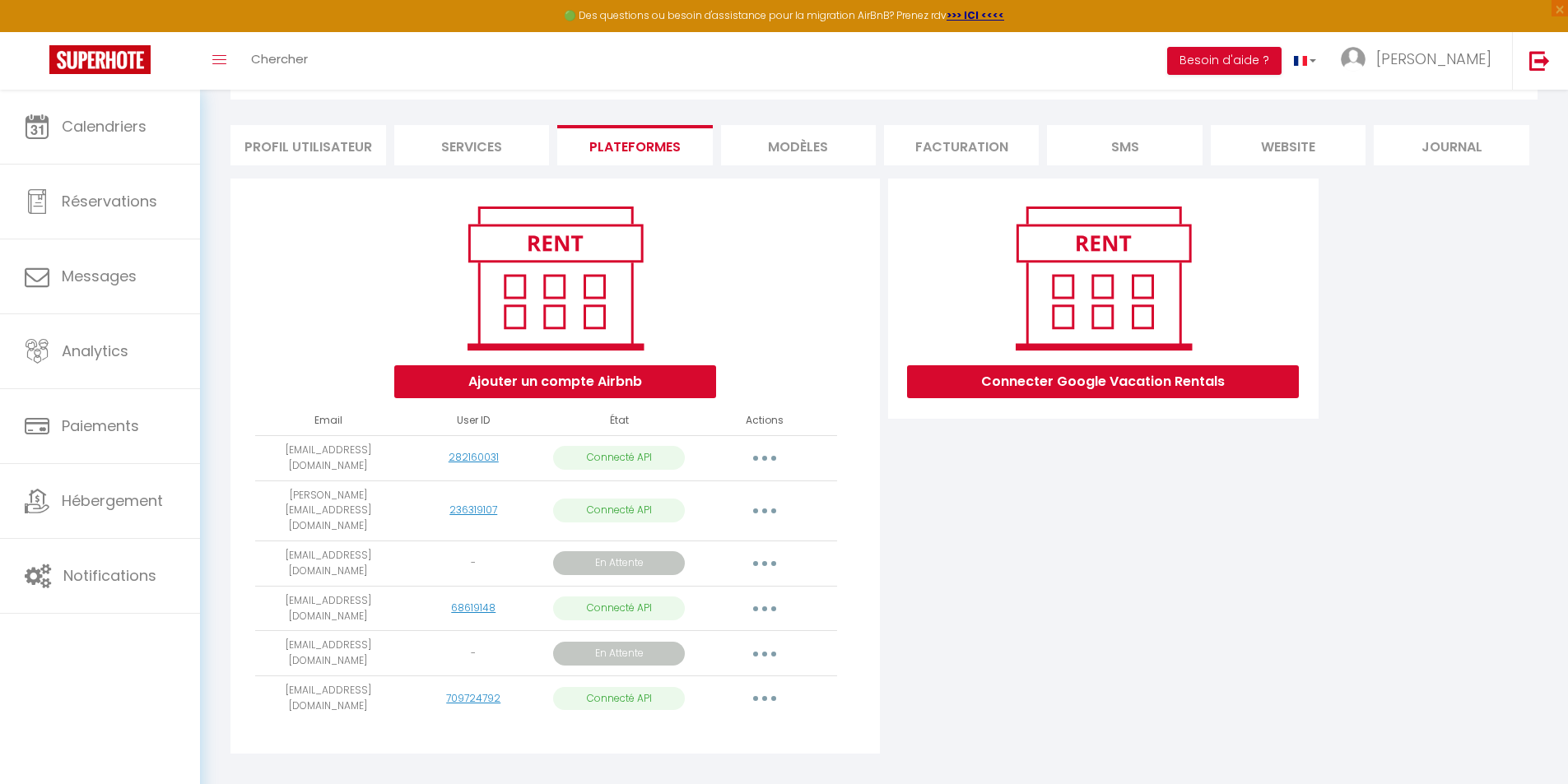
click at [760, 550] on button "button" at bounding box center [765, 563] width 46 height 27
click at [748, 587] on link "Obtenir le lien de connexion" at bounding box center [690, 601] width 185 height 28
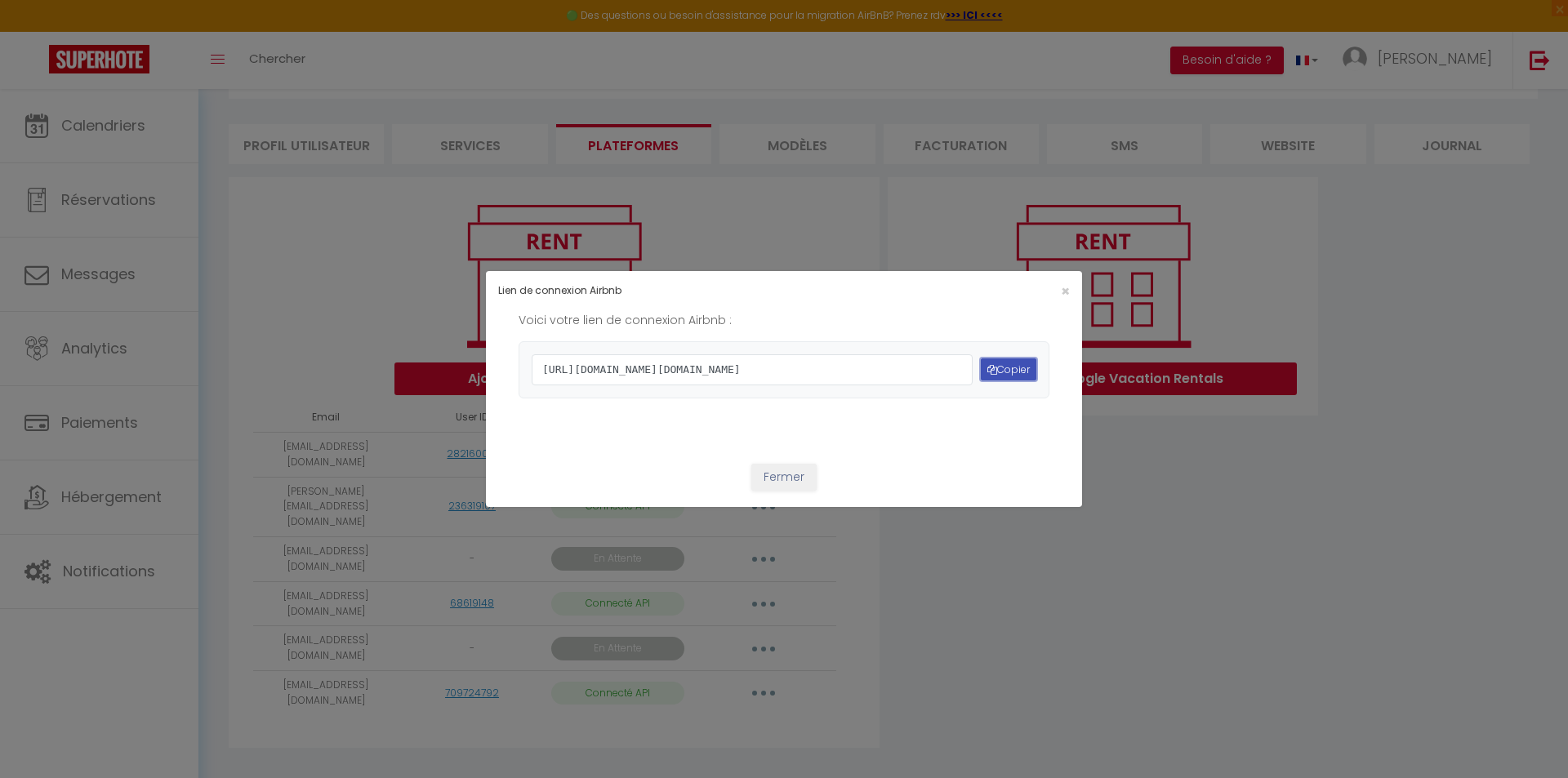
click at [1004, 366] on button "Copier" at bounding box center [1008, 369] width 55 height 22
click at [1062, 281] on span "×" at bounding box center [1065, 290] width 9 height 20
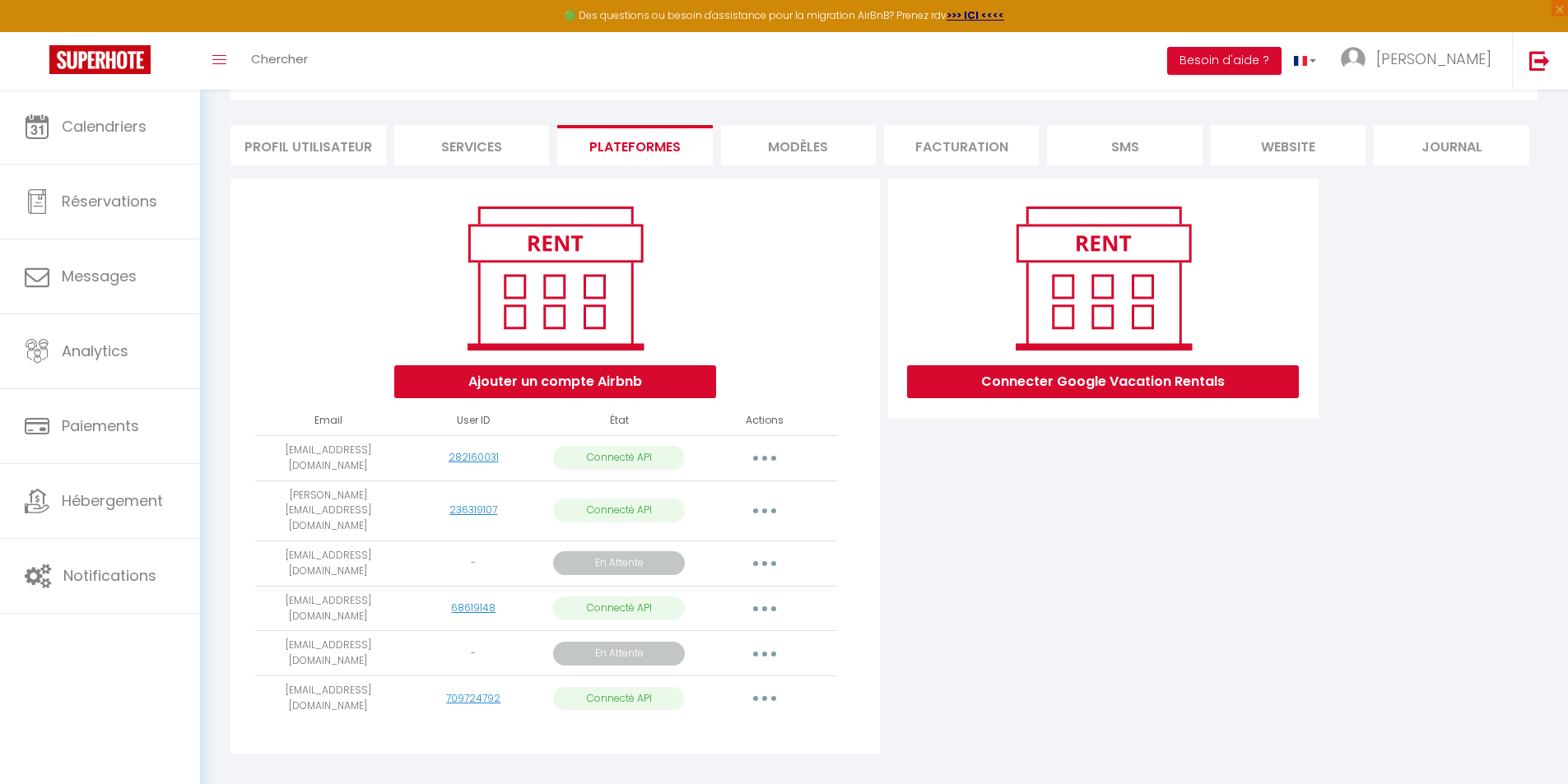
click at [768, 550] on button "button" at bounding box center [765, 563] width 46 height 27
click at [1052, 618] on div "Connecter Google Vacation Rentals" at bounding box center [1103, 470] width 438 height 584
click at [764, 652] on icon "button" at bounding box center [765, 655] width 5 height 5
click at [1068, 655] on div "Connecter Google Vacation Rentals" at bounding box center [1103, 470] width 438 height 584
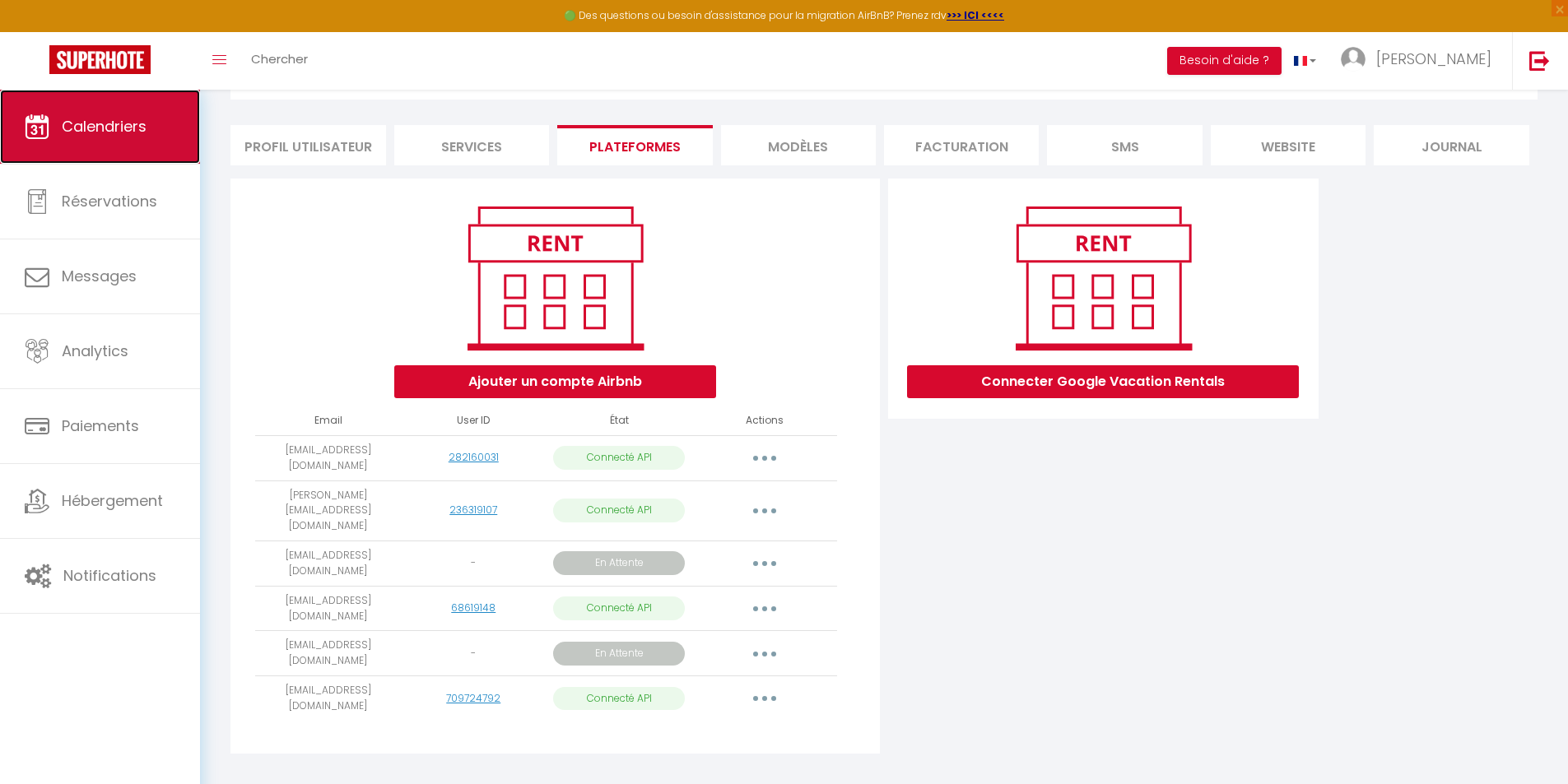
click at [96, 129] on span "Calendriers" at bounding box center [105, 126] width 85 height 20
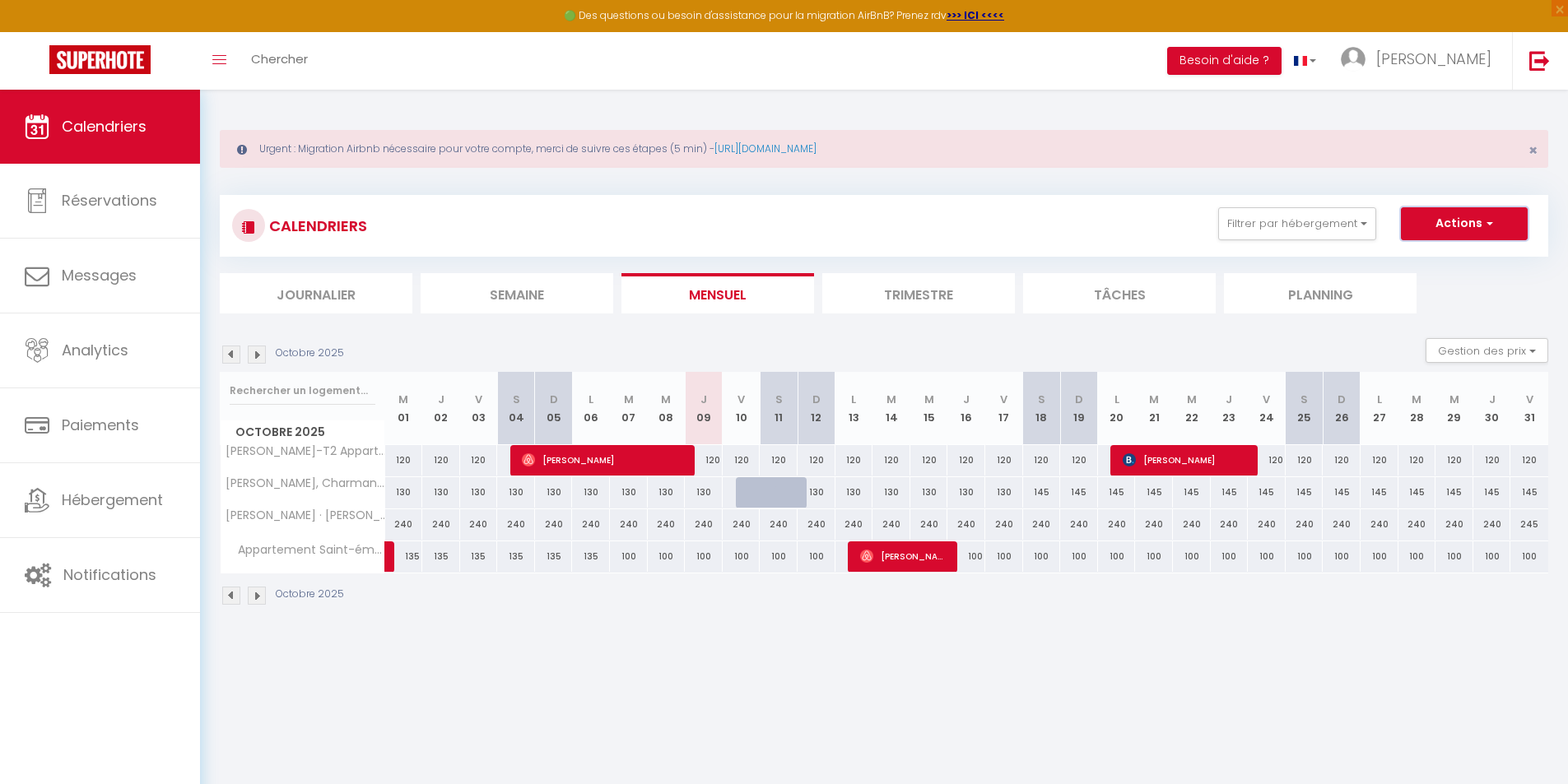
click at [1473, 217] on button "Actions" at bounding box center [1464, 223] width 127 height 33
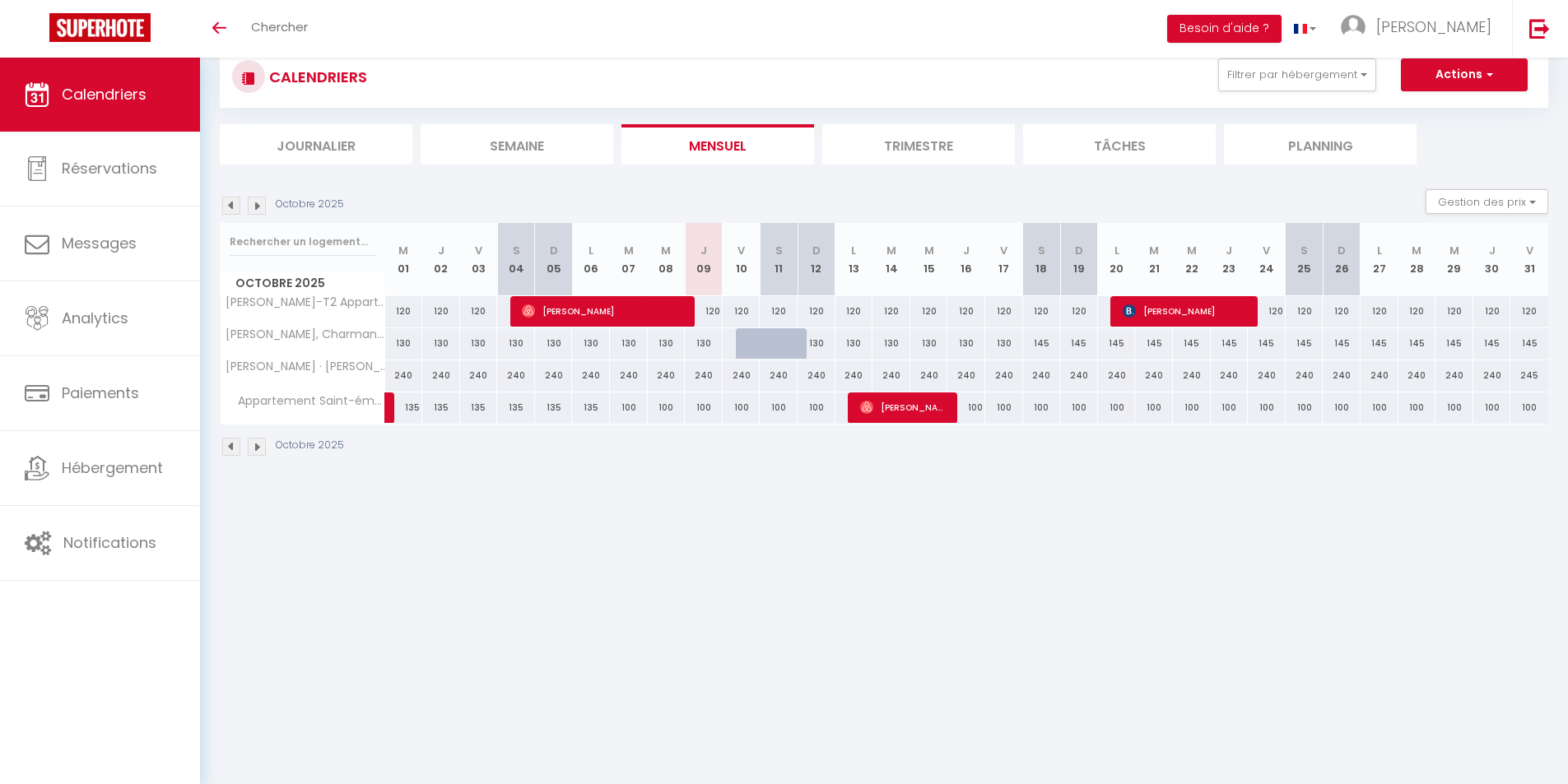
scroll to position [58, 0]
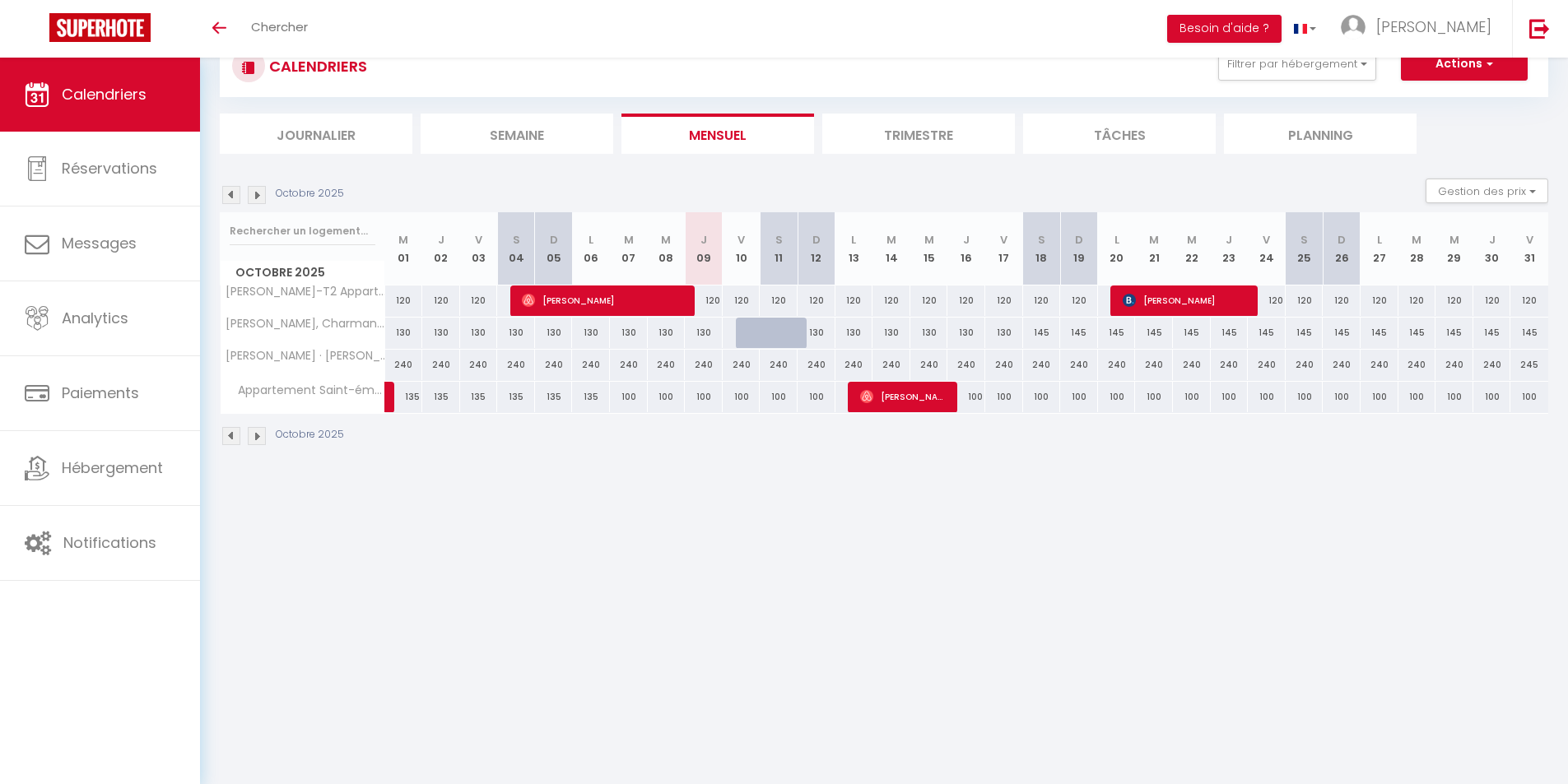
click at [256, 193] on img at bounding box center [256, 195] width 18 height 18
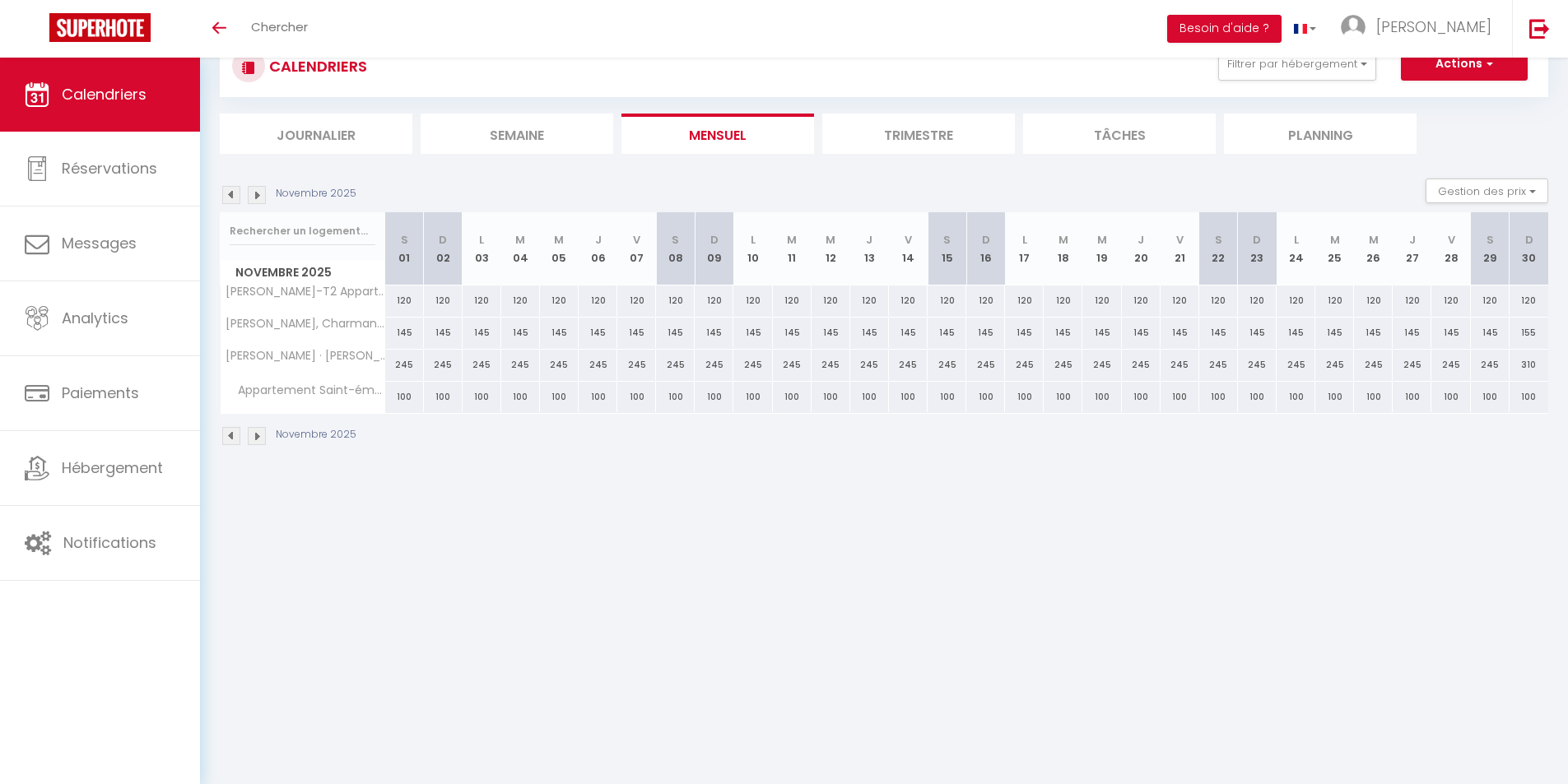
click at [233, 196] on img at bounding box center [231, 195] width 18 height 18
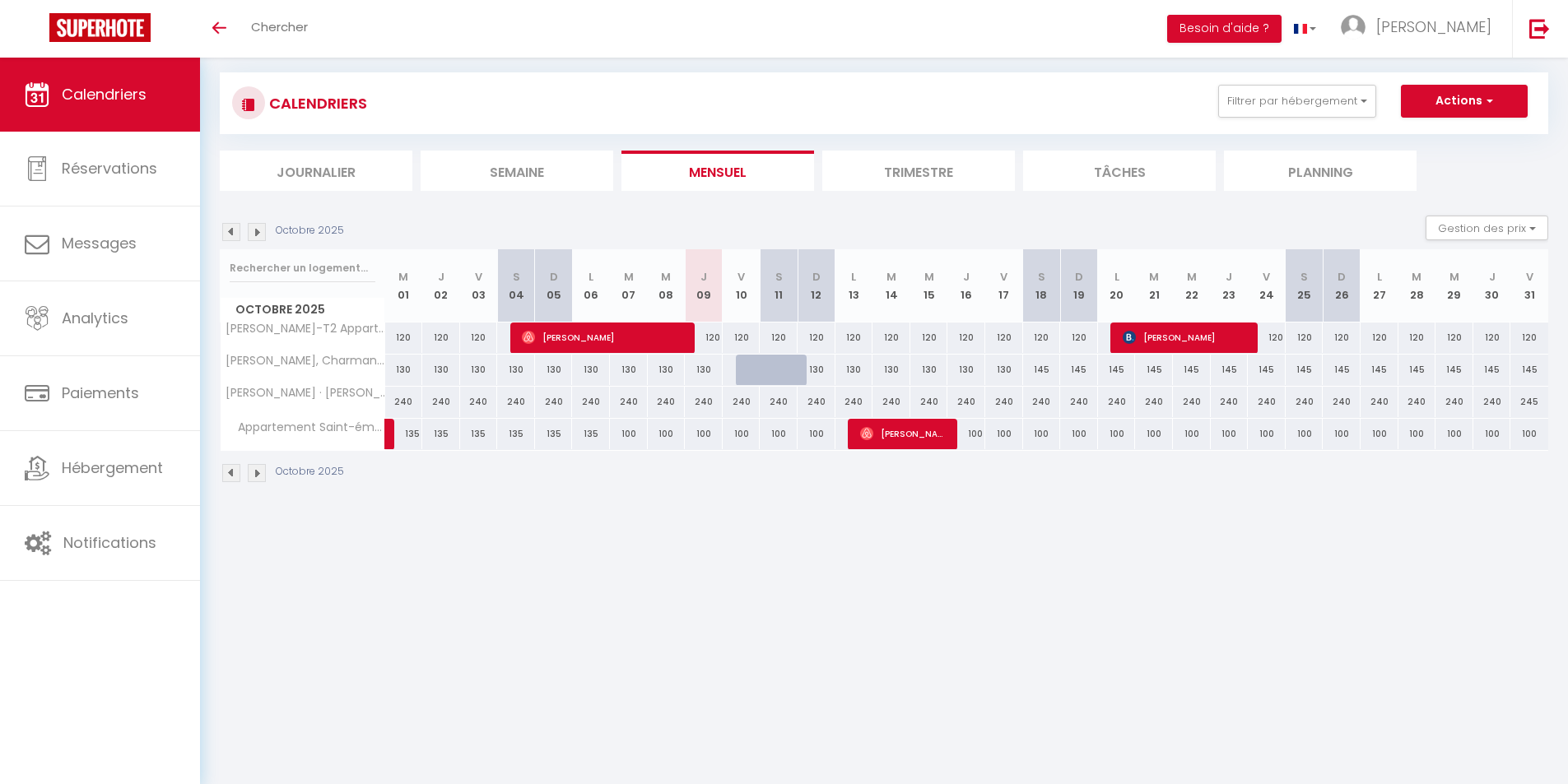
scroll to position [0, 0]
